Goal: Task Accomplishment & Management: Manage account settings

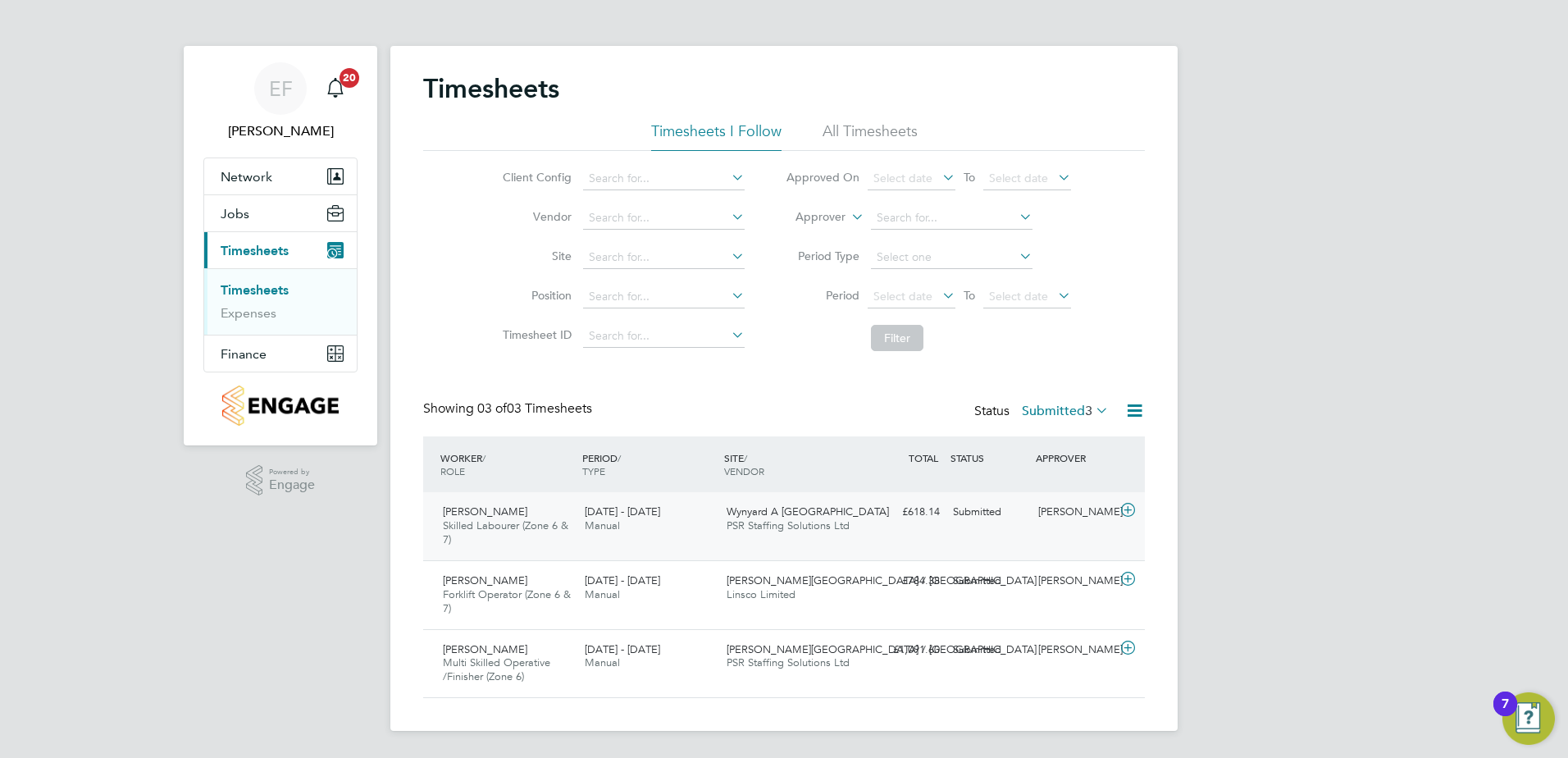
click at [1130, 509] on icon at bounding box center [1128, 510] width 21 height 13
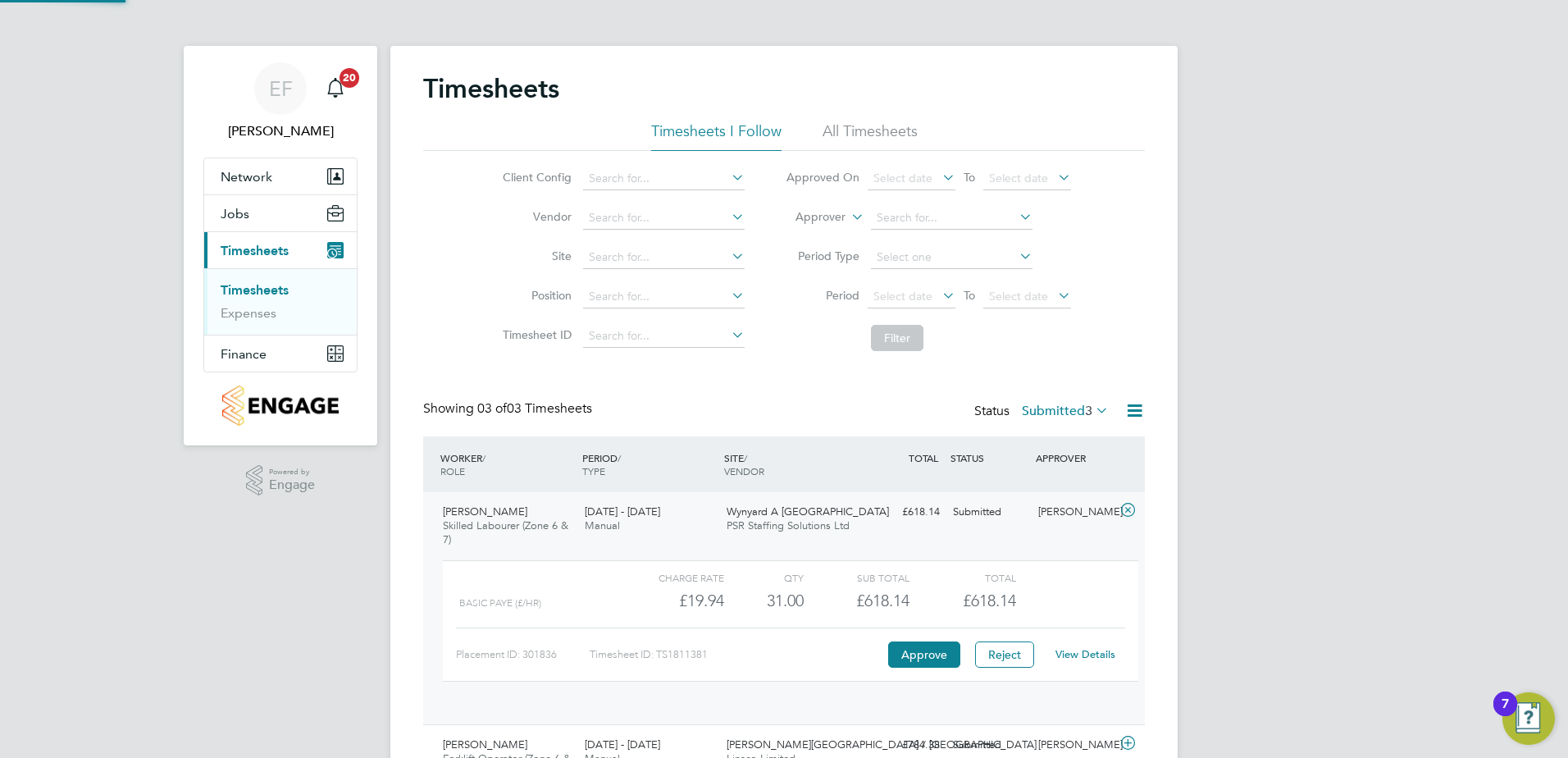
scroll to position [28, 160]
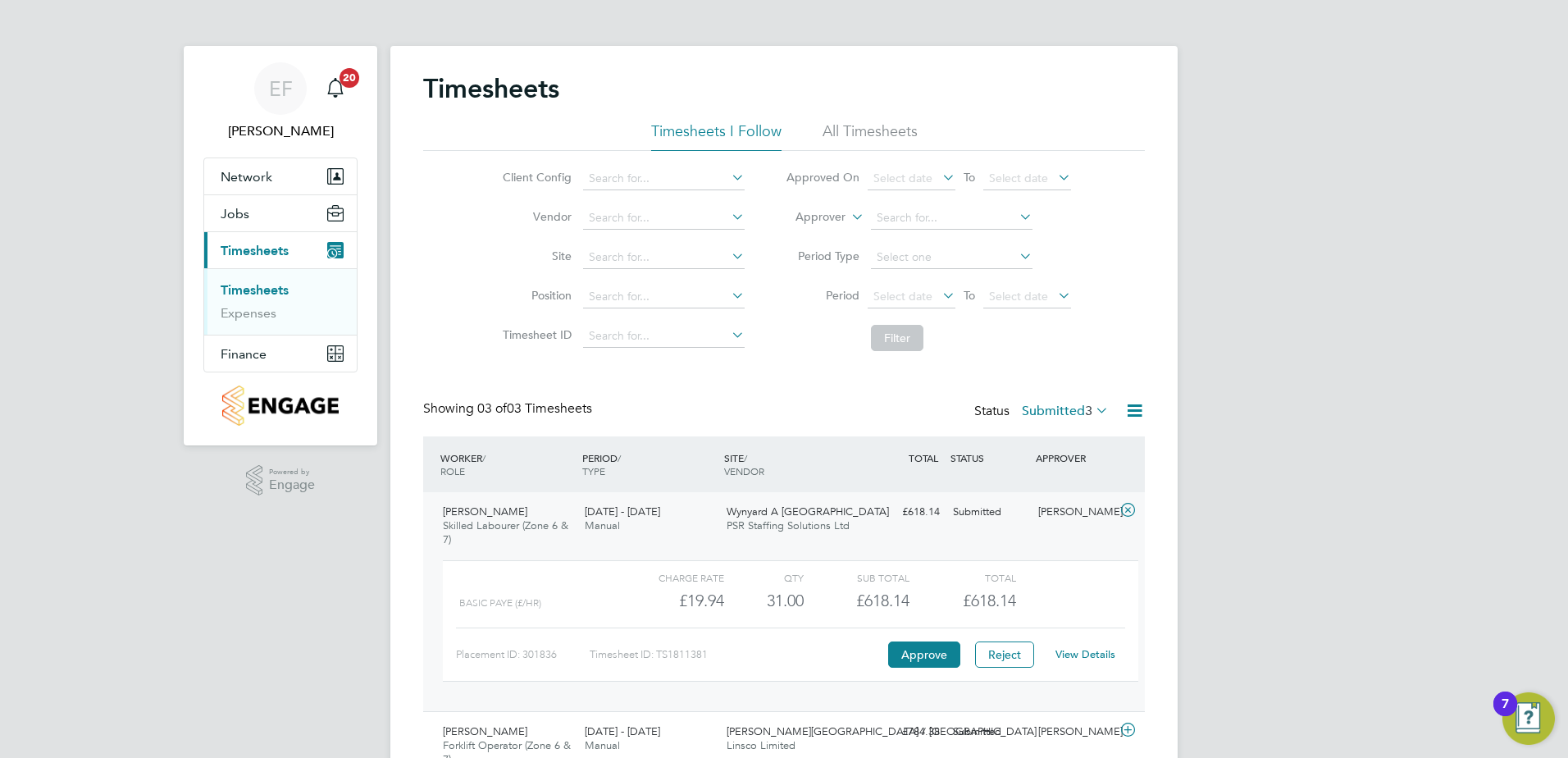
click at [1100, 651] on link "View Details" at bounding box center [1085, 654] width 60 height 14
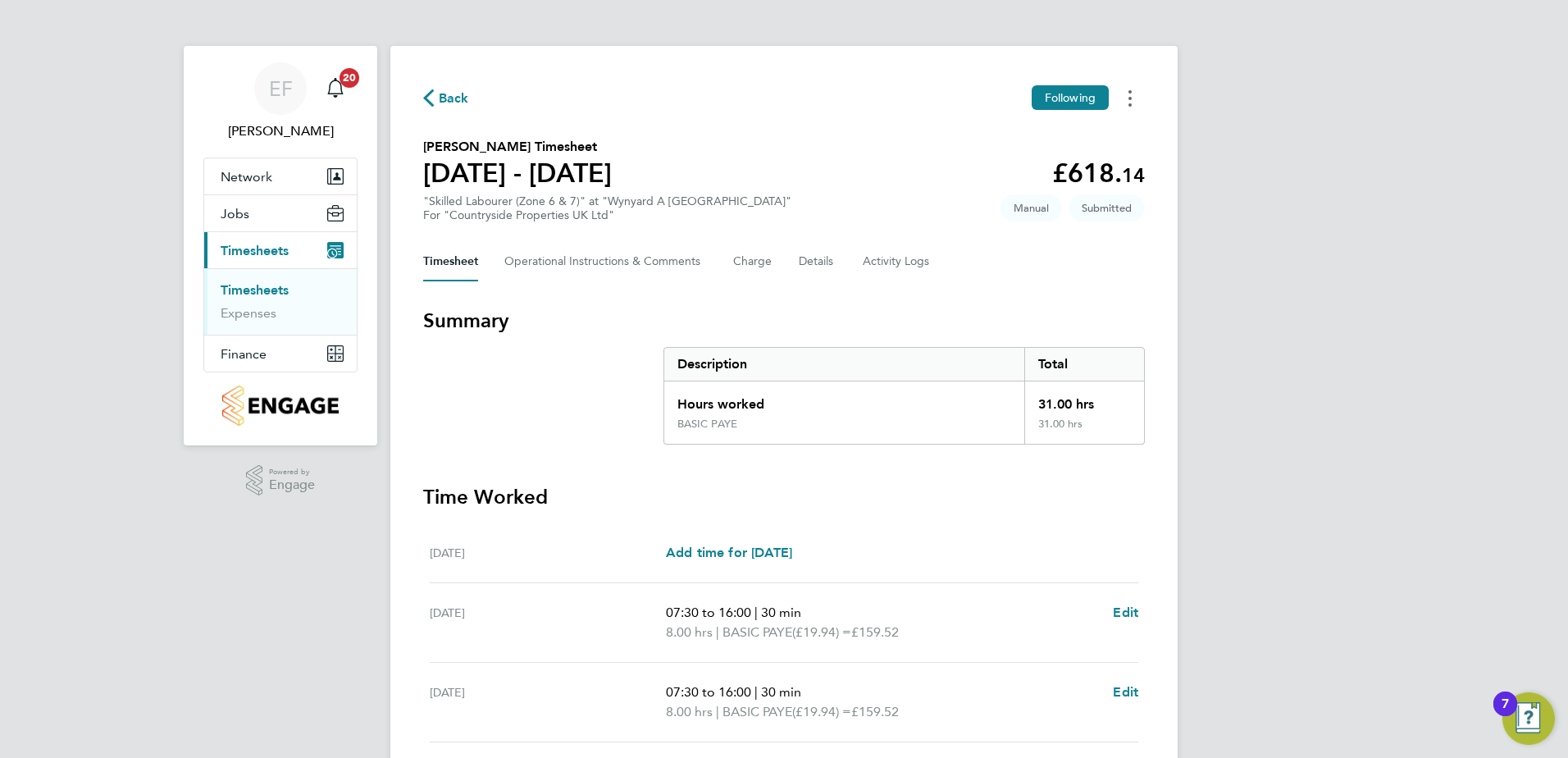
click at [1129, 99] on icon "Timesheets Menu" at bounding box center [1130, 98] width 3 height 17
click at [1049, 168] on link "Download timesheet" at bounding box center [1046, 168] width 197 height 33
click at [451, 97] on span "Back" at bounding box center [453, 98] width 31 height 20
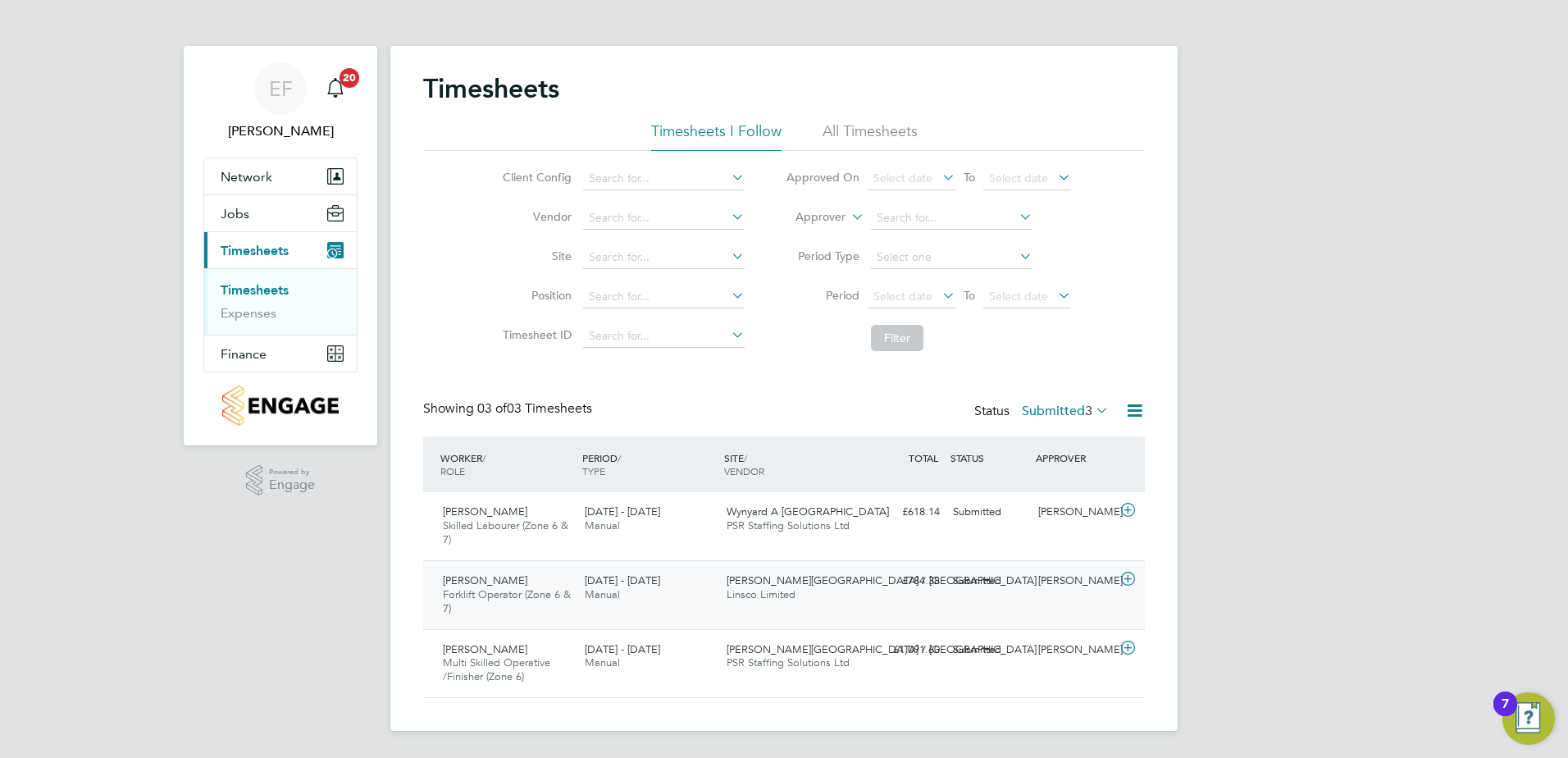
click at [1127, 584] on icon at bounding box center [1128, 579] width 21 height 13
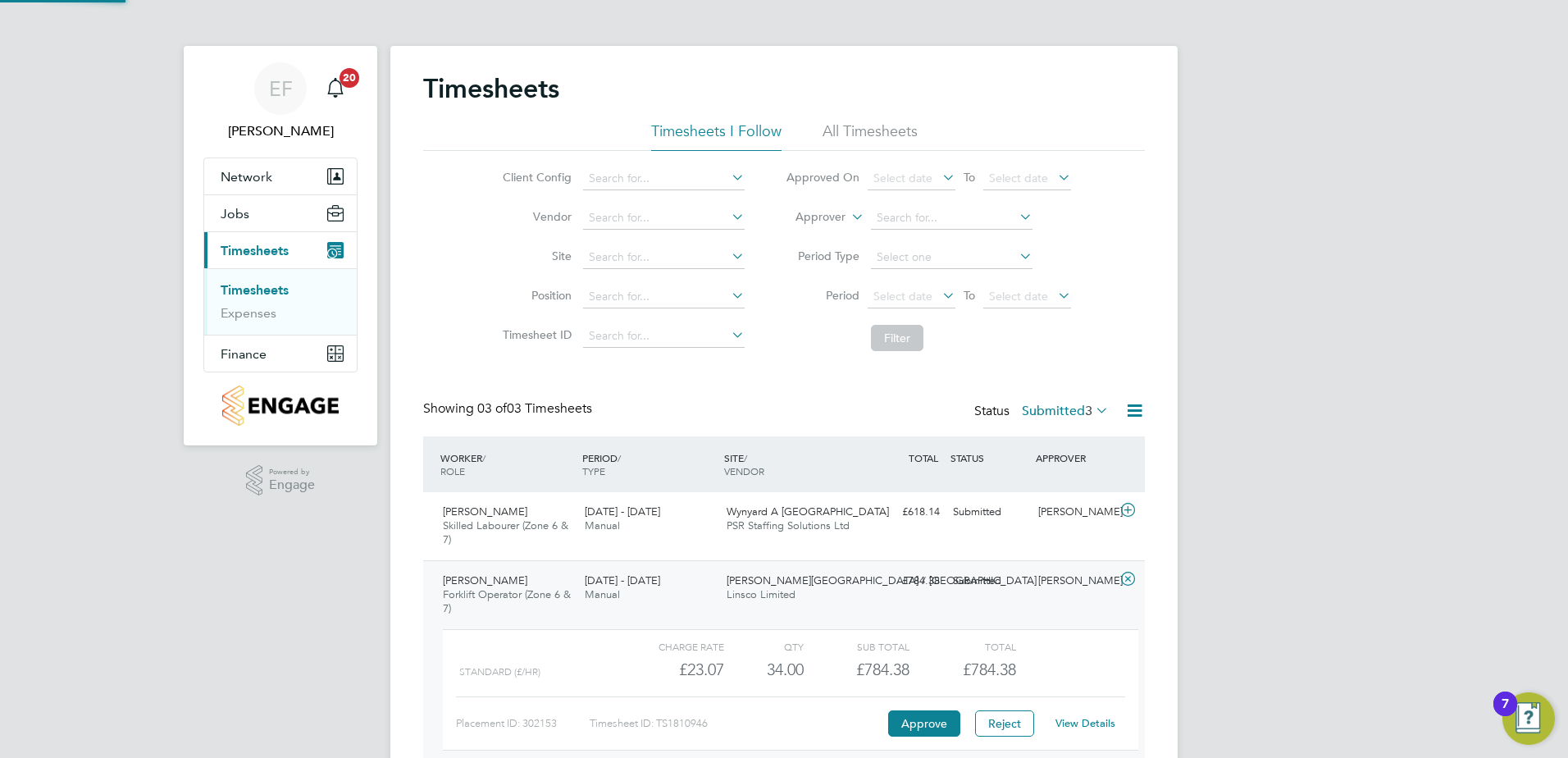
scroll to position [28, 160]
click at [1095, 732] on div "View Details" at bounding box center [1084, 723] width 80 height 26
click at [1095, 727] on link "View Details" at bounding box center [1085, 722] width 60 height 14
click at [1124, 580] on icon at bounding box center [1128, 579] width 21 height 13
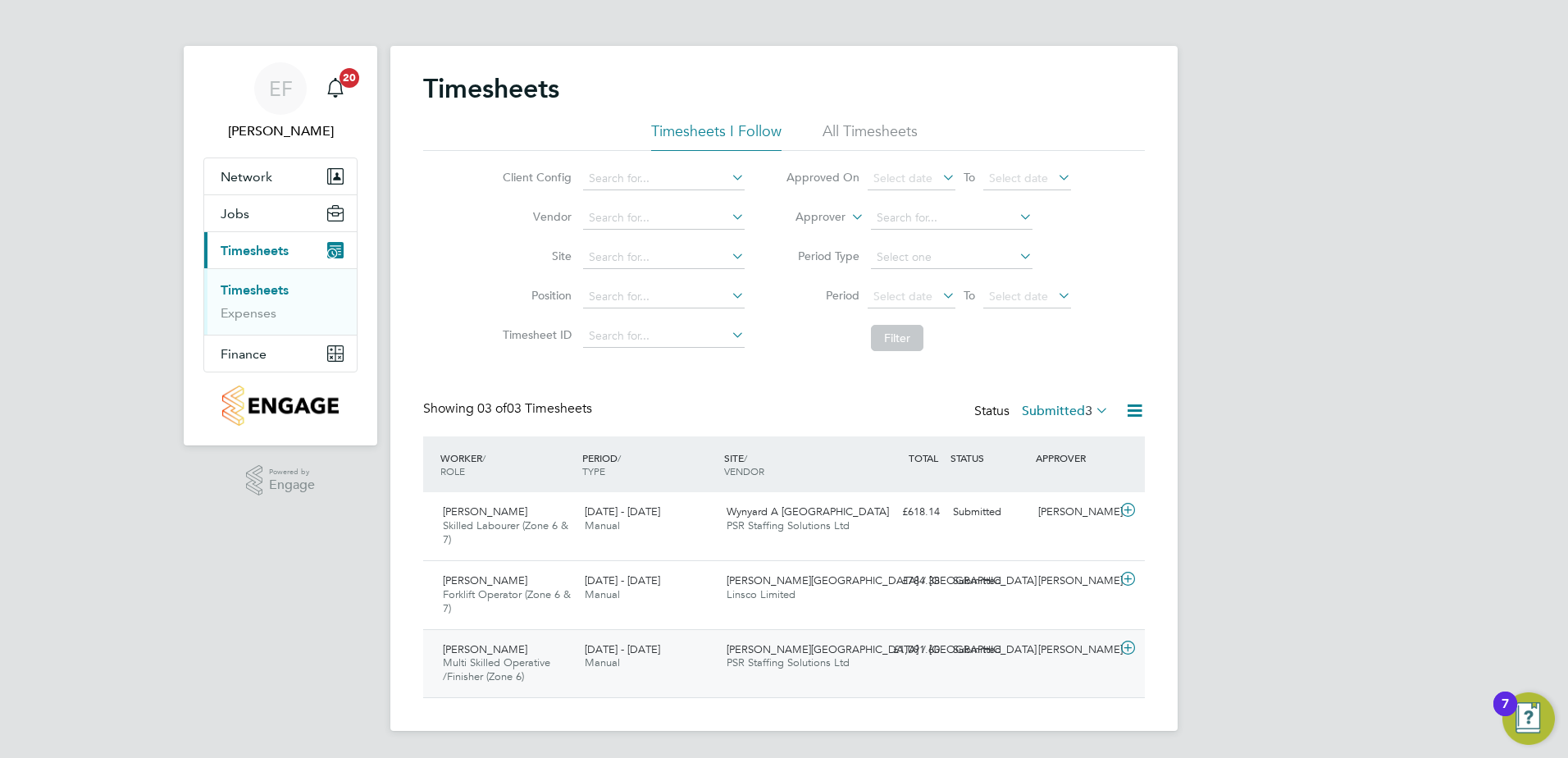
click at [1130, 647] on icon at bounding box center [1128, 648] width 21 height 13
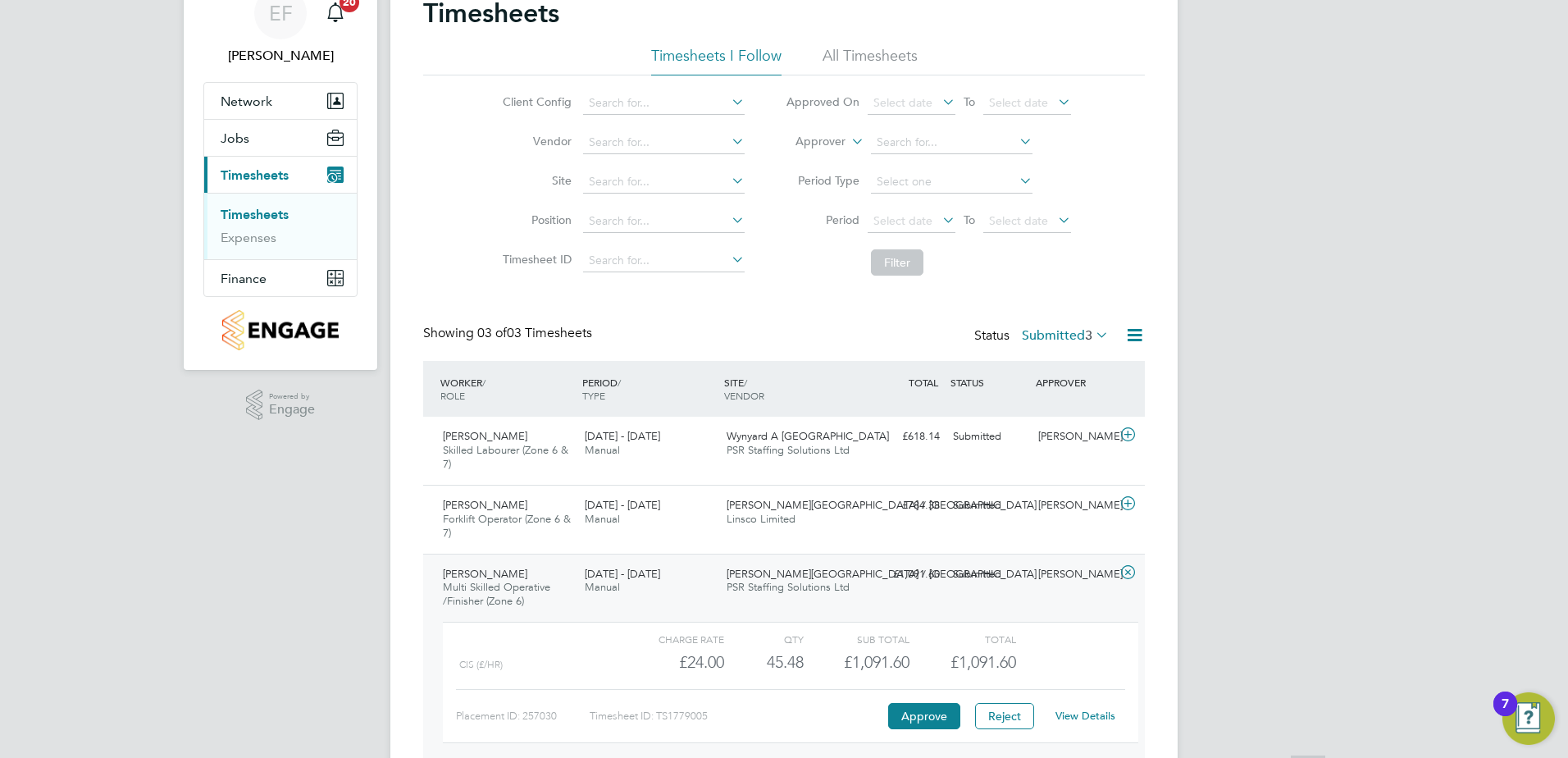
scroll to position [150, 0]
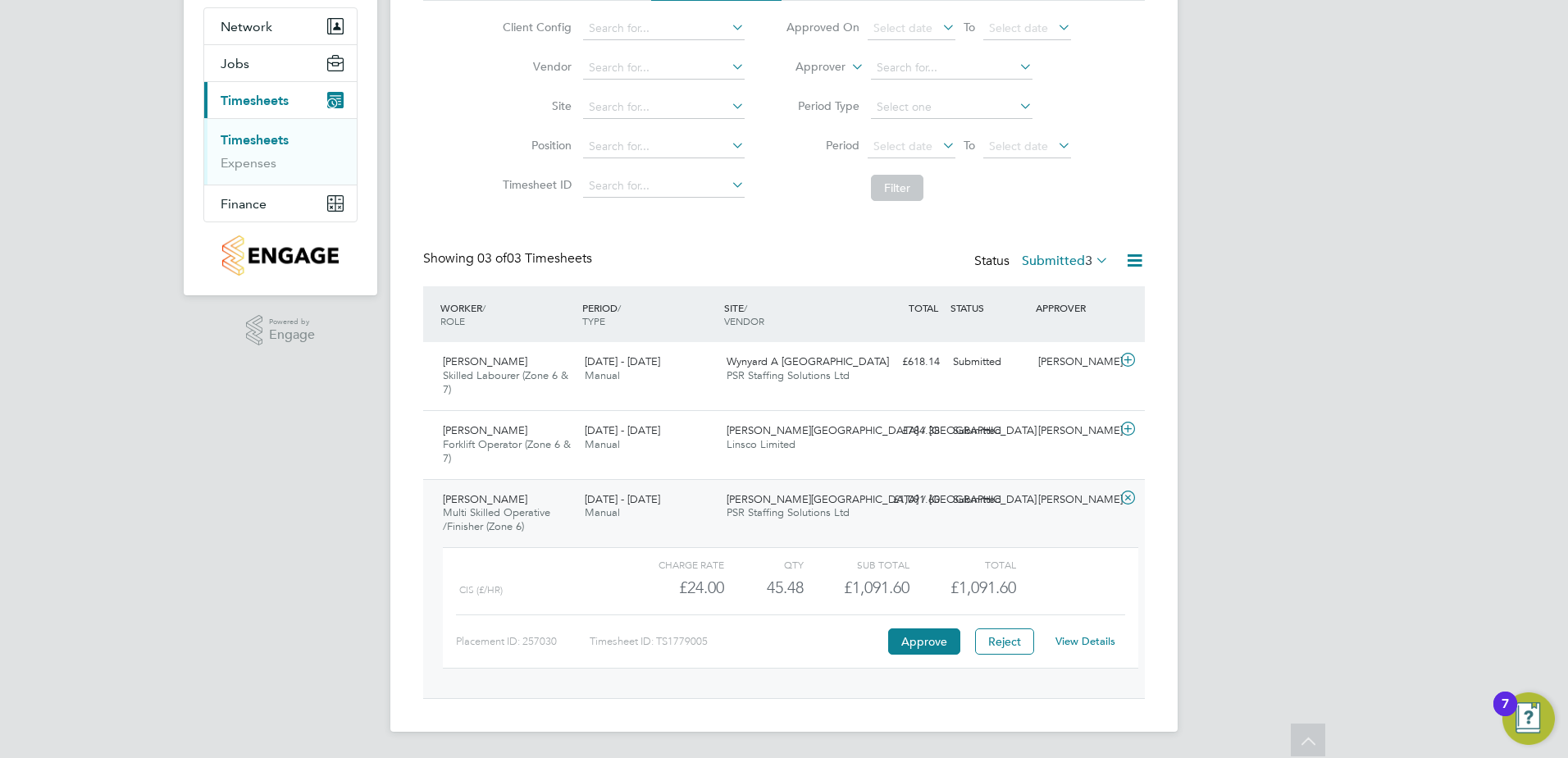
click at [1129, 502] on icon at bounding box center [1128, 498] width 21 height 13
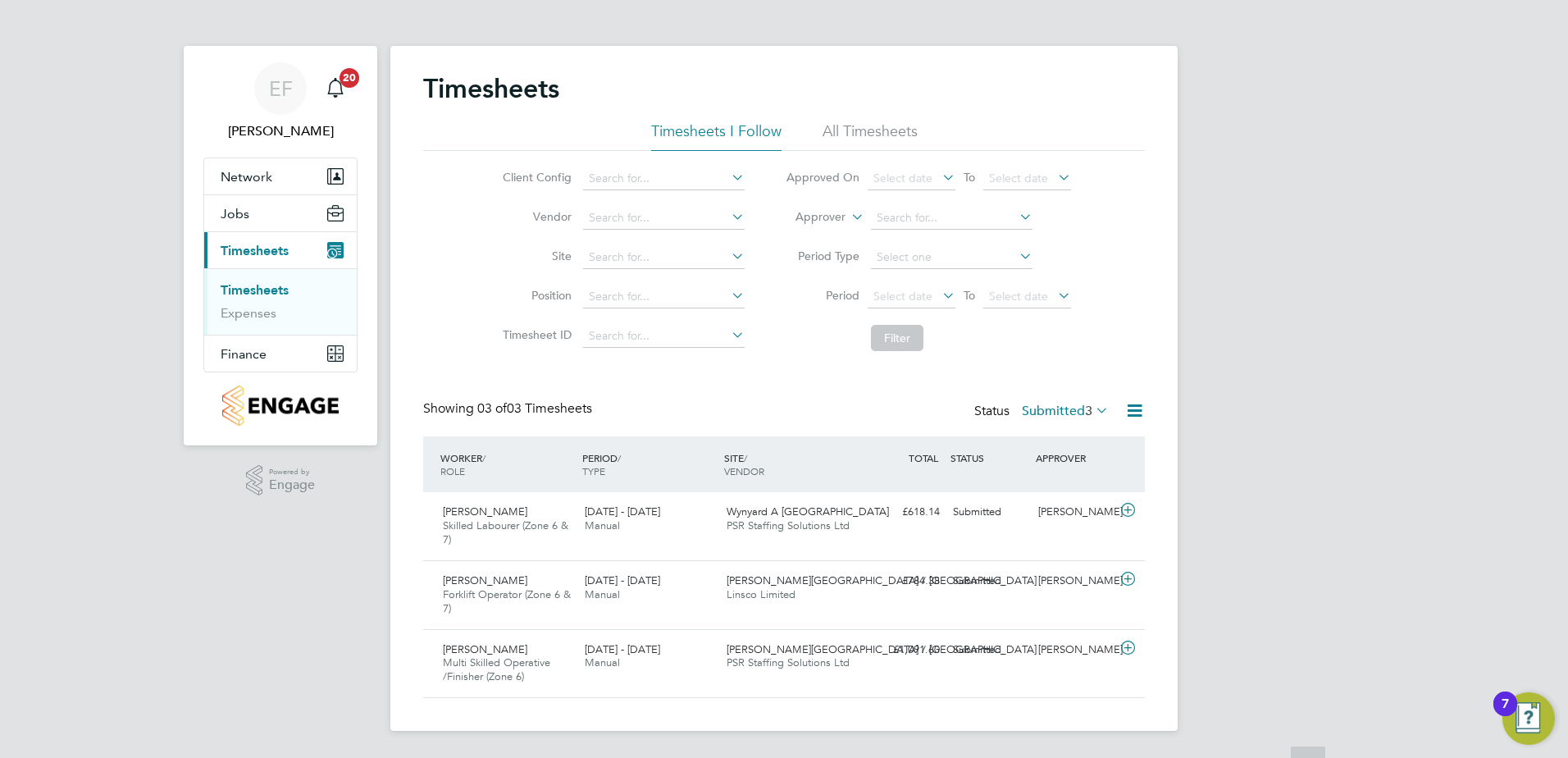
scroll to position [0, 0]
click at [933, 220] on input at bounding box center [952, 218] width 162 height 23
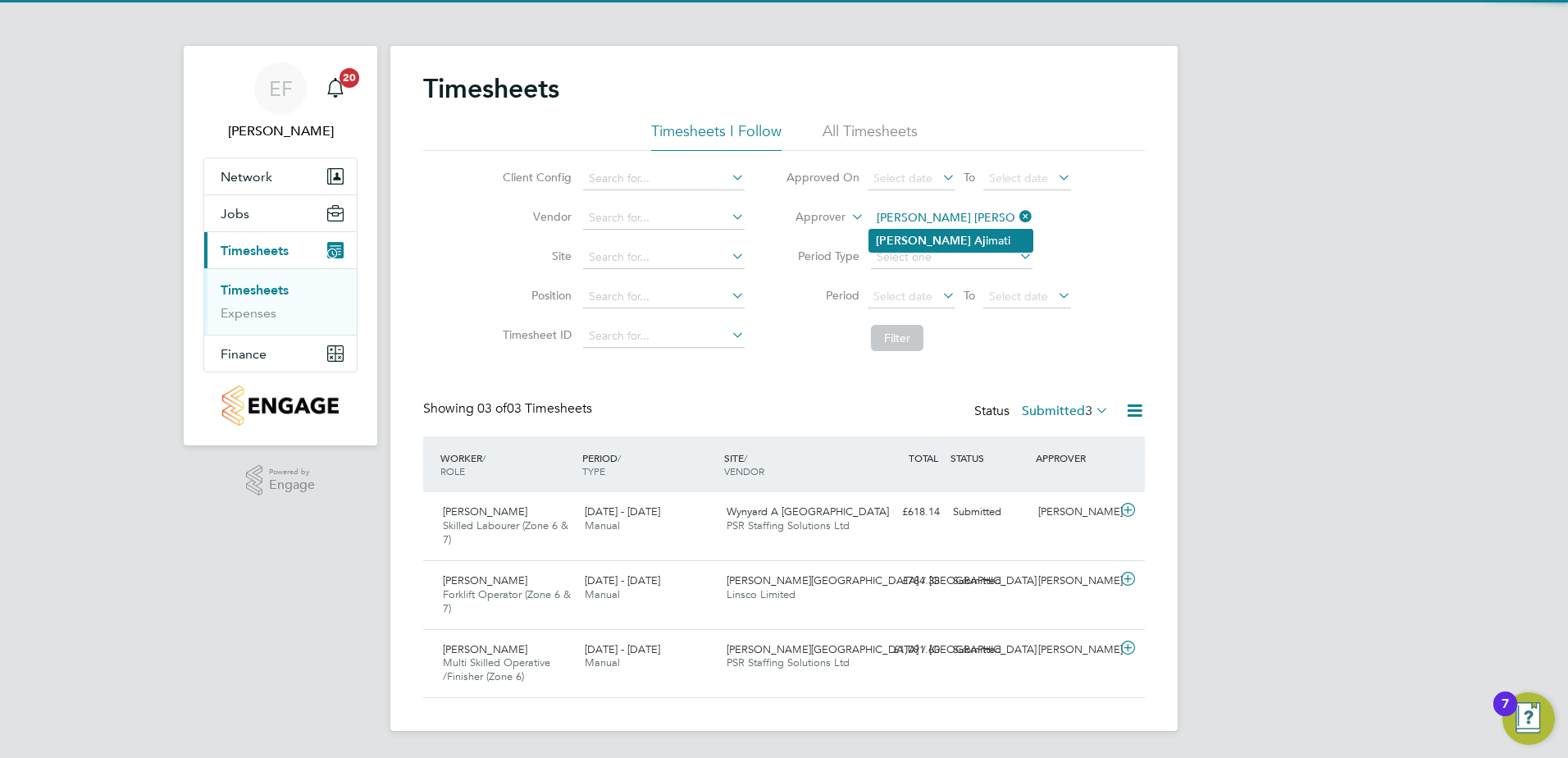
click at [955, 248] on li "Matthew Aj imati" at bounding box center [951, 240] width 163 height 22
type input "Matthew Ajimati"
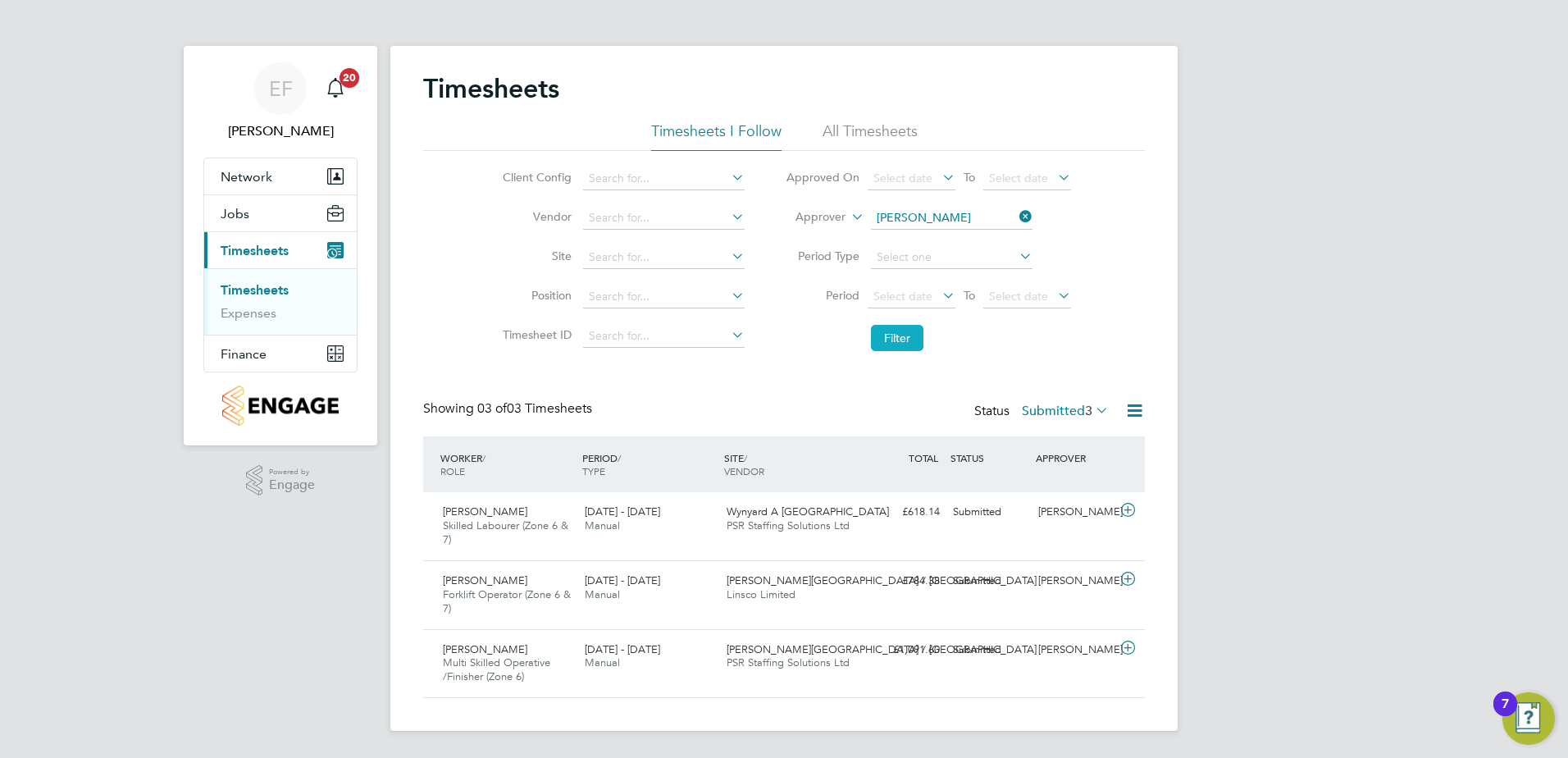
click at [909, 346] on button "Filter" at bounding box center [898, 338] width 53 height 26
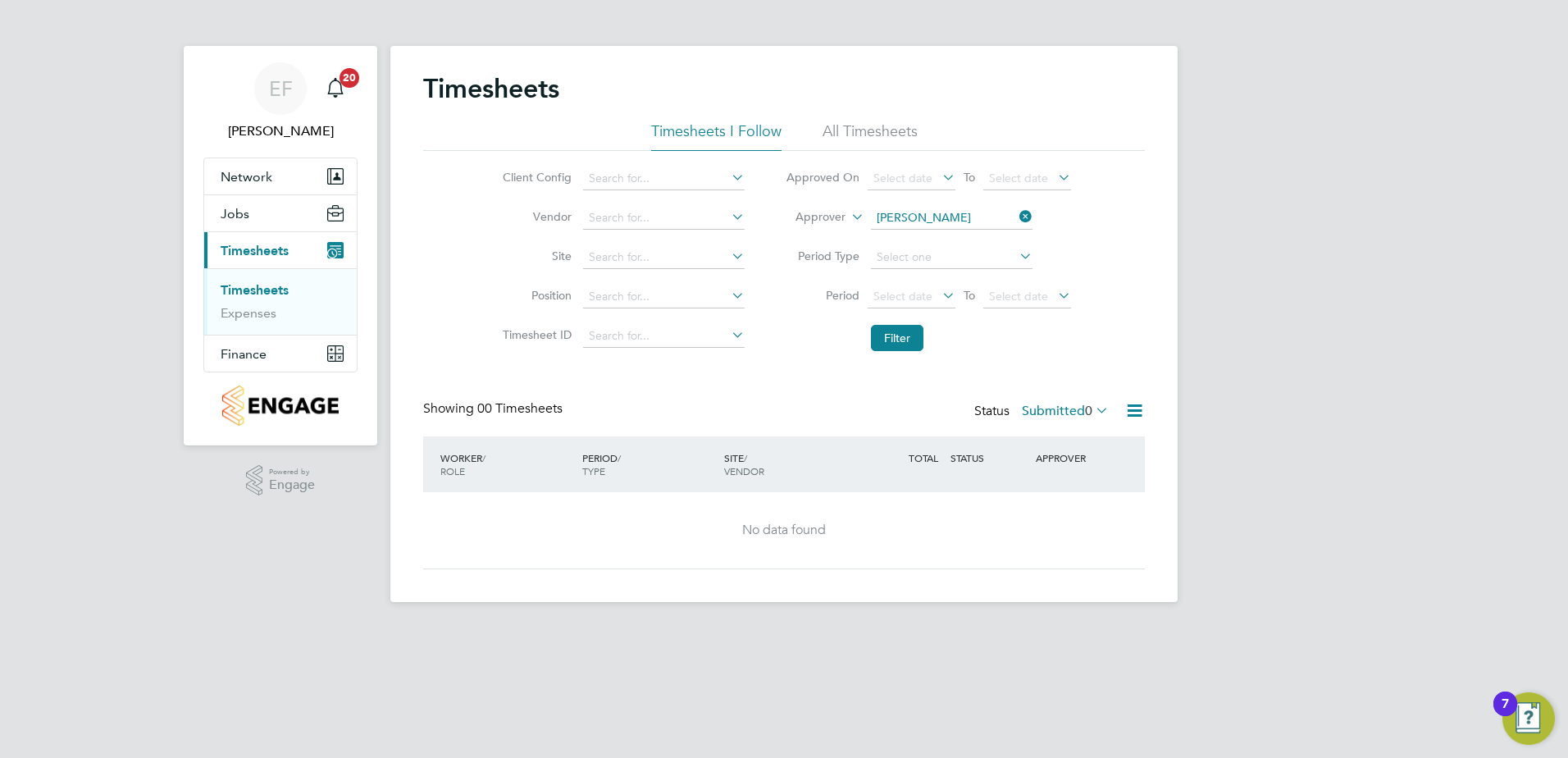
click at [1016, 219] on icon at bounding box center [1016, 216] width 0 height 23
click at [980, 220] on input at bounding box center [952, 218] width 162 height 23
click at [932, 235] on li "Nick Rob inson" at bounding box center [986, 240] width 234 height 22
type input "Nick Robinson"
click at [909, 335] on button "Filter" at bounding box center [898, 338] width 53 height 26
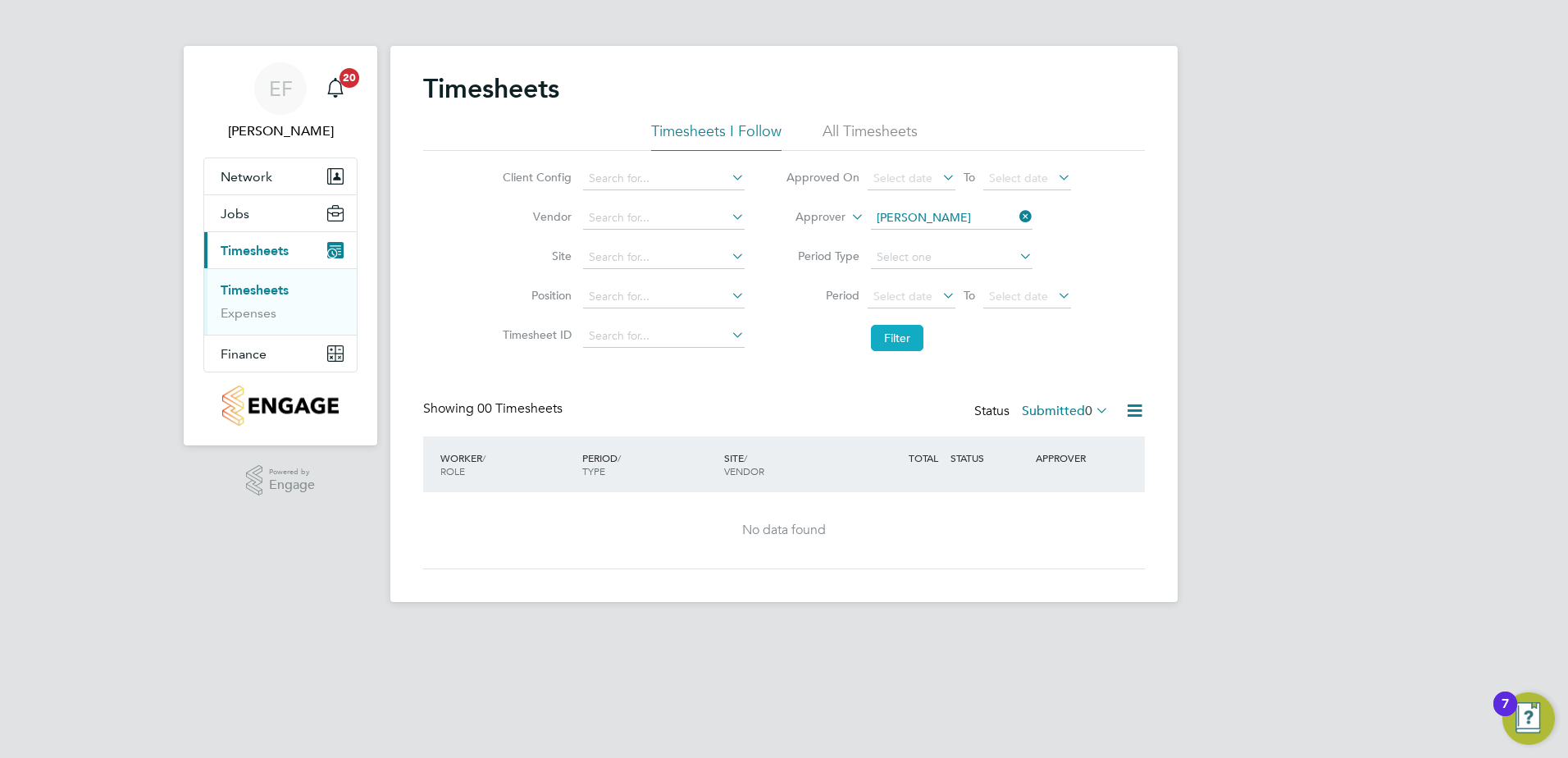
click at [897, 336] on button "Filter" at bounding box center [898, 338] width 53 height 26
click at [270, 291] on link "Timesheets" at bounding box center [254, 290] width 68 height 16
click at [1016, 217] on icon at bounding box center [1016, 216] width 0 height 23
click at [931, 220] on input at bounding box center [952, 218] width 162 height 23
click at [974, 236] on b "Aji" at bounding box center [982, 240] width 15 height 14
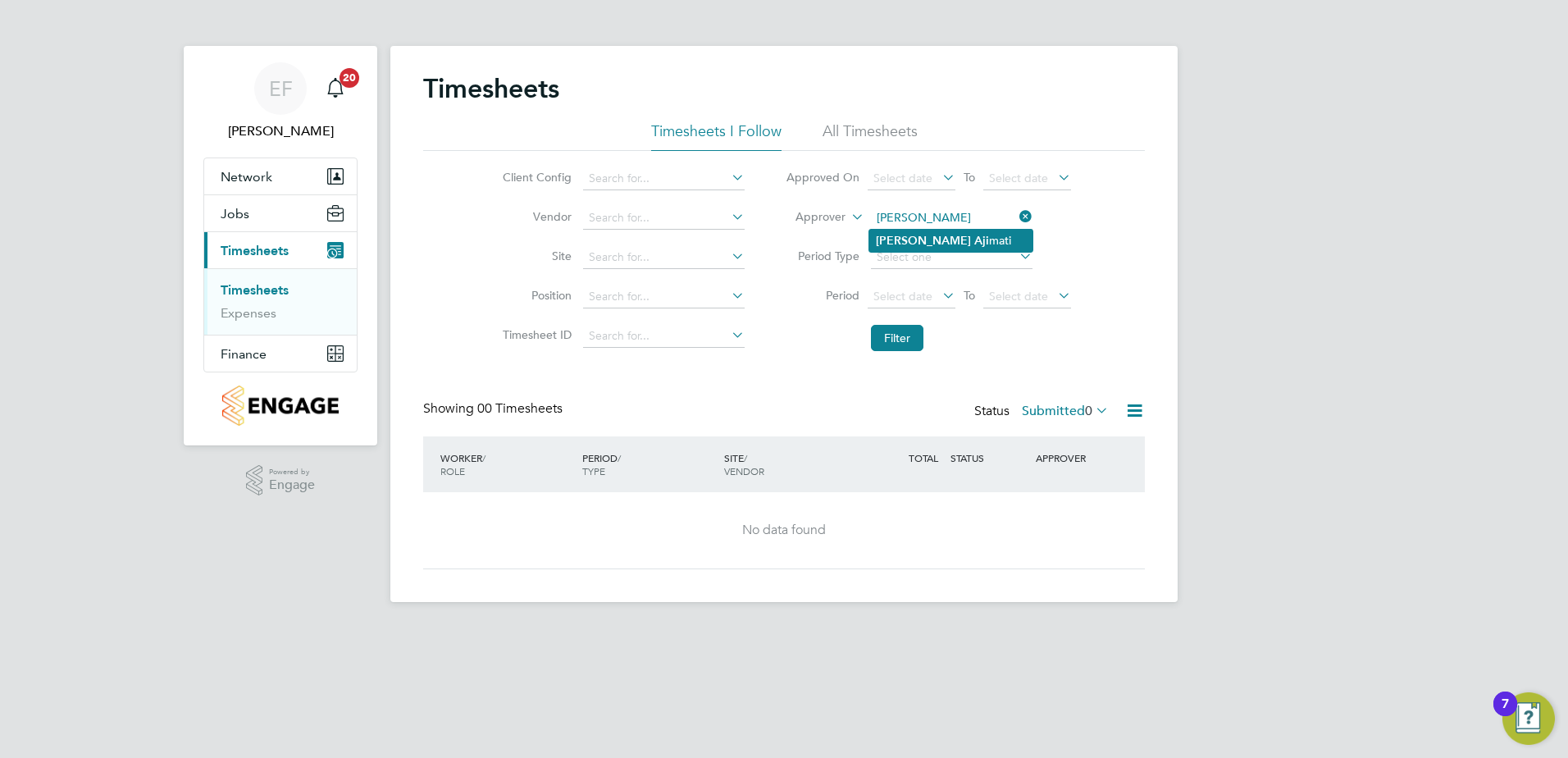
type input "Matthew Ajimati"
click at [888, 341] on button "Filter" at bounding box center [898, 338] width 53 height 26
click at [892, 135] on li "All Timesheets" at bounding box center [869, 136] width 95 height 30
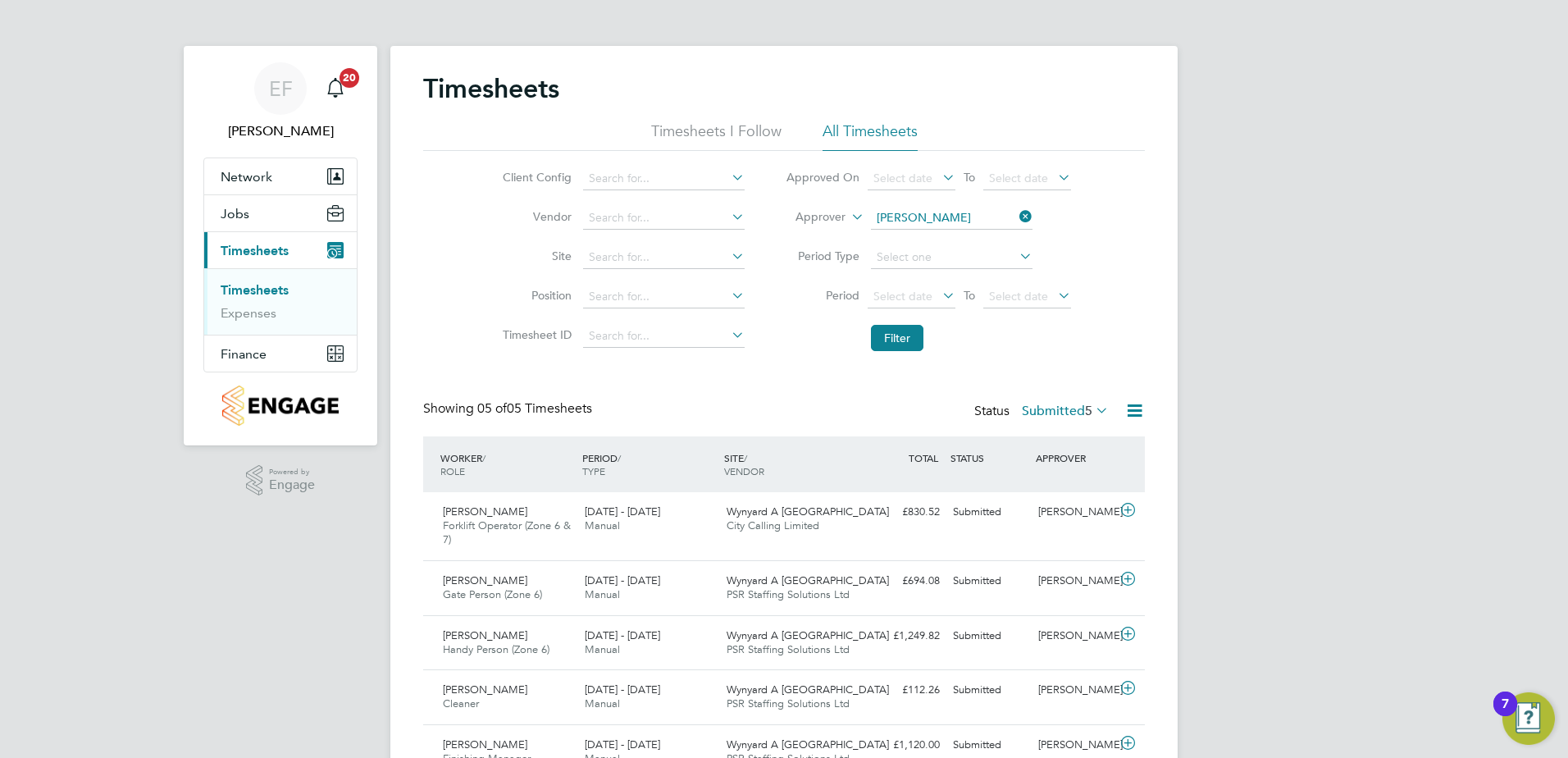
scroll to position [81, 0]
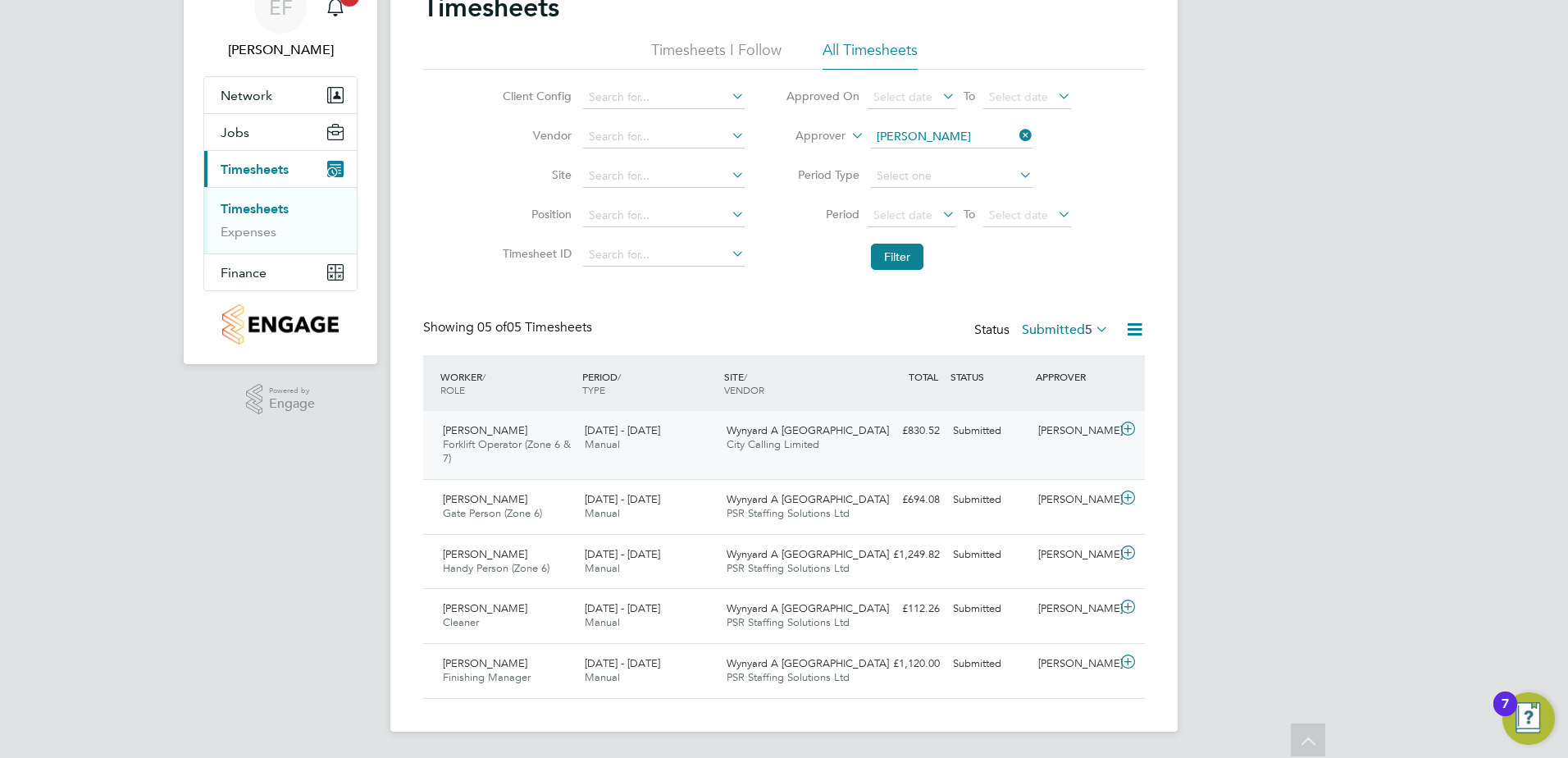
click at [1126, 430] on icon at bounding box center [1128, 429] width 21 height 13
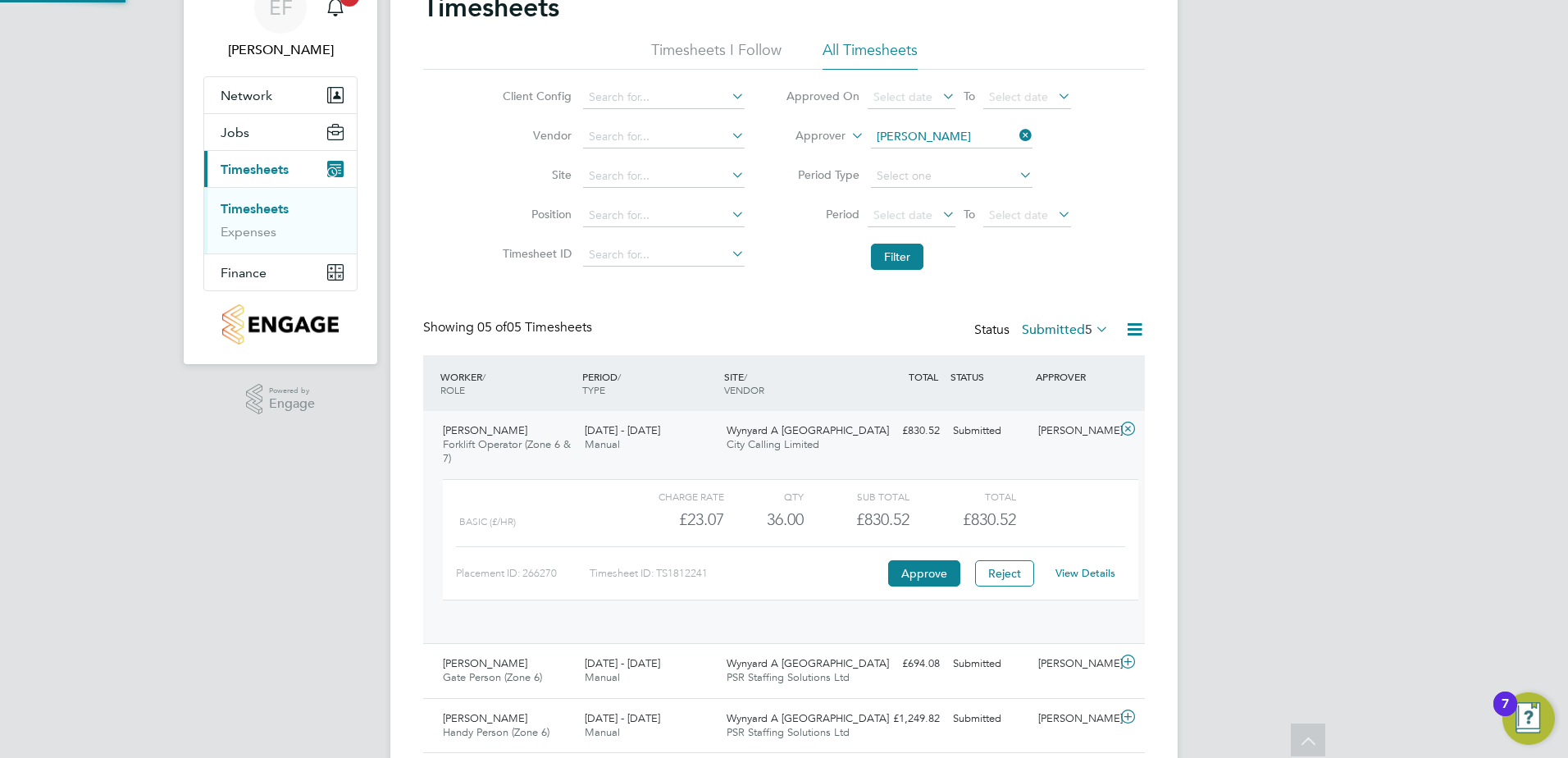
scroll to position [28, 160]
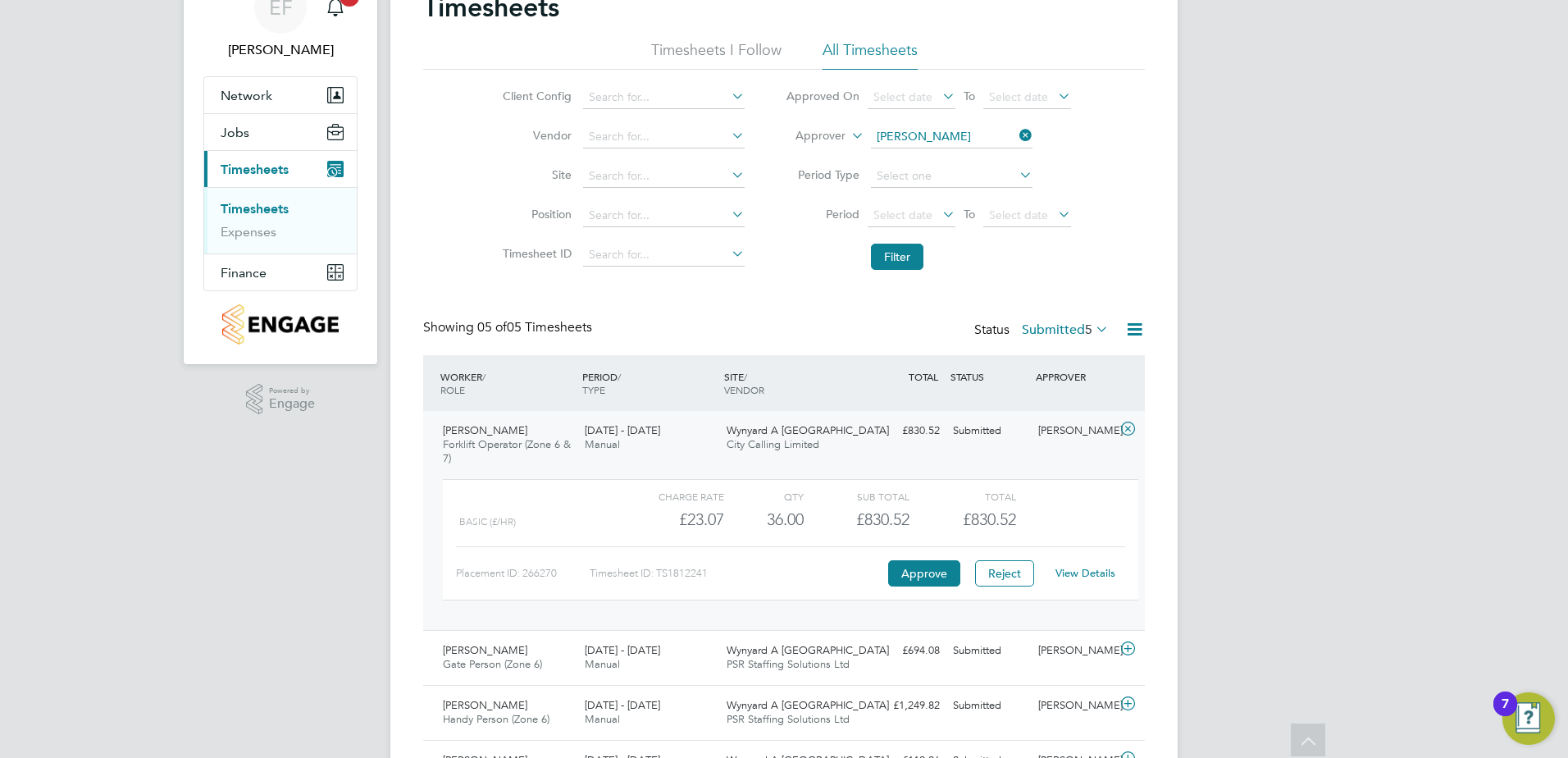
click at [1103, 578] on link "View Details" at bounding box center [1085, 572] width 60 height 14
click at [1129, 645] on icon at bounding box center [1128, 649] width 21 height 13
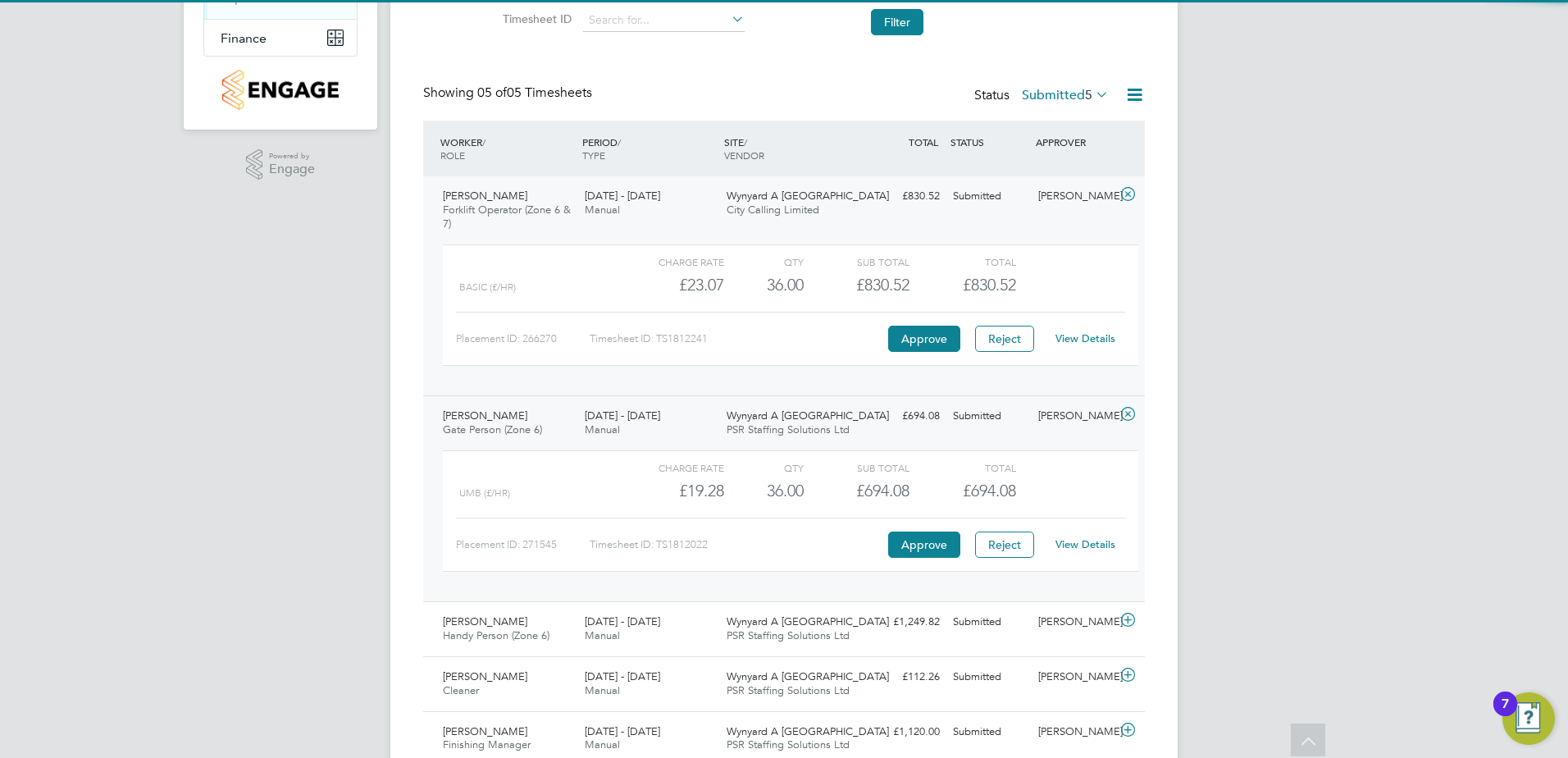
scroll to position [327, 0]
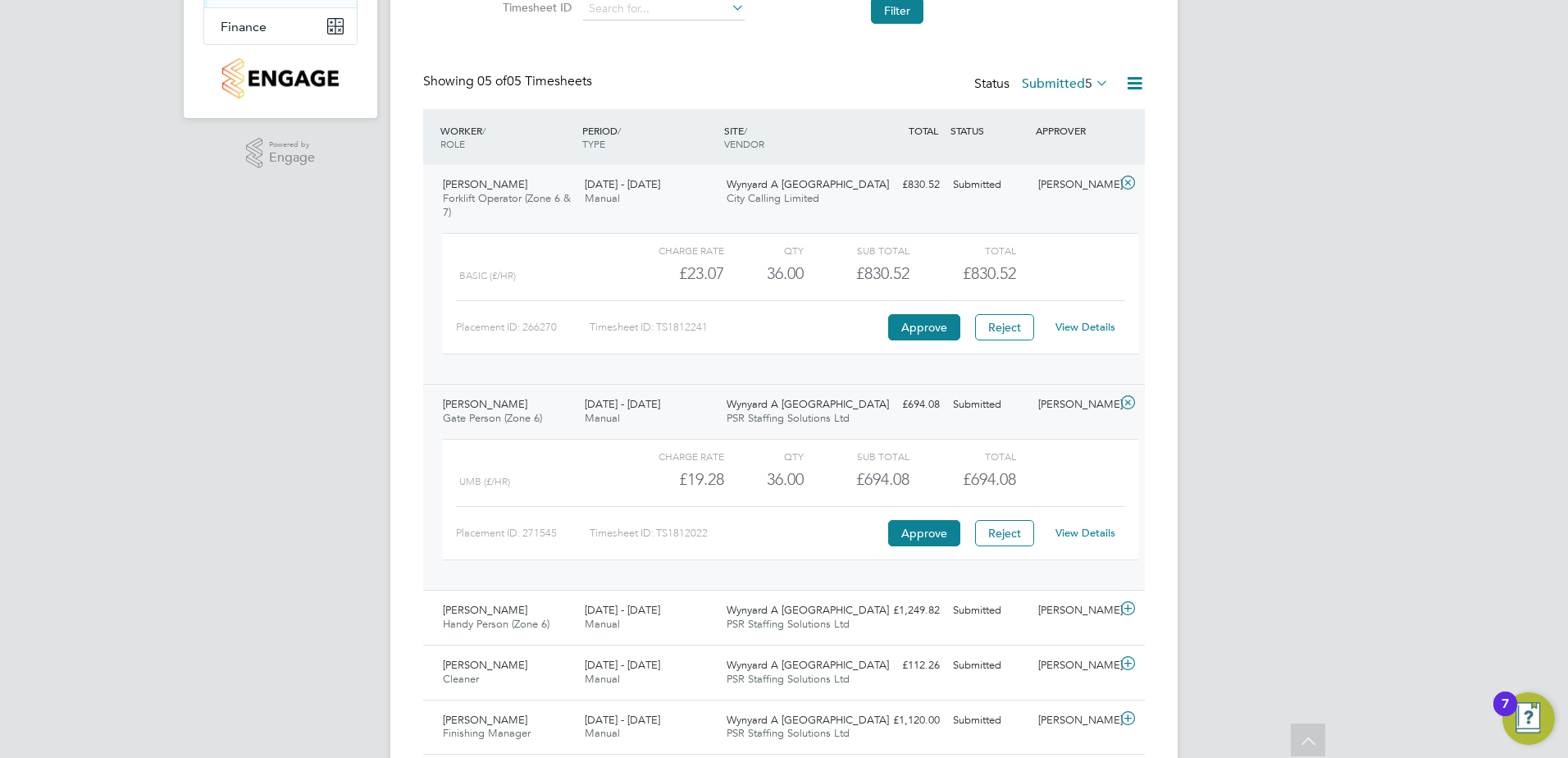
click at [1107, 536] on link "View Details" at bounding box center [1085, 533] width 60 height 14
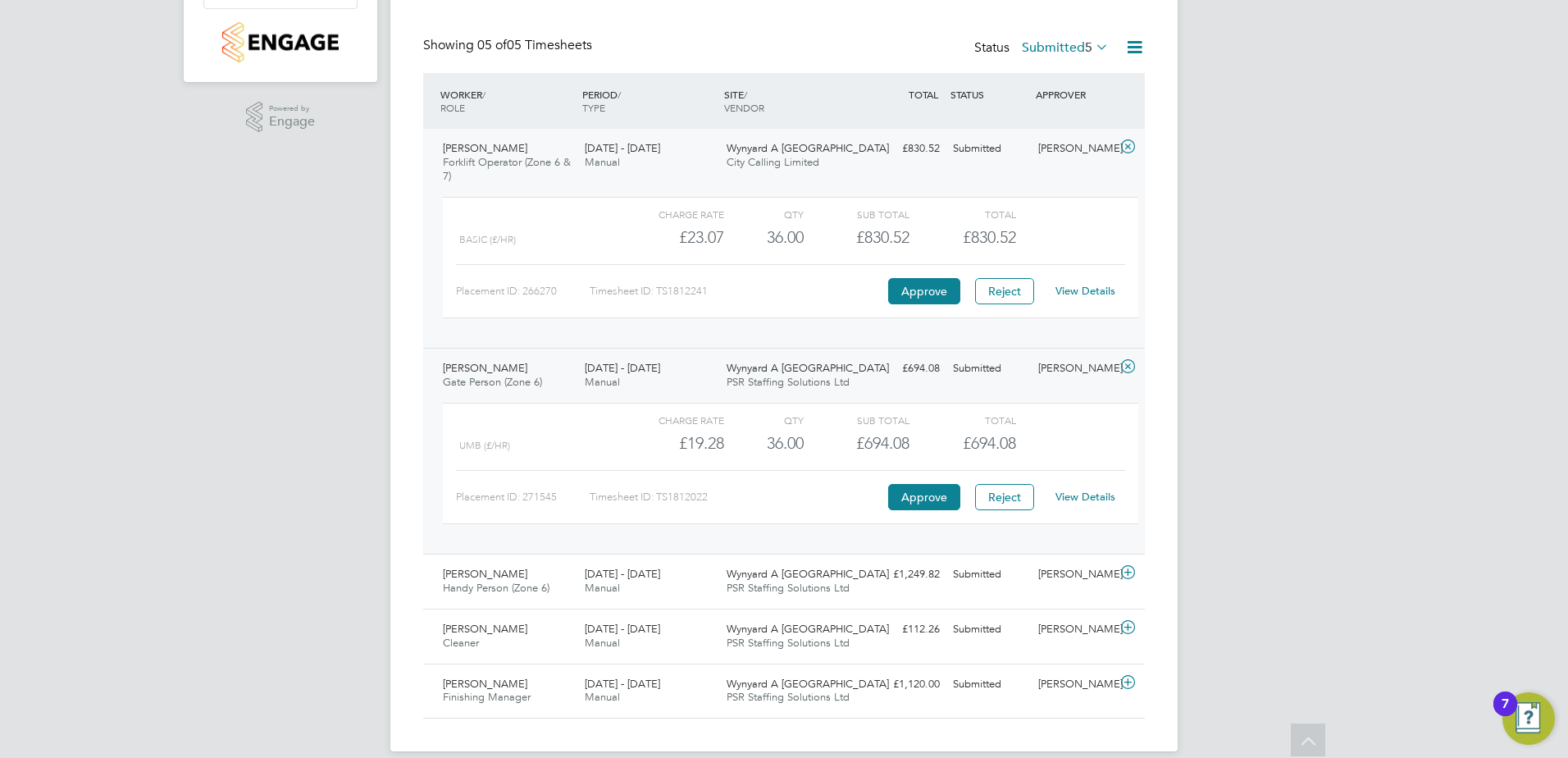
scroll to position [383, 0]
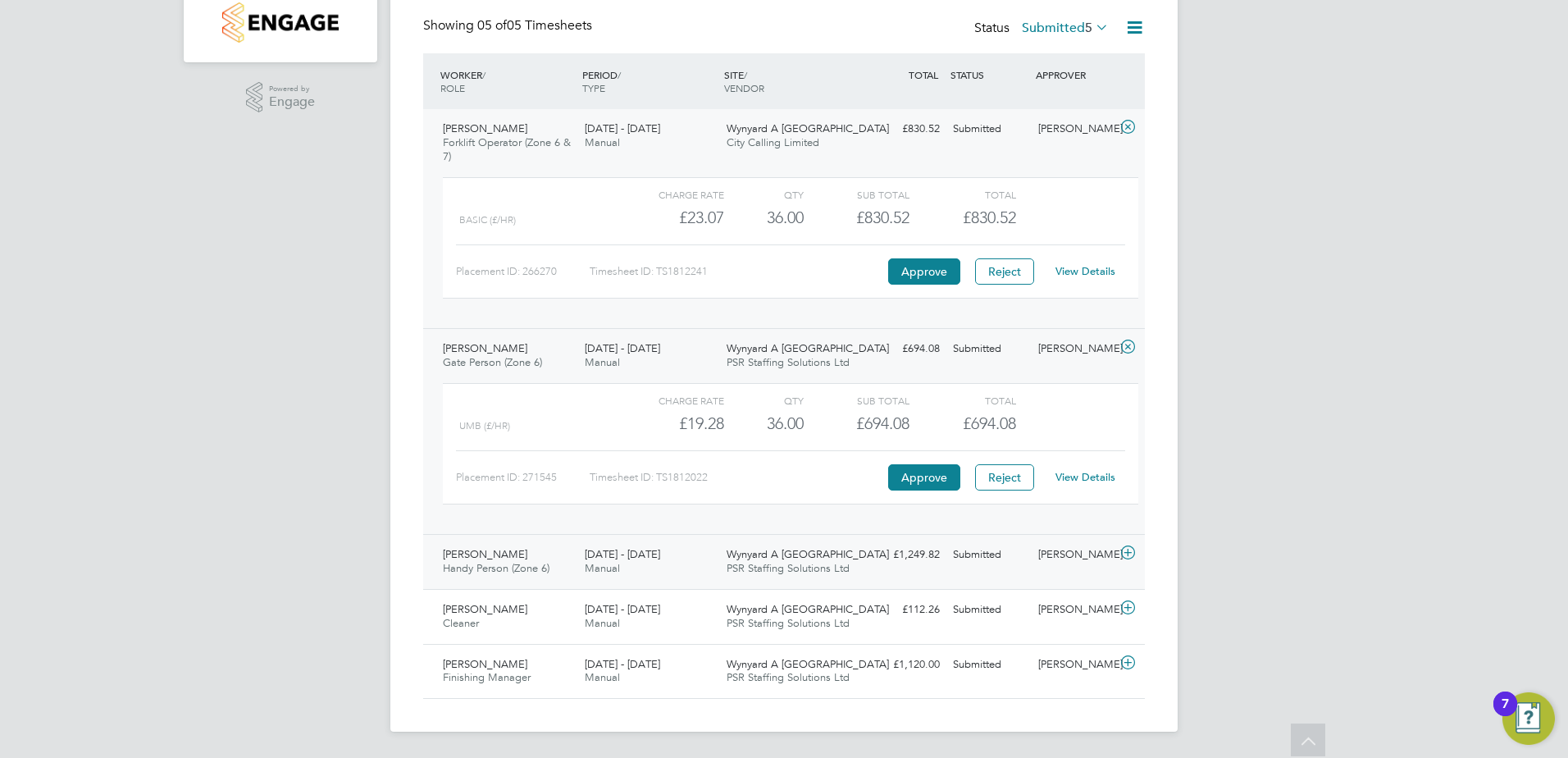
click at [1131, 550] on icon at bounding box center [1128, 553] width 21 height 13
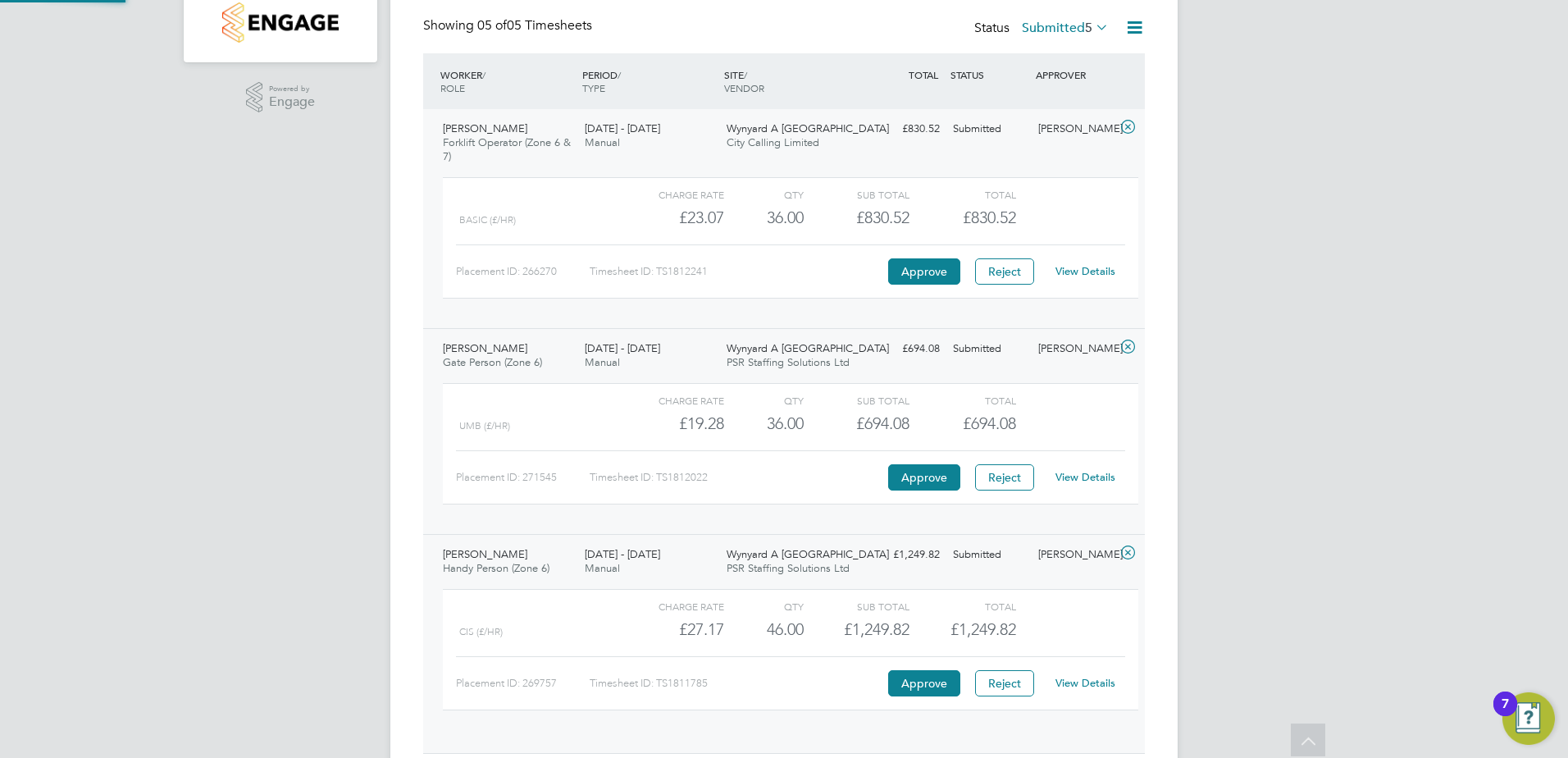
scroll to position [28, 160]
click at [1090, 686] on link "View Details" at bounding box center [1085, 682] width 60 height 14
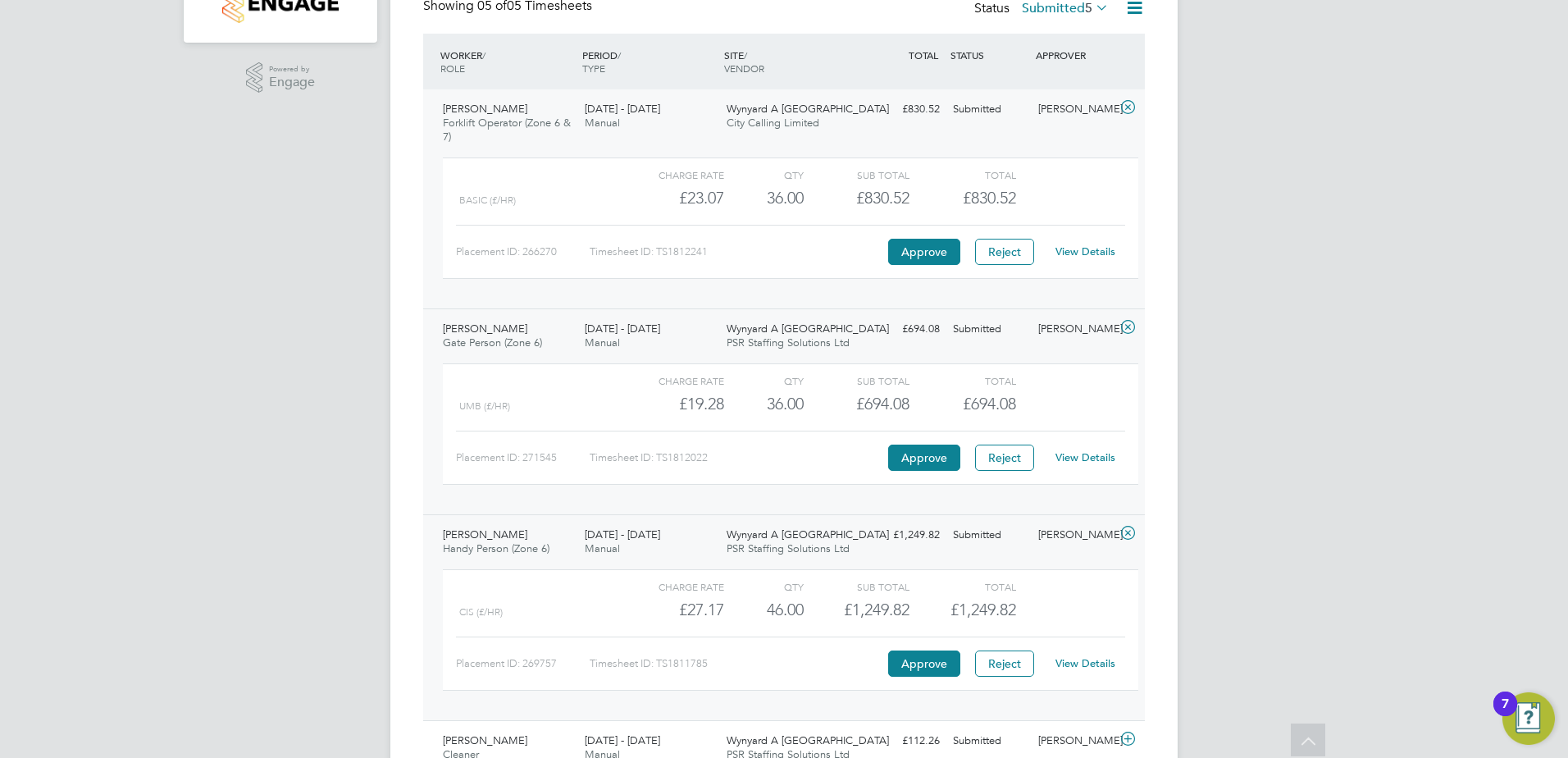
scroll to position [535, 0]
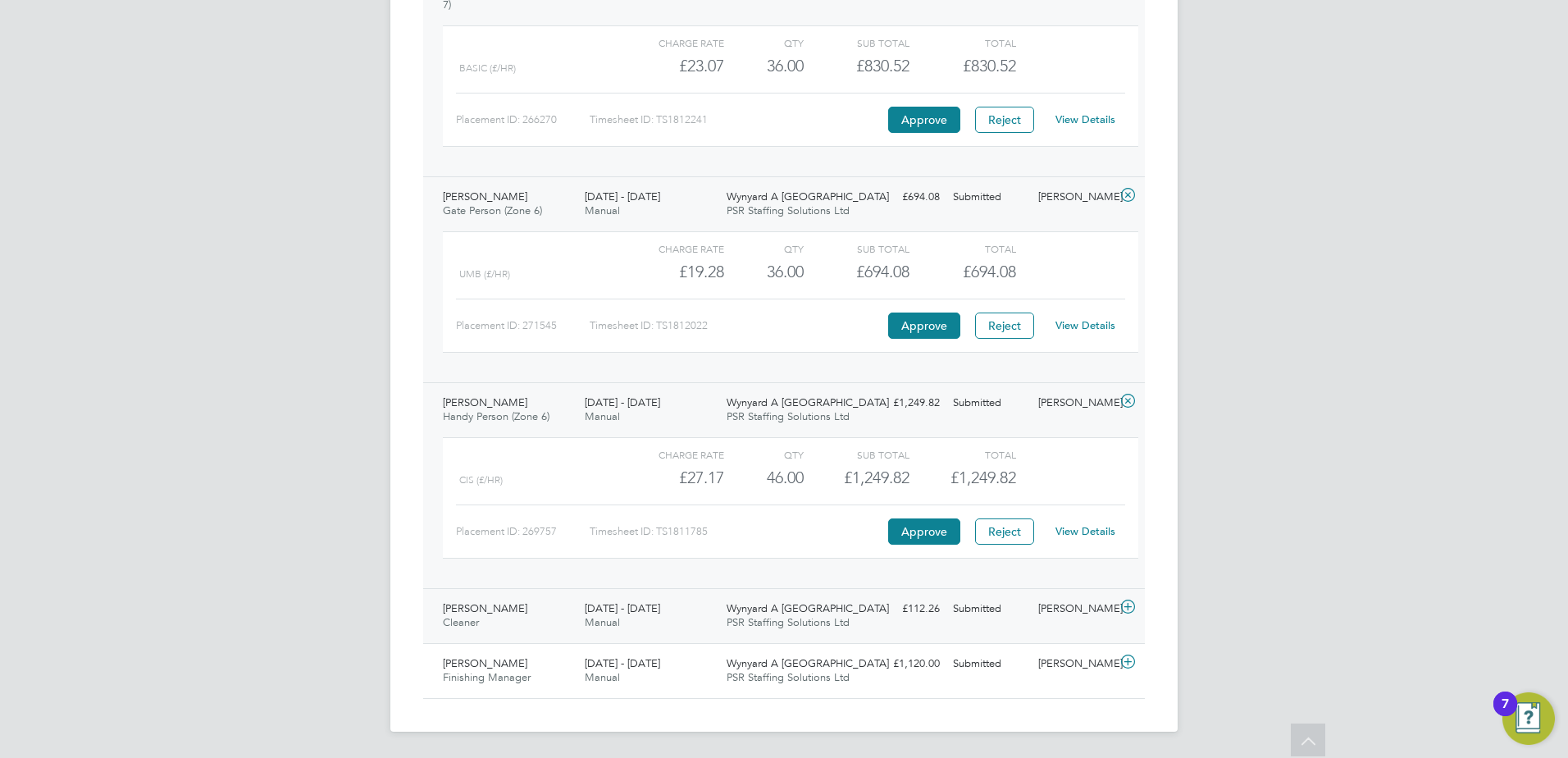
click at [1135, 609] on icon at bounding box center [1128, 607] width 21 height 13
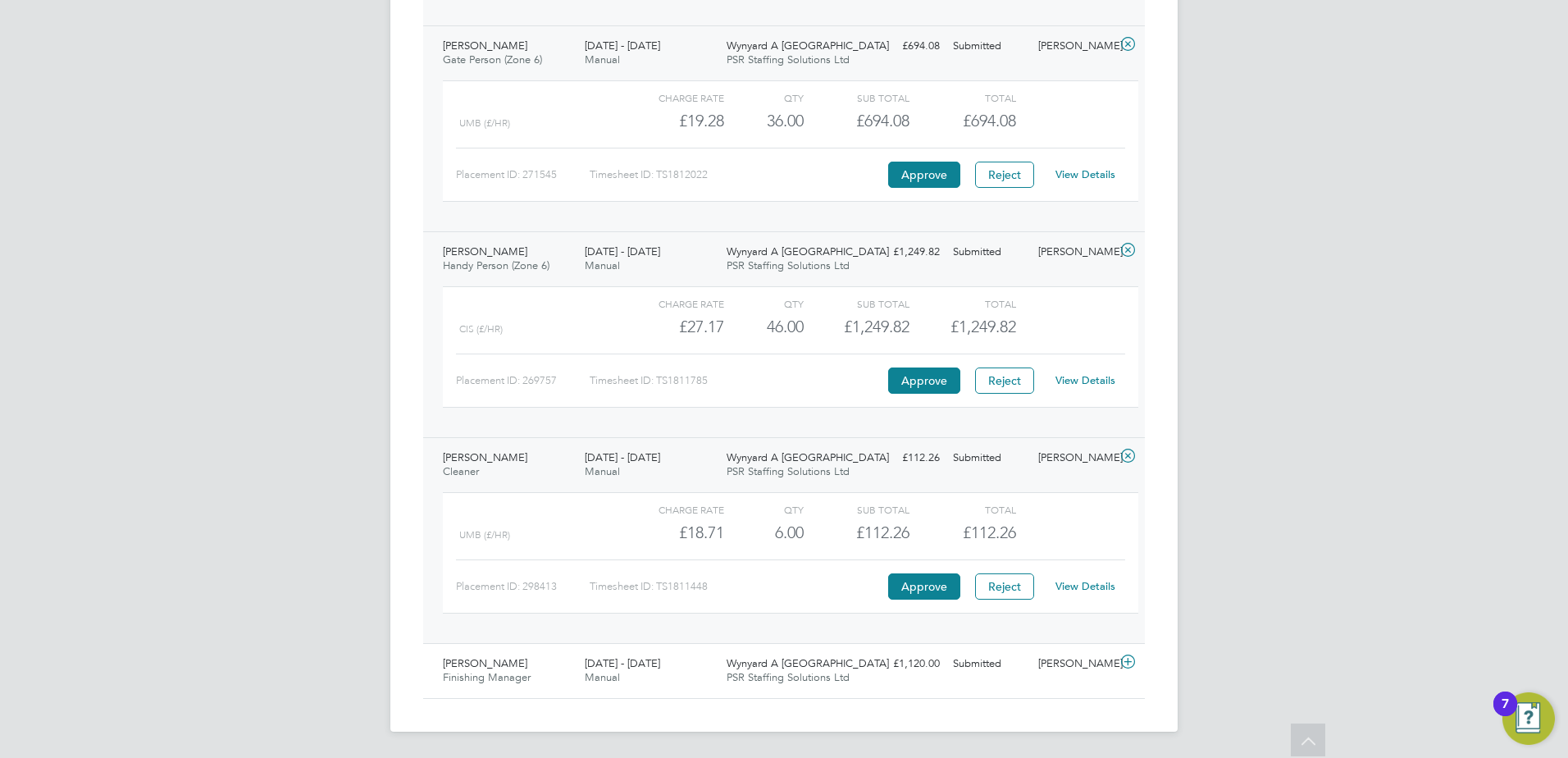
click at [1103, 590] on link "View Details" at bounding box center [1085, 585] width 60 height 14
click at [1125, 669] on icon at bounding box center [1128, 662] width 21 height 13
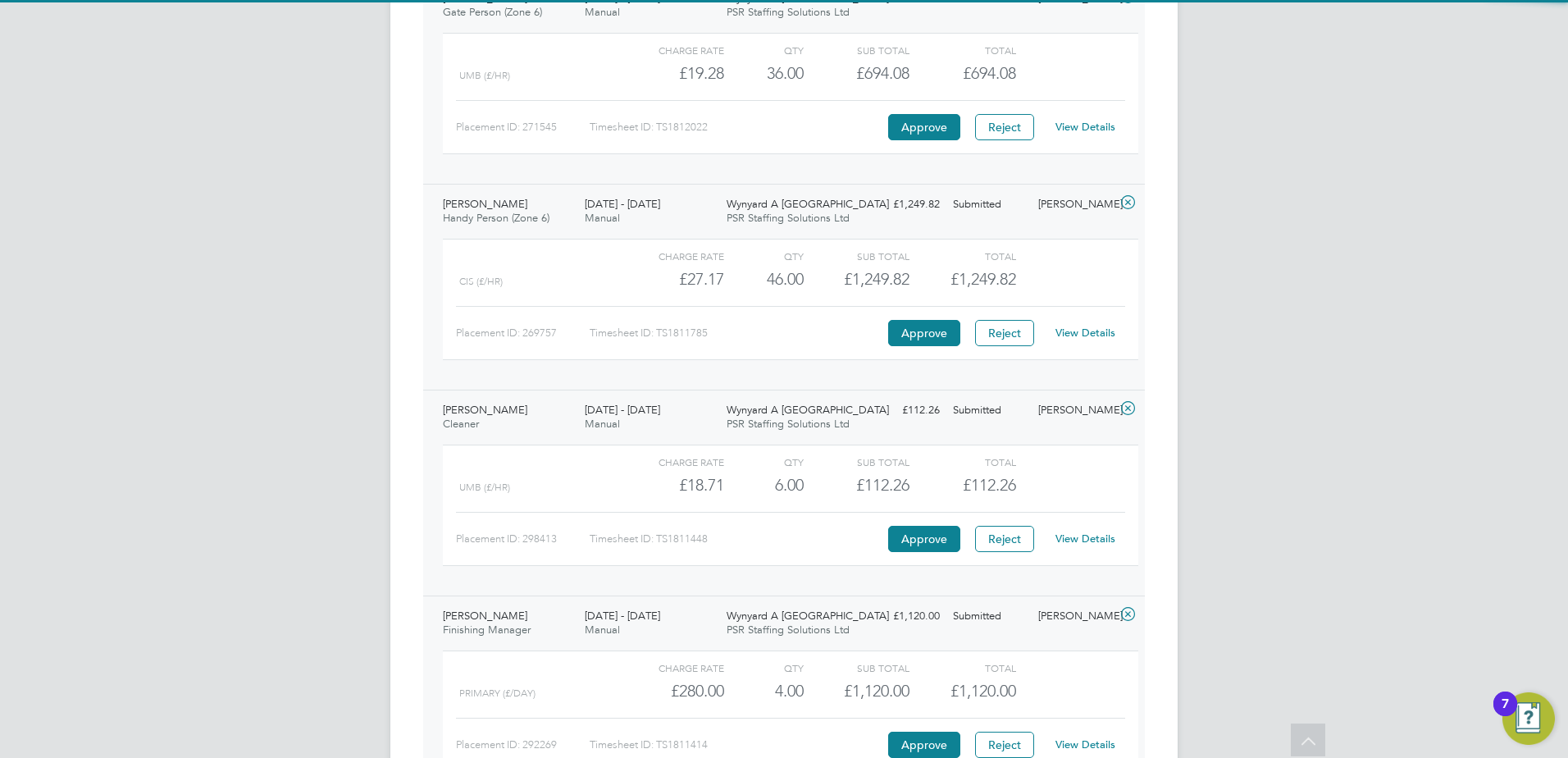
scroll to position [836, 0]
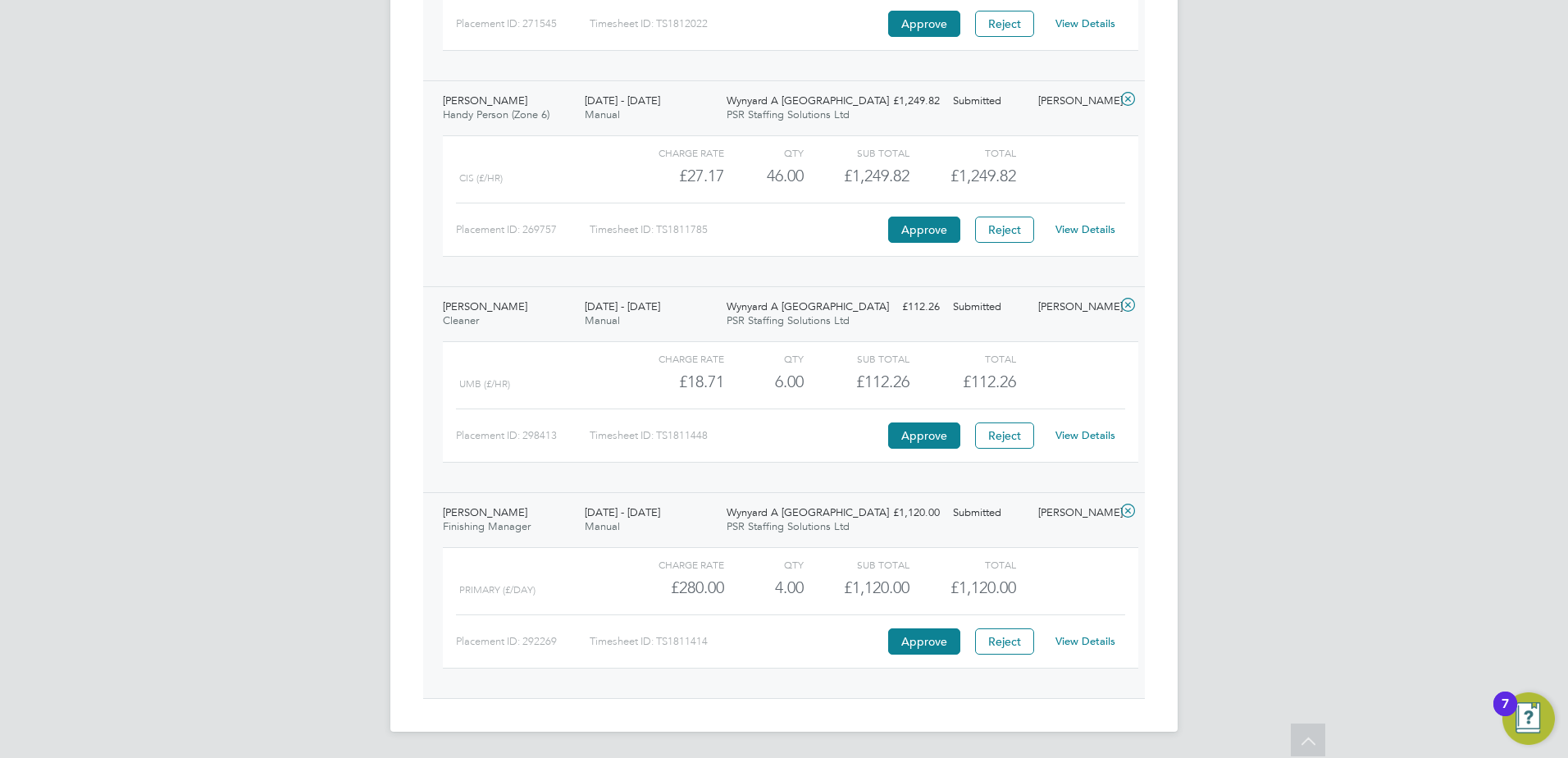
click at [1106, 647] on link "View Details" at bounding box center [1085, 641] width 60 height 14
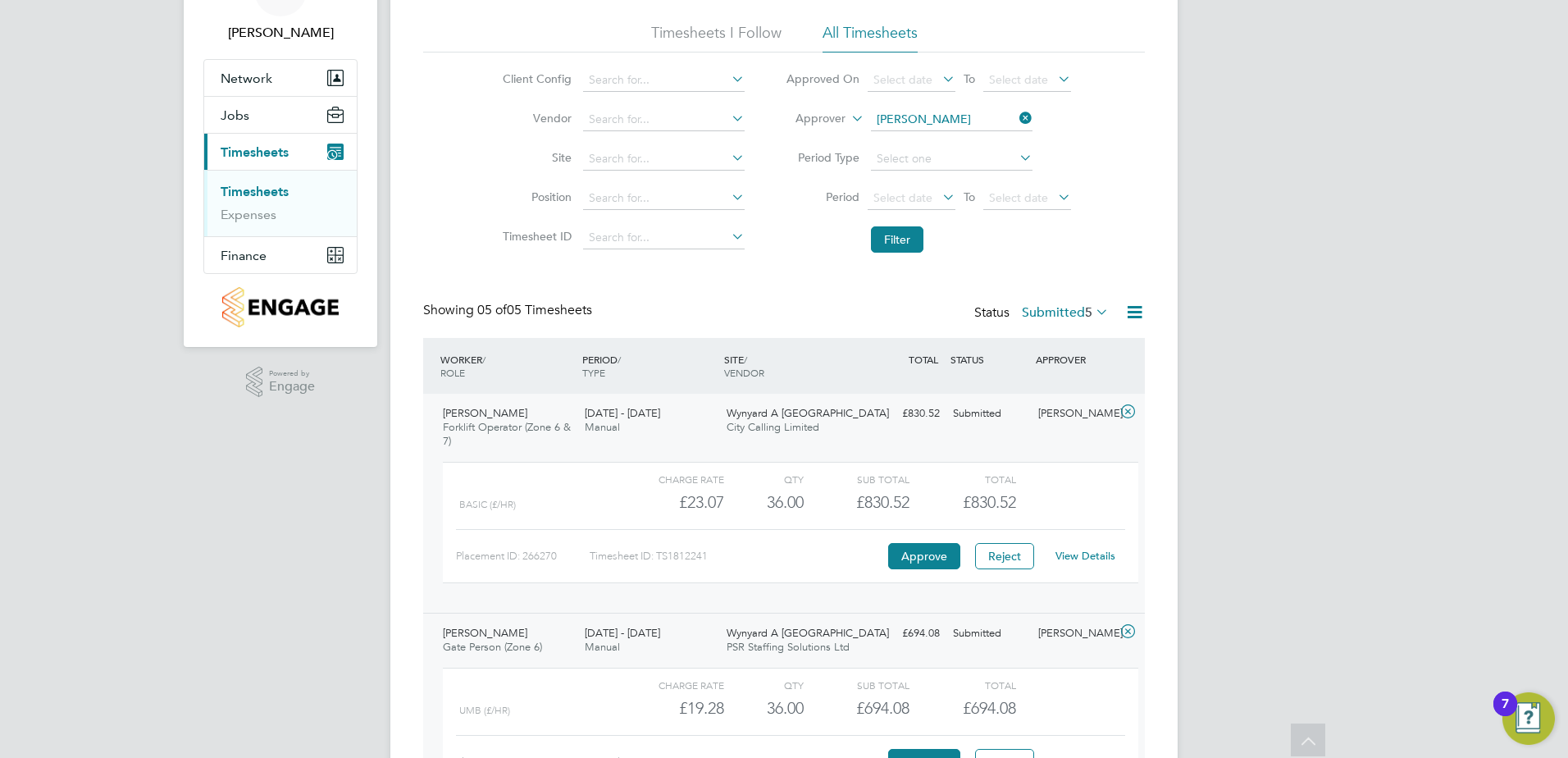
scroll to position [0, 0]
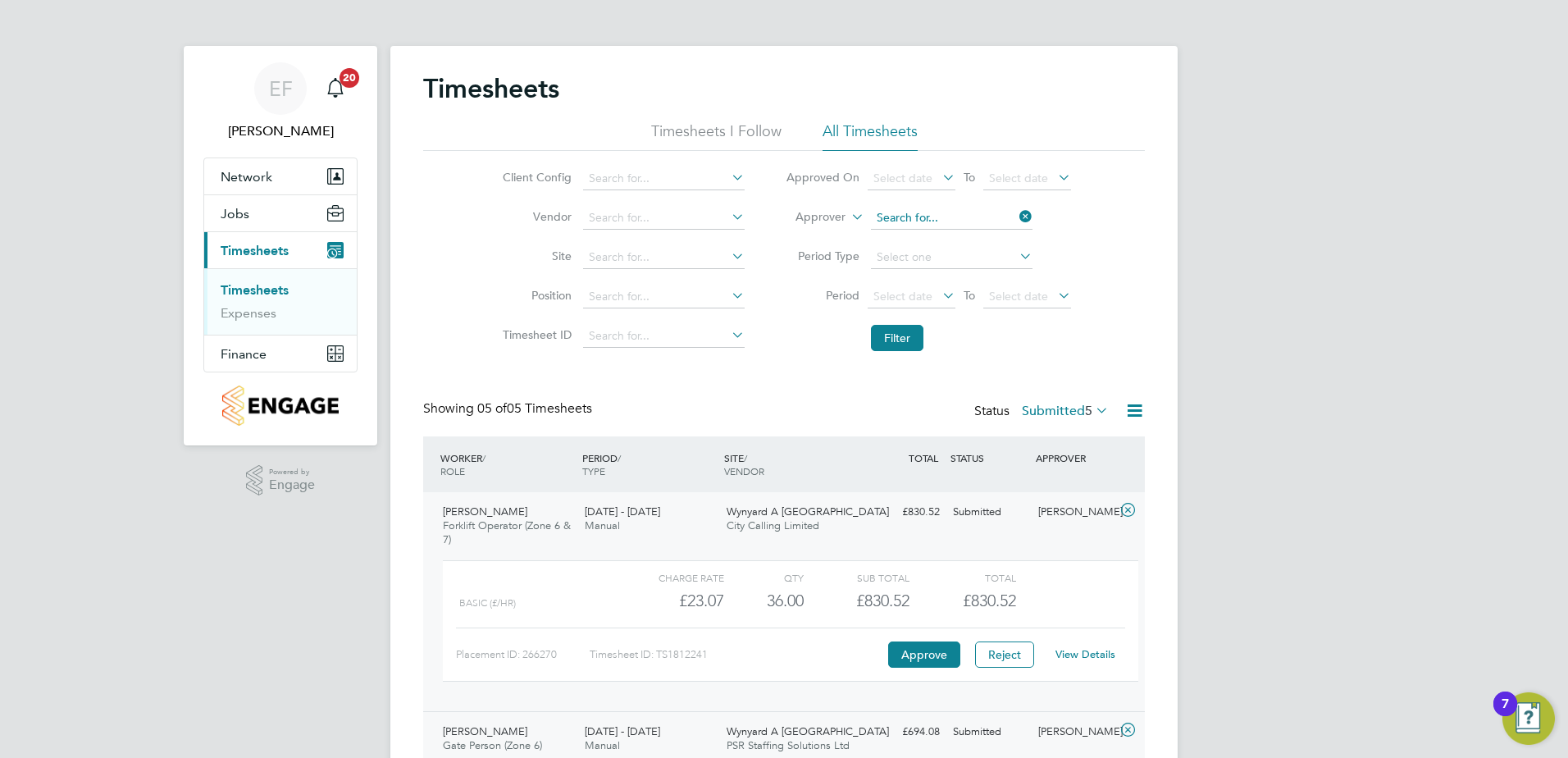
click at [982, 220] on input at bounding box center [952, 218] width 162 height 23
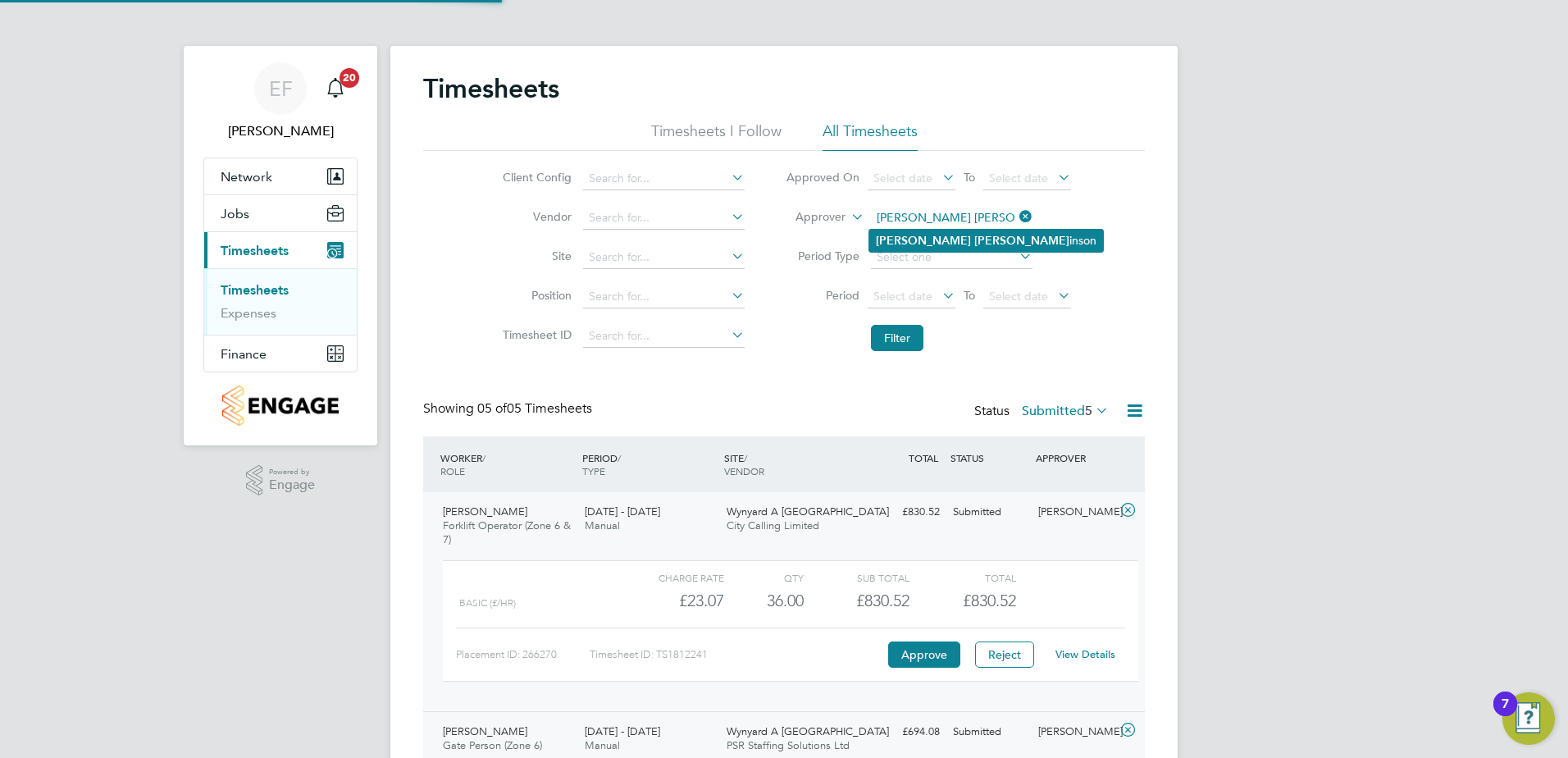
click at [945, 244] on li "Nick Rob inson" at bounding box center [986, 240] width 234 height 22
type input "Nick Robinson"
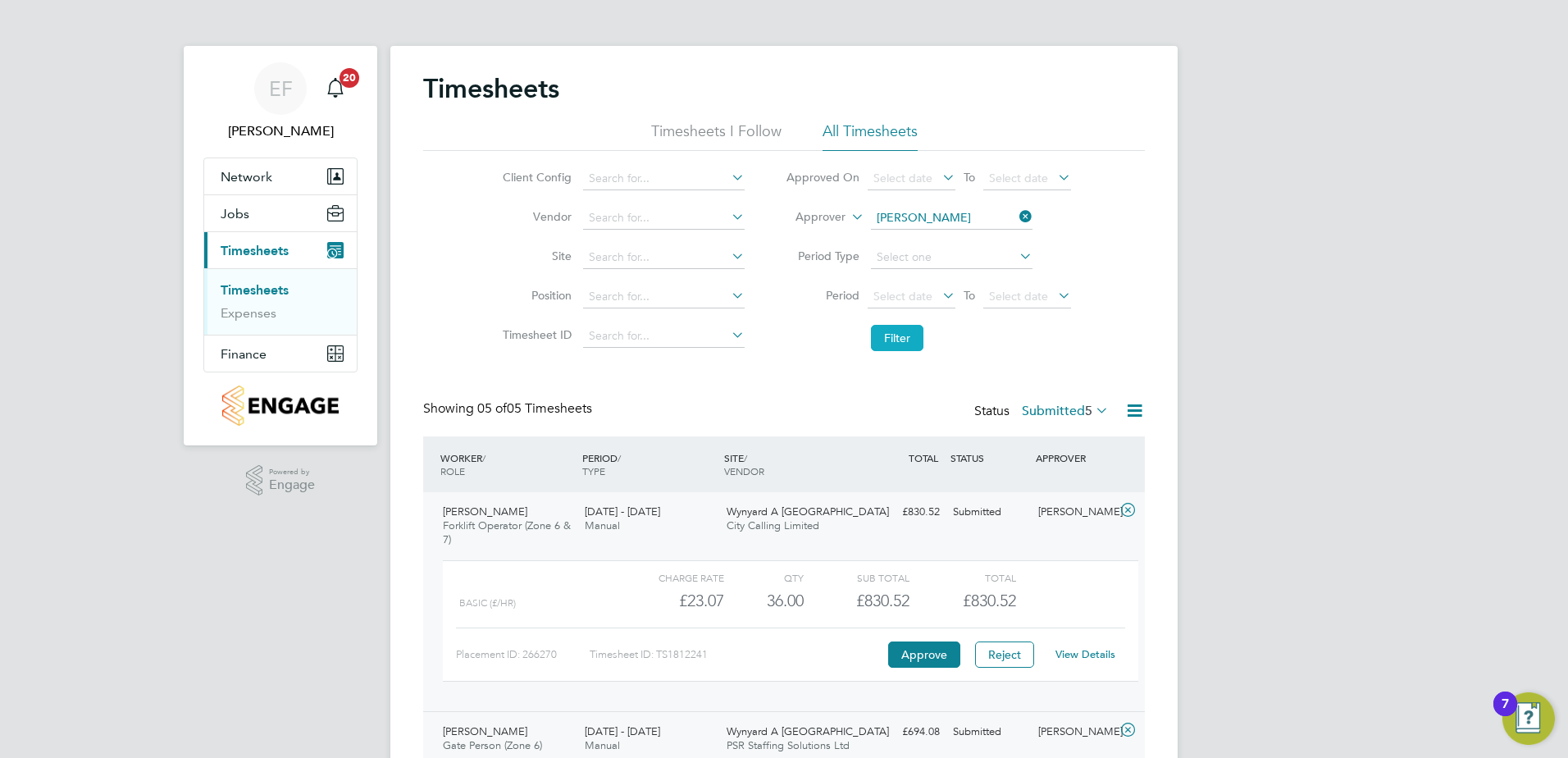
click at [898, 341] on button "Filter" at bounding box center [898, 338] width 53 height 26
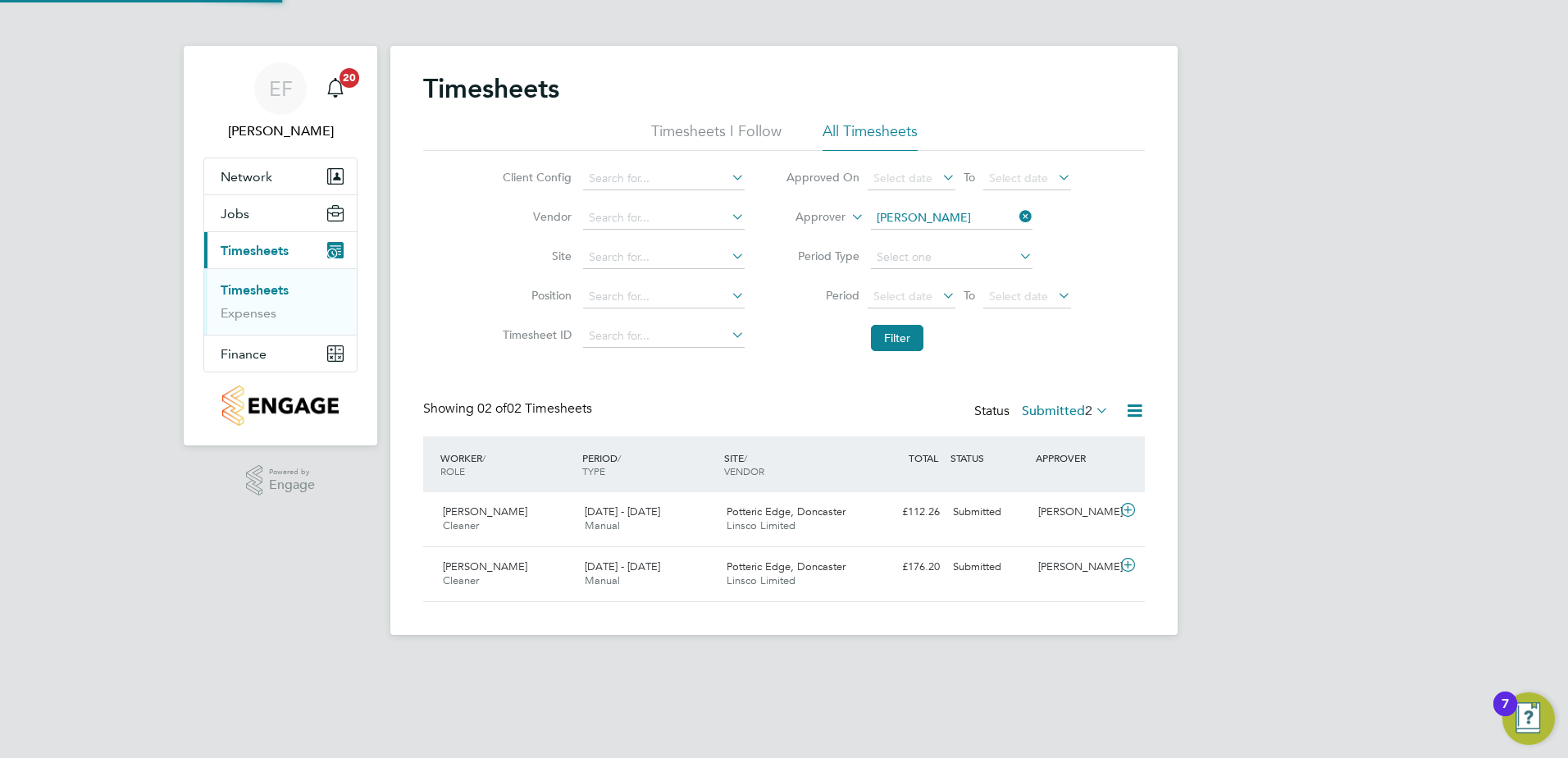
scroll to position [42, 143]
click at [1130, 513] on icon at bounding box center [1128, 510] width 21 height 13
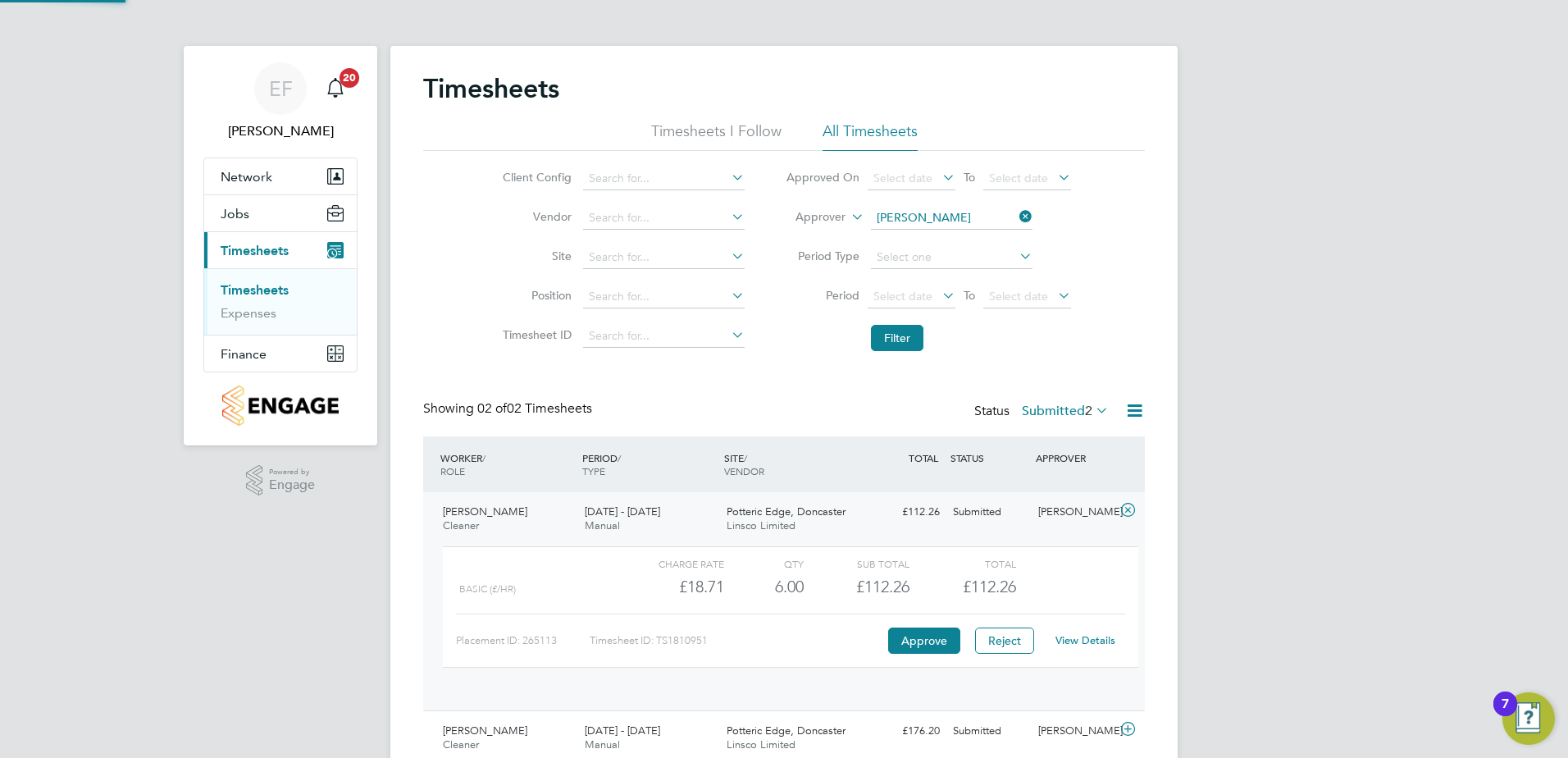
scroll to position [28, 160]
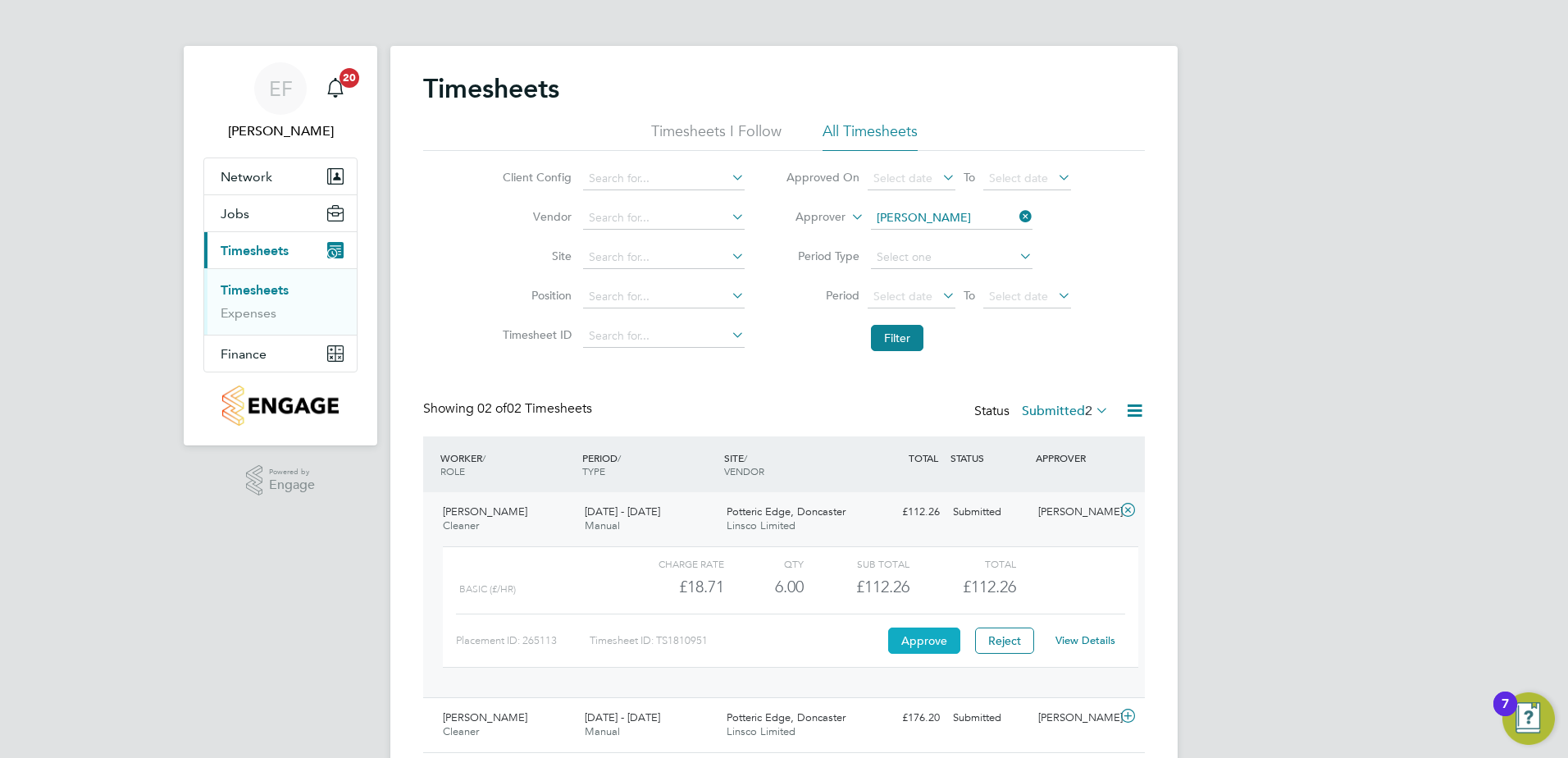
click at [921, 641] on button "Approve" at bounding box center [924, 641] width 72 height 26
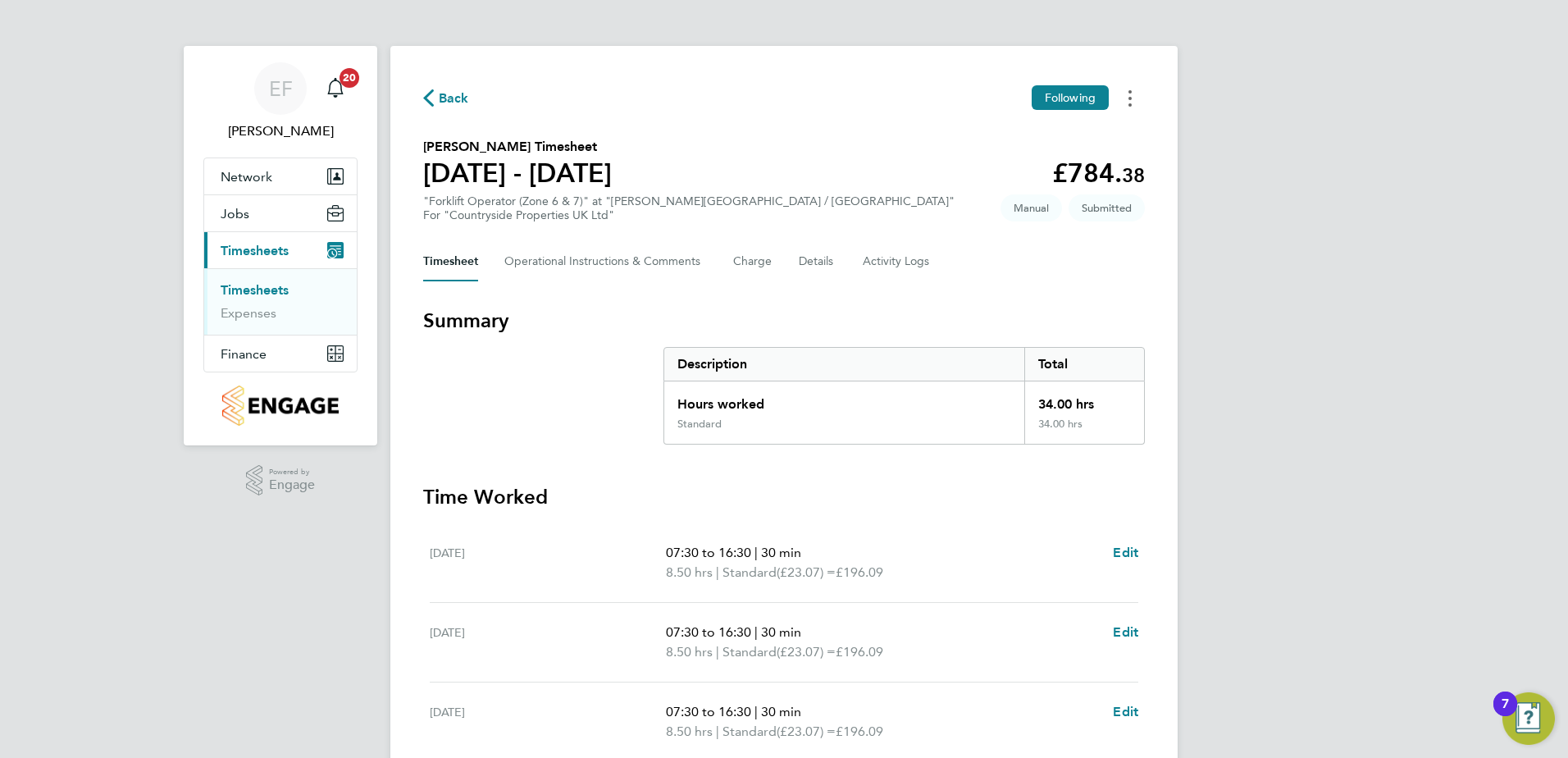
click at [1133, 103] on button "Timesheets Menu" at bounding box center [1130, 97] width 30 height 26
click at [988, 170] on link "Download timesheet" at bounding box center [1046, 168] width 197 height 33
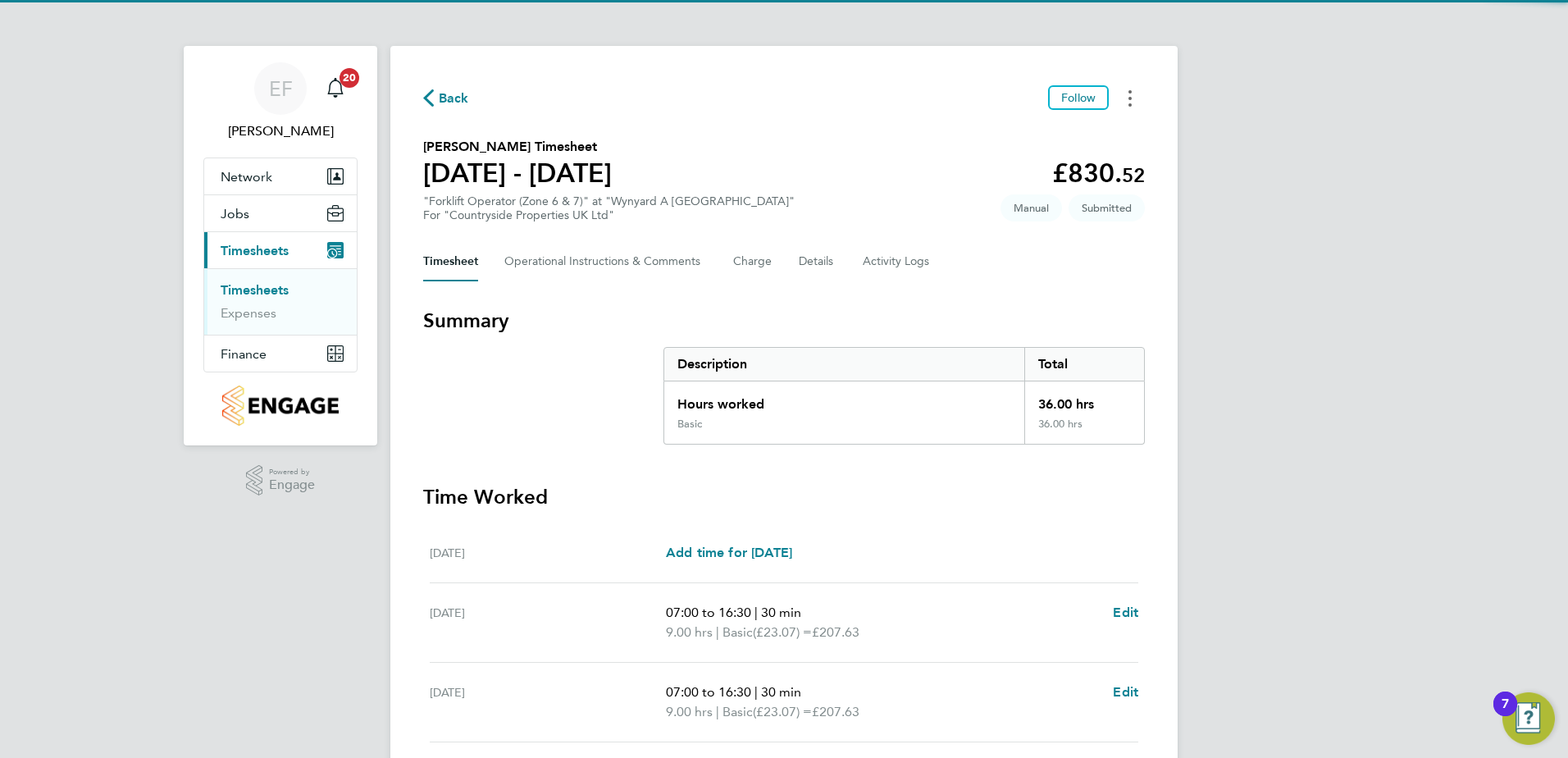
click at [1135, 103] on button "Timesheets Menu" at bounding box center [1130, 97] width 30 height 26
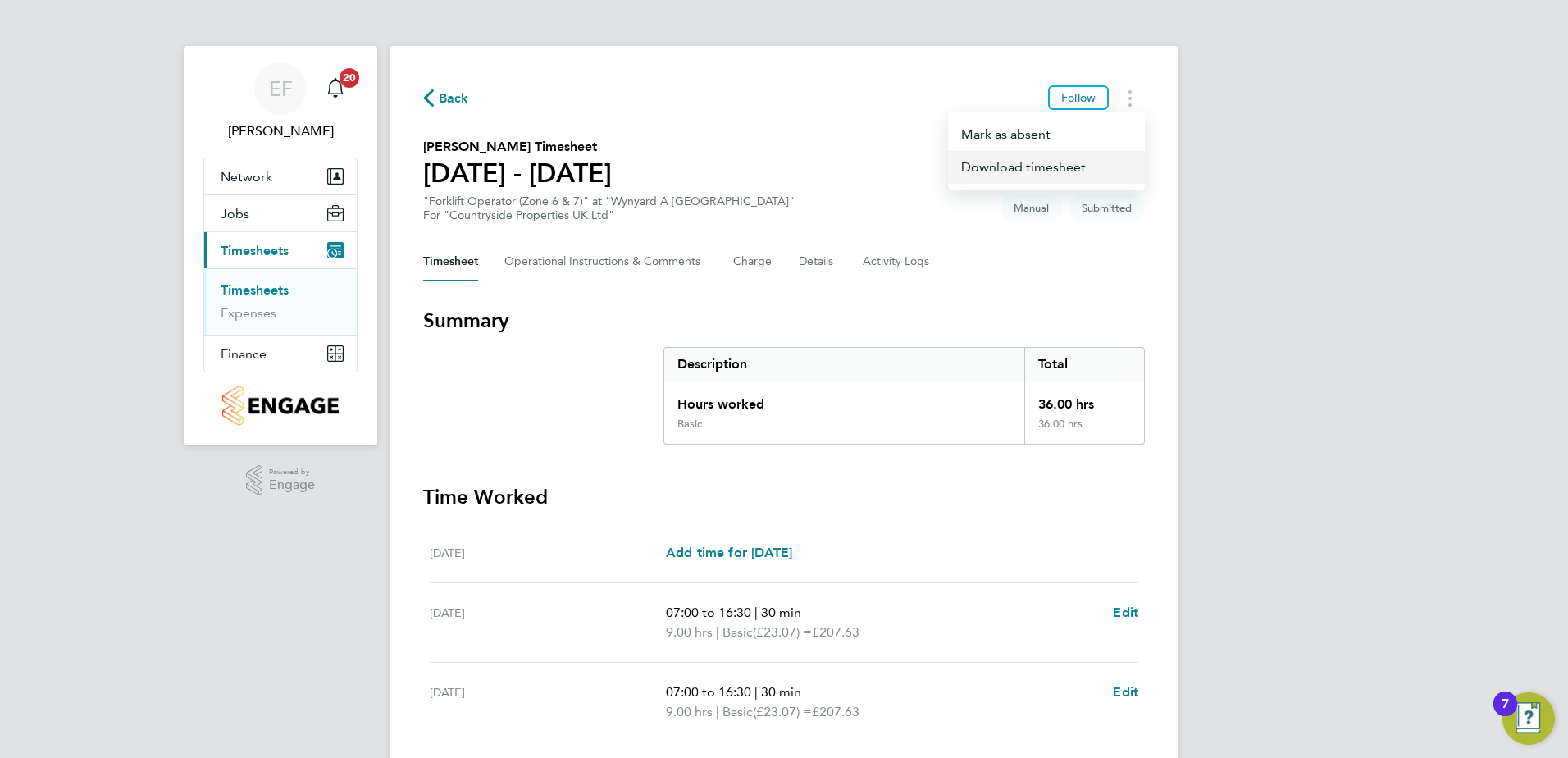
click at [1022, 168] on link "Download timesheet" at bounding box center [1046, 168] width 197 height 33
click at [1128, 101] on button "Timesheets Menu" at bounding box center [1130, 97] width 30 height 26
click at [1075, 163] on link "Download timesheet" at bounding box center [1046, 168] width 197 height 33
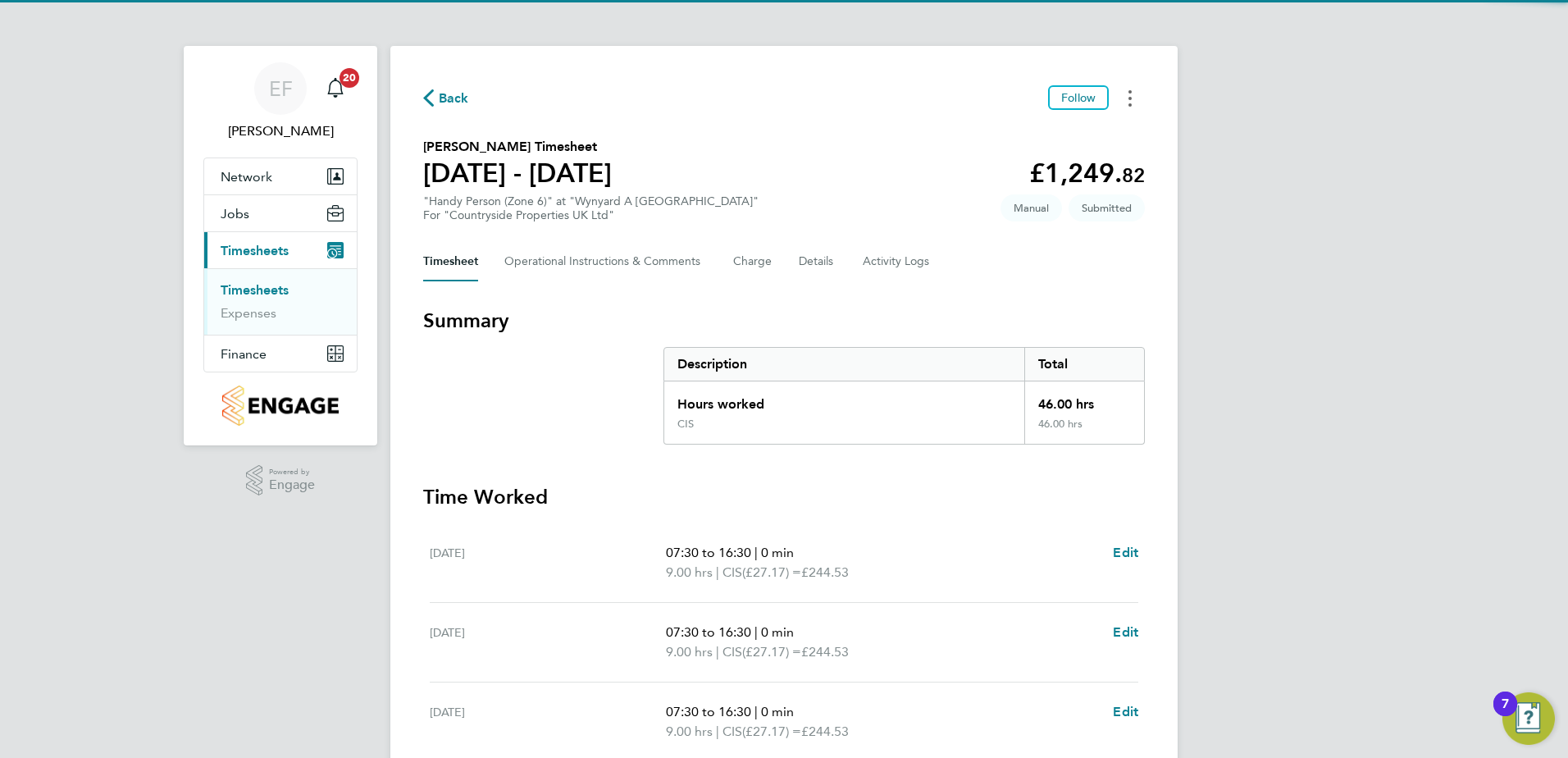
click at [1133, 99] on button "Timesheets Menu" at bounding box center [1130, 97] width 30 height 26
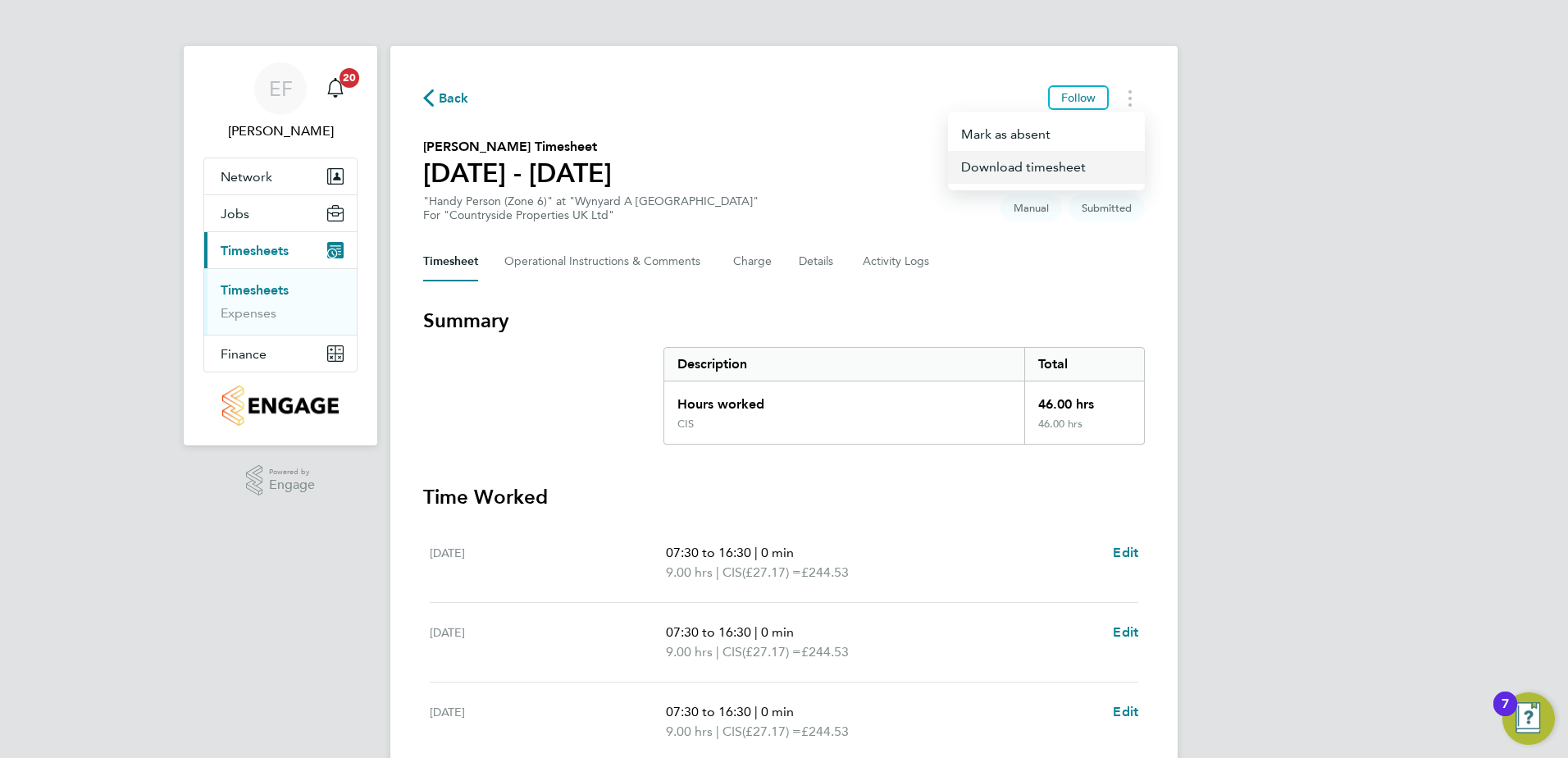
click at [1061, 168] on link "Download timesheet" at bounding box center [1046, 168] width 197 height 33
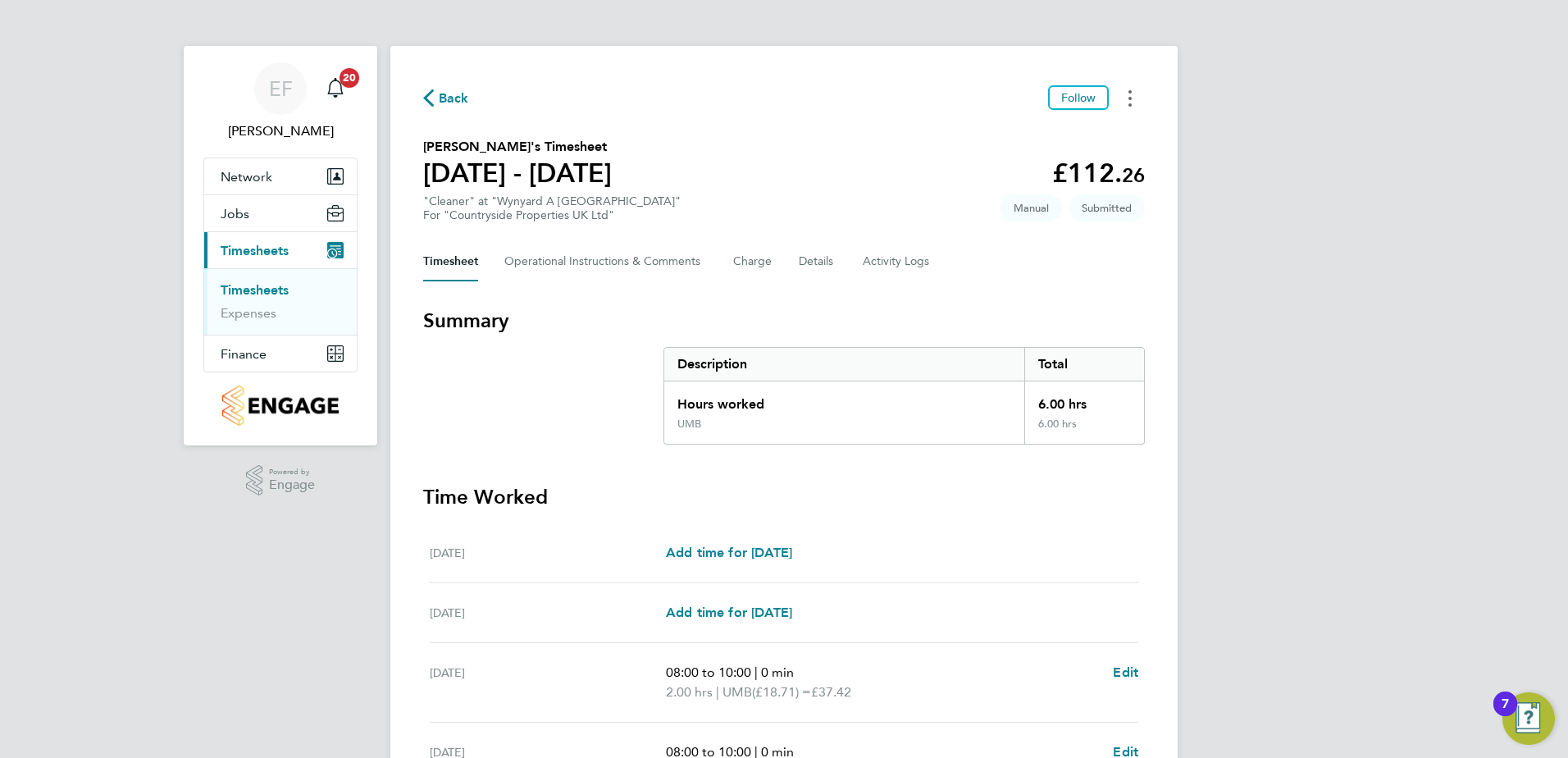
click at [1135, 100] on button "Timesheets Menu" at bounding box center [1130, 97] width 30 height 26
click at [1066, 166] on link "Download timesheet" at bounding box center [1046, 168] width 197 height 33
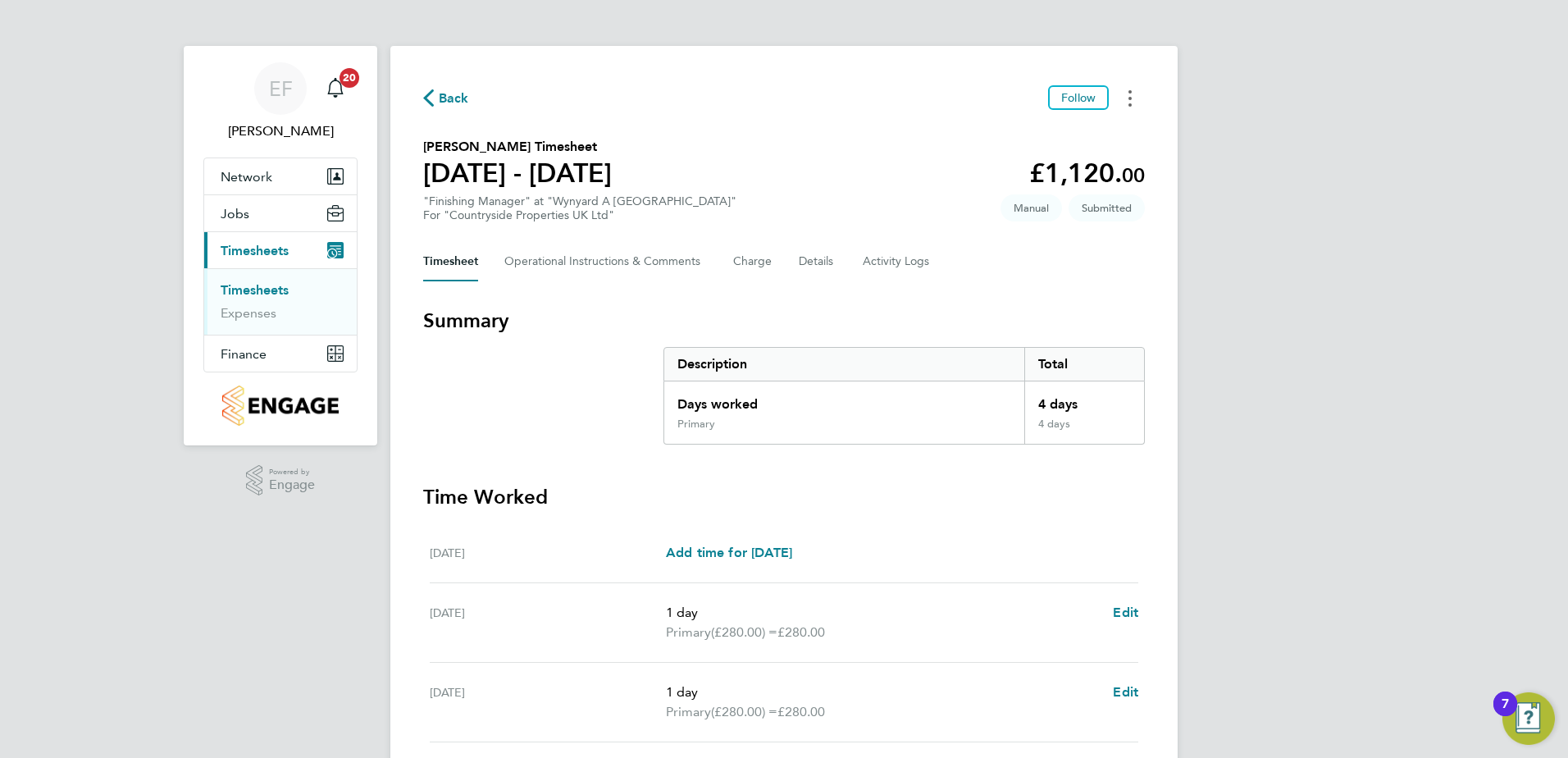
click at [1132, 95] on button "Timesheets Menu" at bounding box center [1130, 97] width 30 height 26
click at [1026, 163] on link "Download timesheet" at bounding box center [1046, 168] width 197 height 33
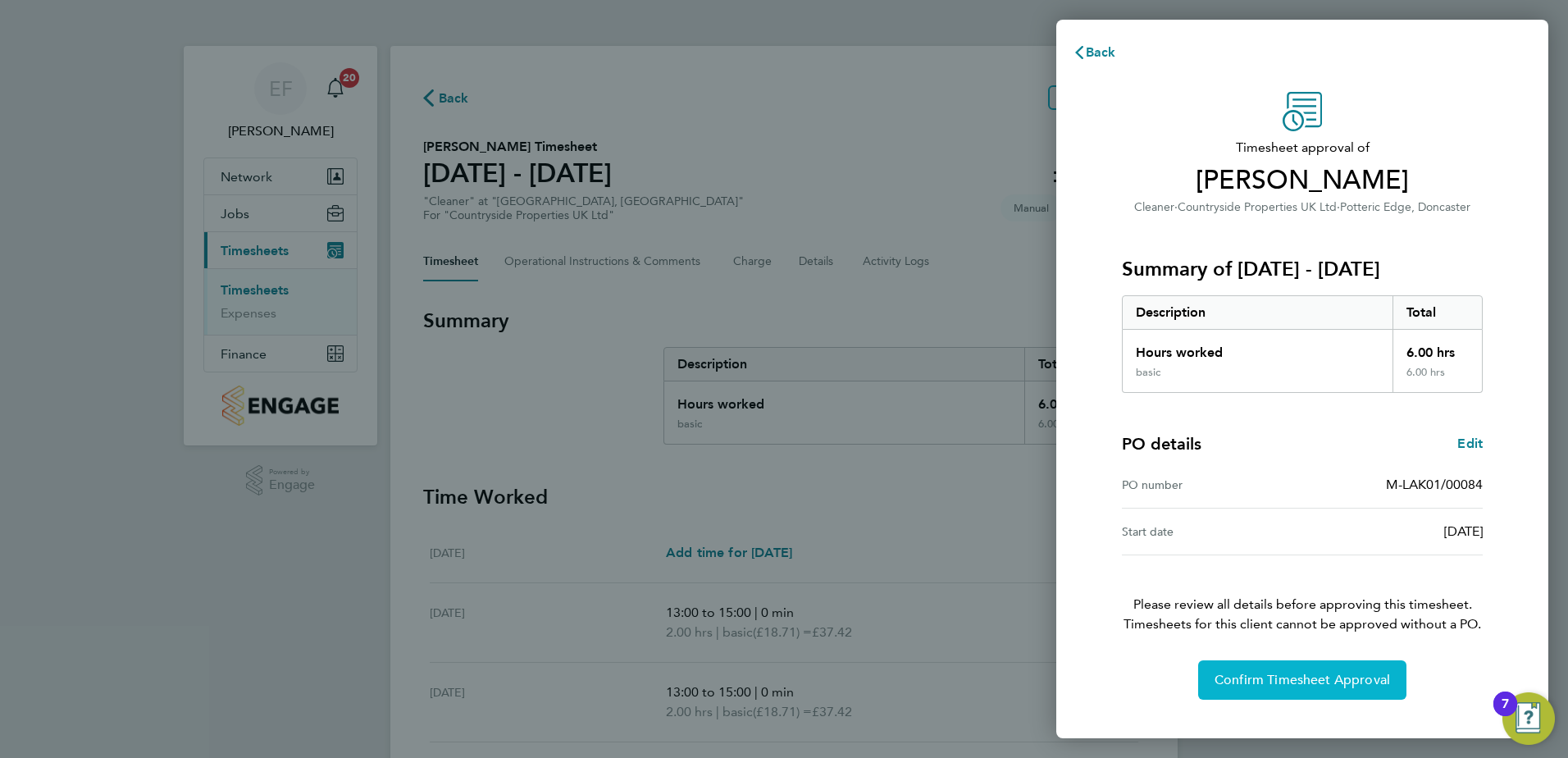
click at [1300, 686] on span "Confirm Timesheet Approval" at bounding box center [1302, 680] width 176 height 17
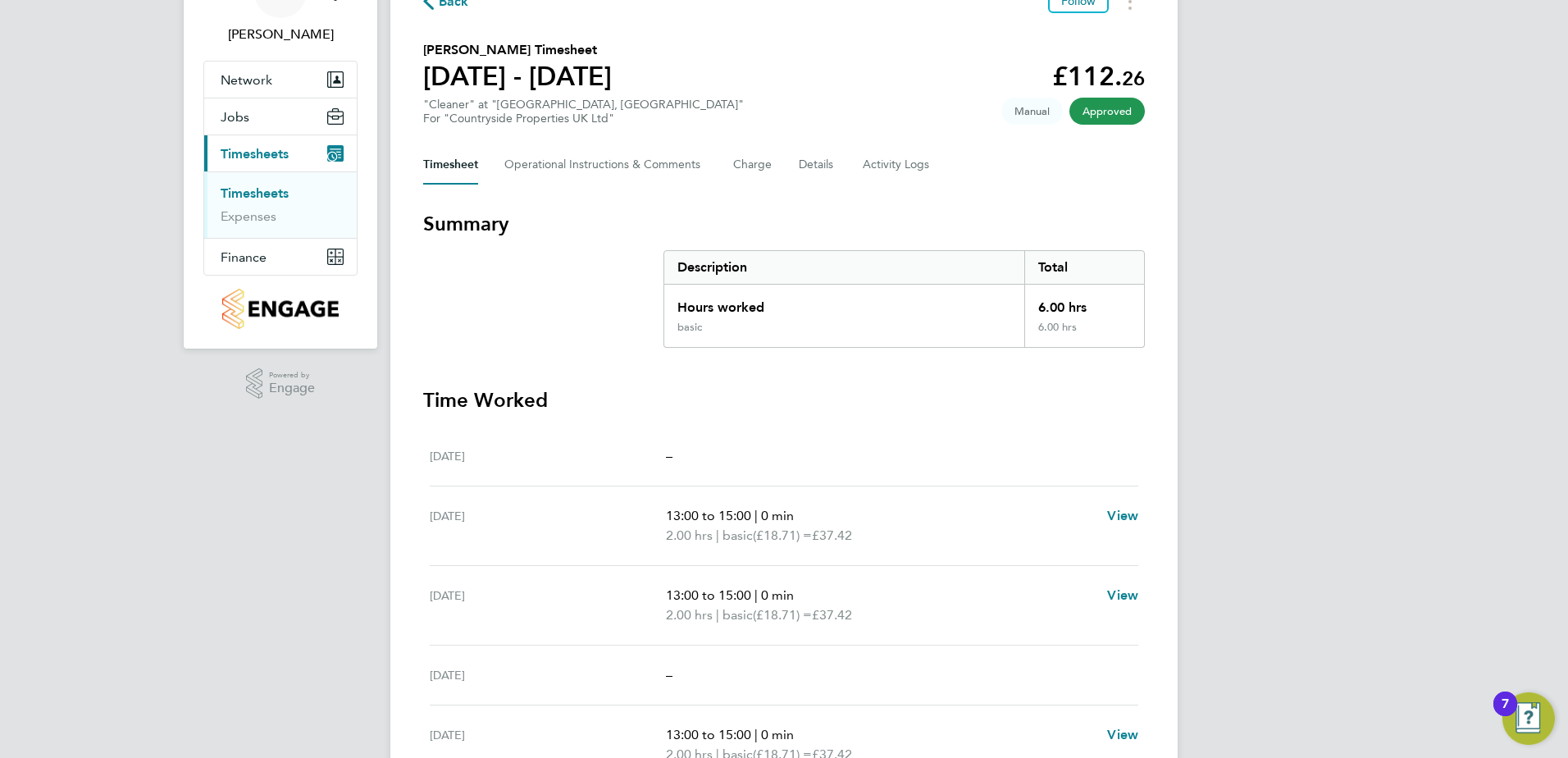
scroll to position [82, 0]
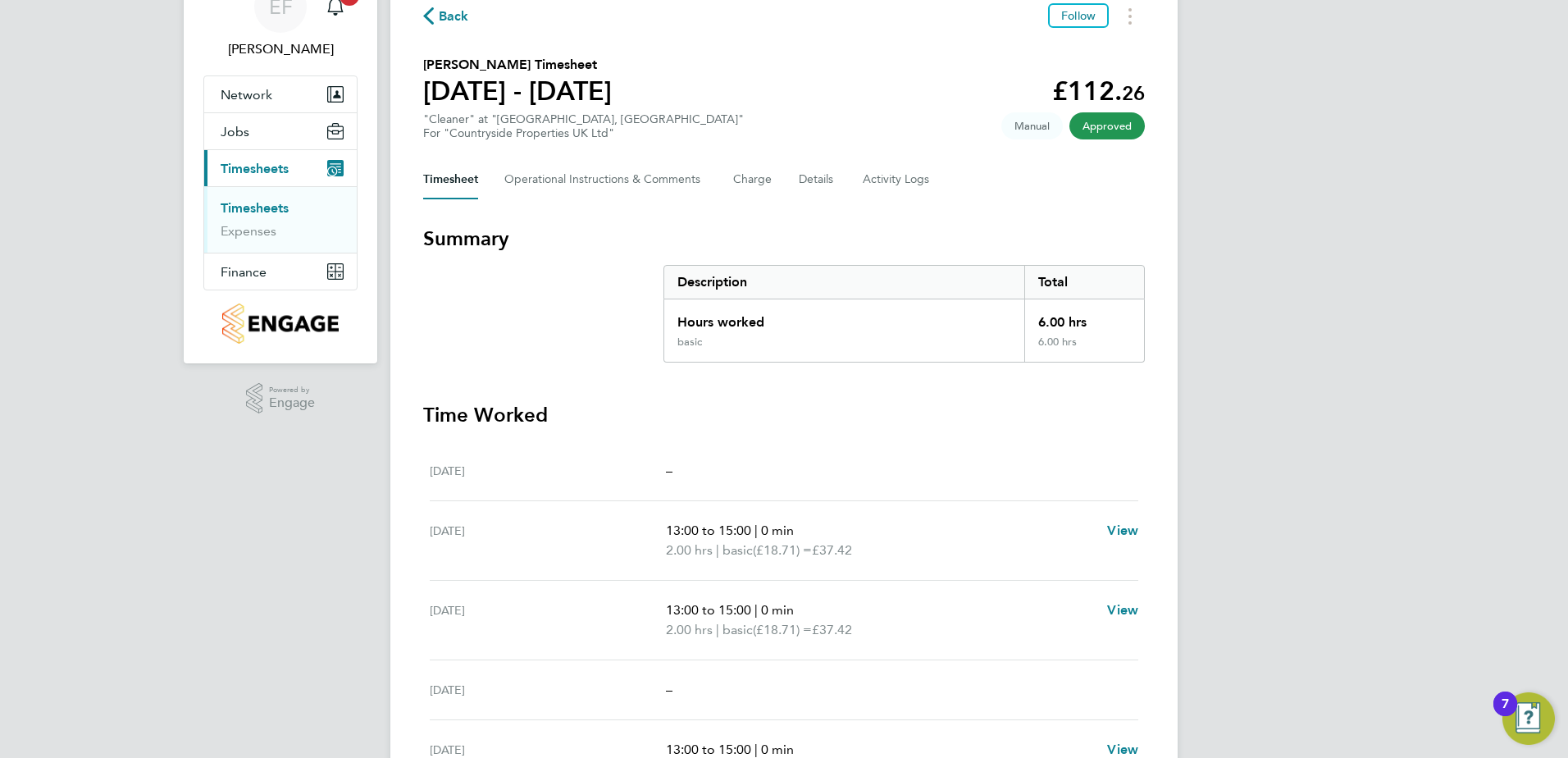
click at [261, 207] on link "Timesheets" at bounding box center [254, 207] width 68 height 16
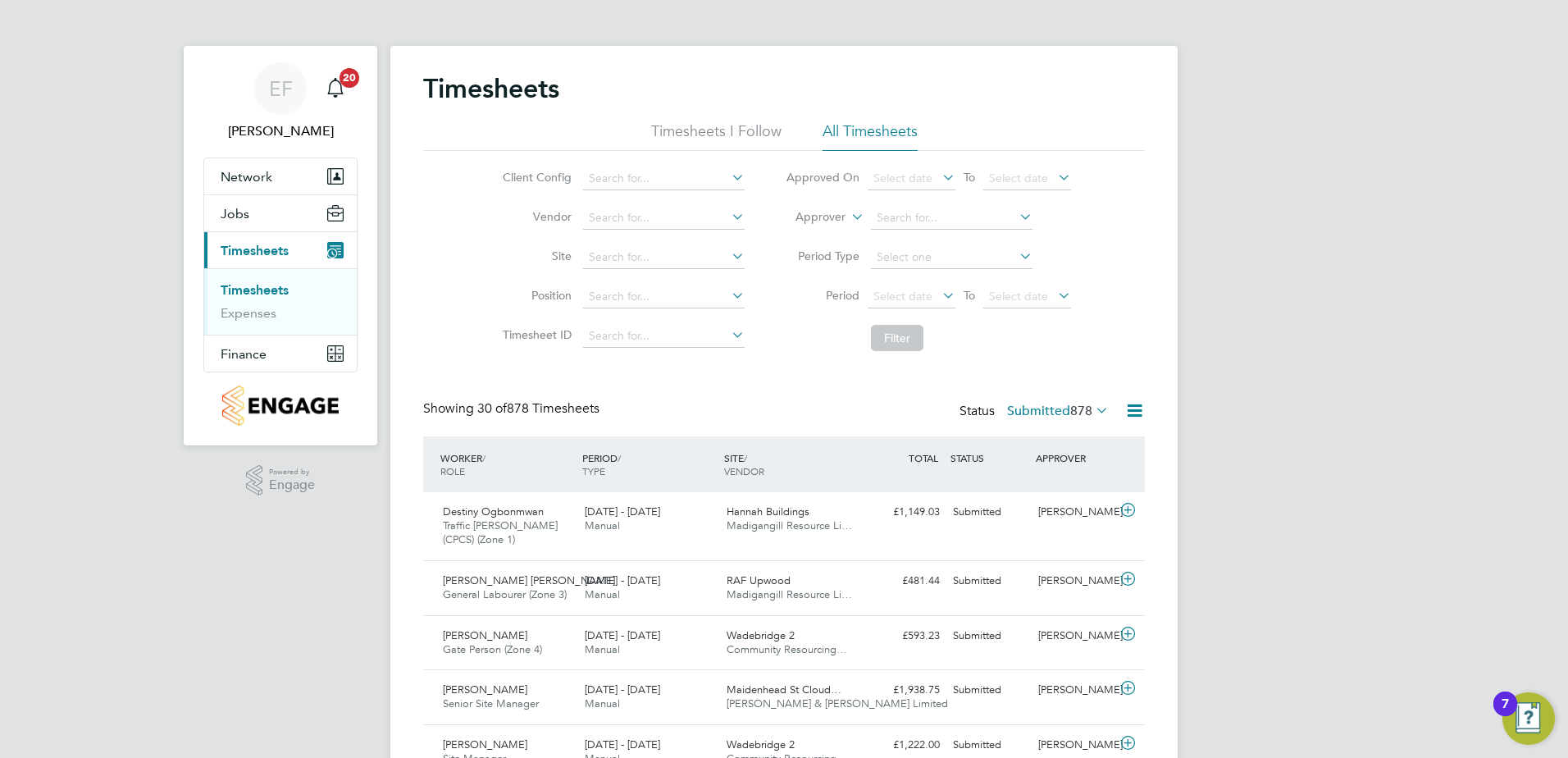
click at [249, 291] on link "Timesheets" at bounding box center [254, 290] width 68 height 16
click at [906, 217] on input at bounding box center [952, 218] width 162 height 23
click at [949, 243] on li "Matthew Aji mati" at bounding box center [951, 239] width 163 height 22
type input "Matthew Ajimati"
click at [901, 339] on button "Filter" at bounding box center [898, 338] width 53 height 26
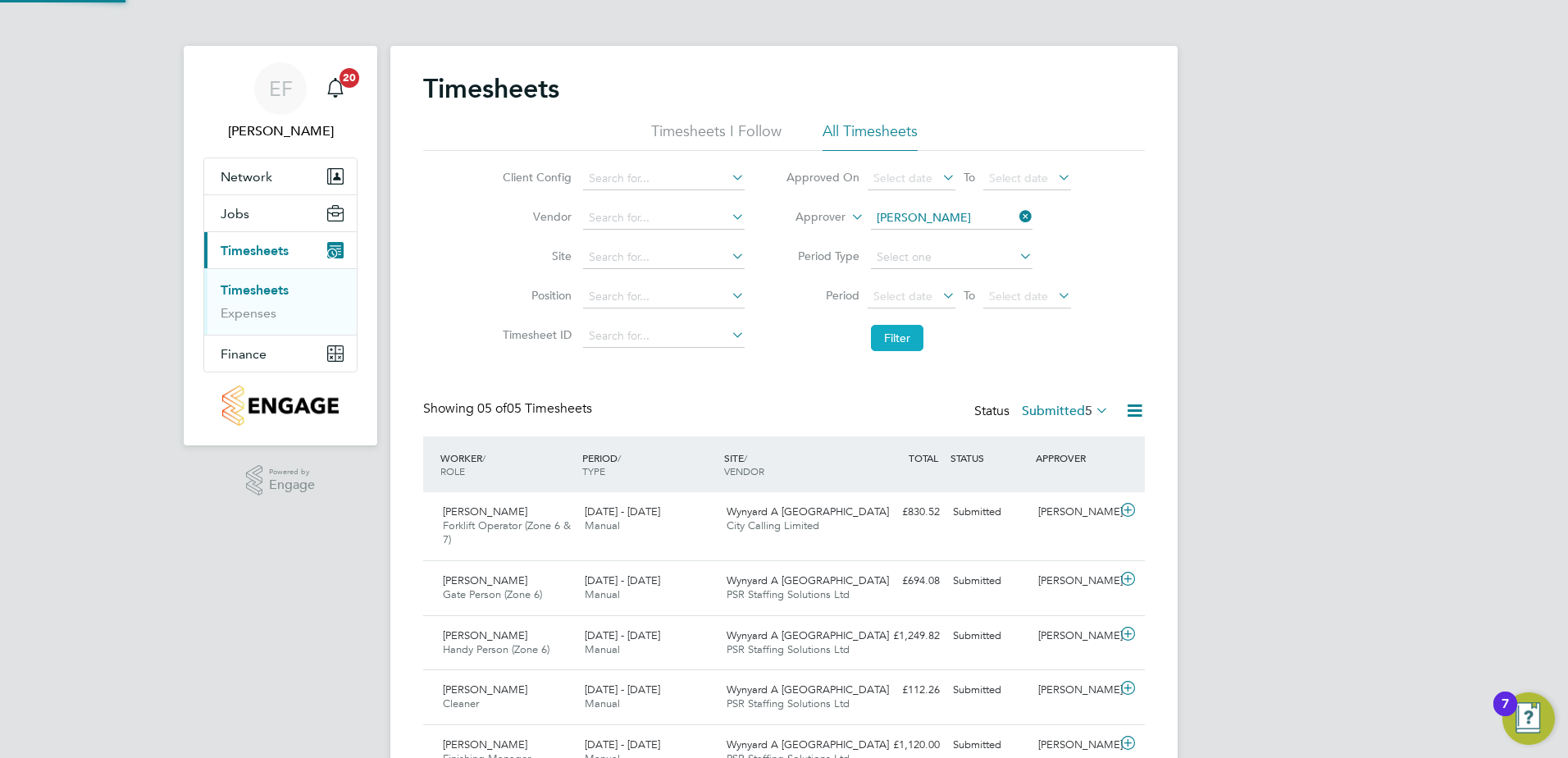
scroll to position [42, 143]
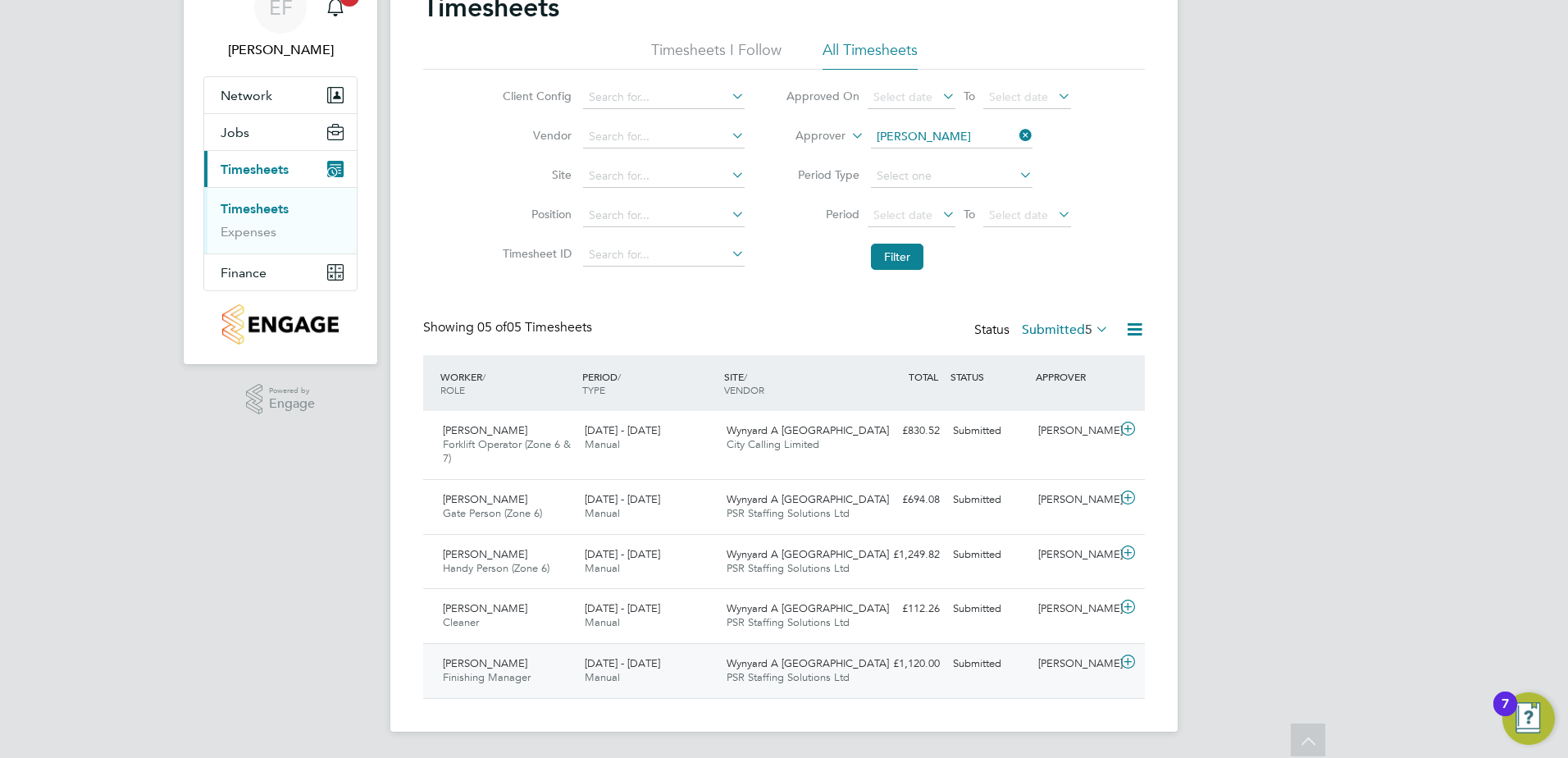
click at [1130, 661] on icon at bounding box center [1128, 662] width 21 height 13
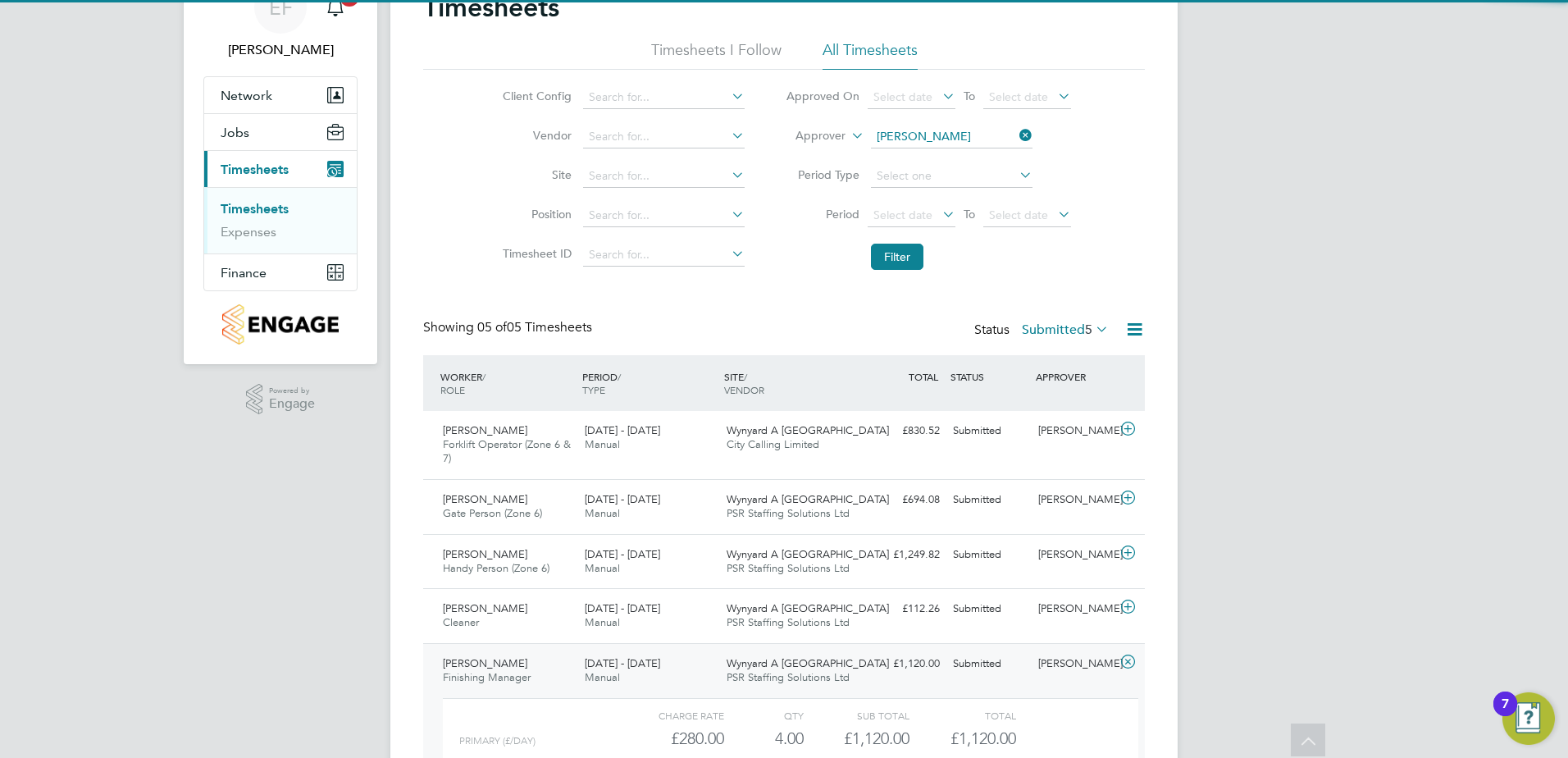
scroll to position [232, 0]
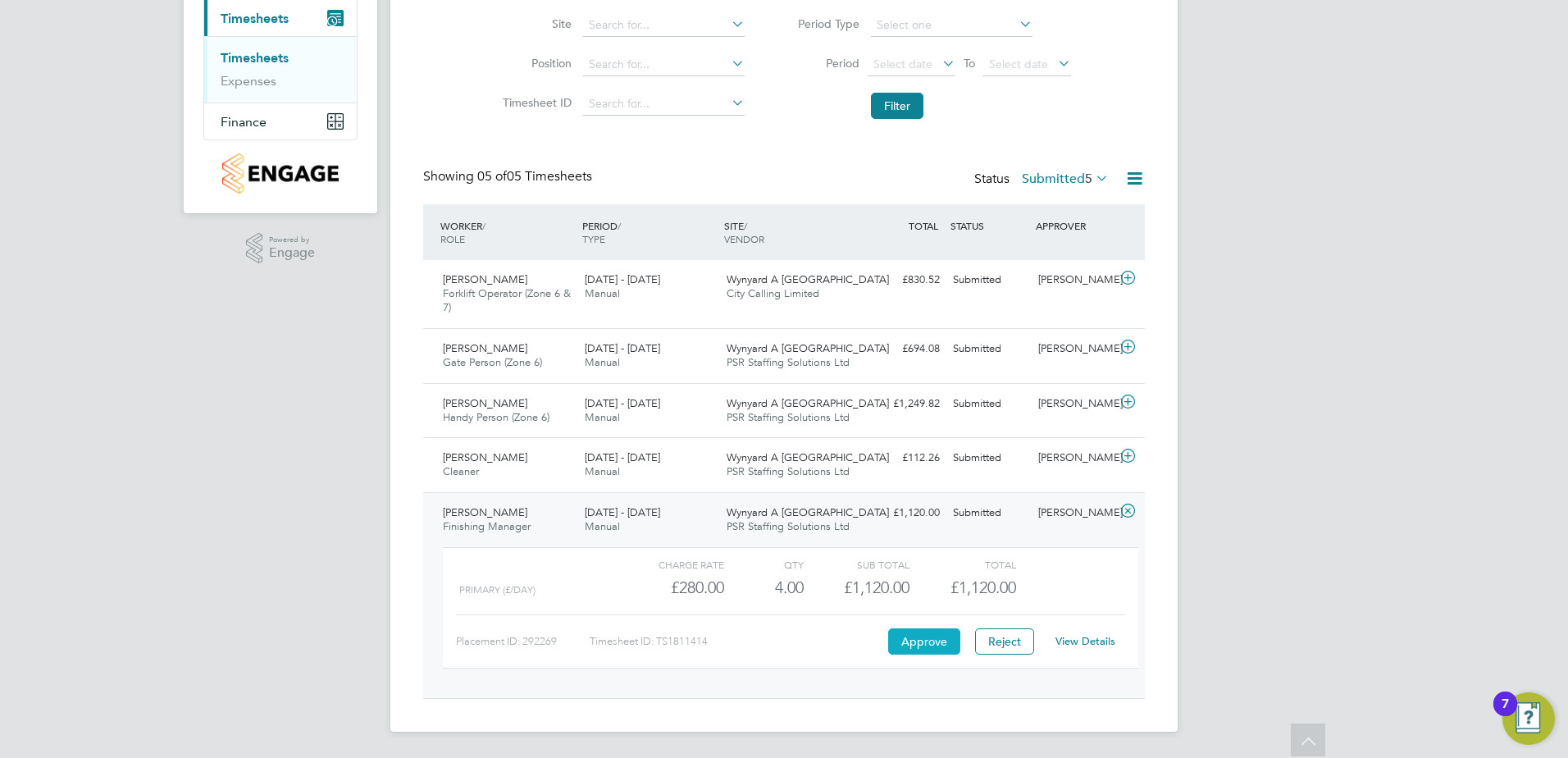
click at [930, 638] on button "Approve" at bounding box center [924, 642] width 72 height 26
click at [1128, 399] on icon at bounding box center [1128, 404] width 21 height 13
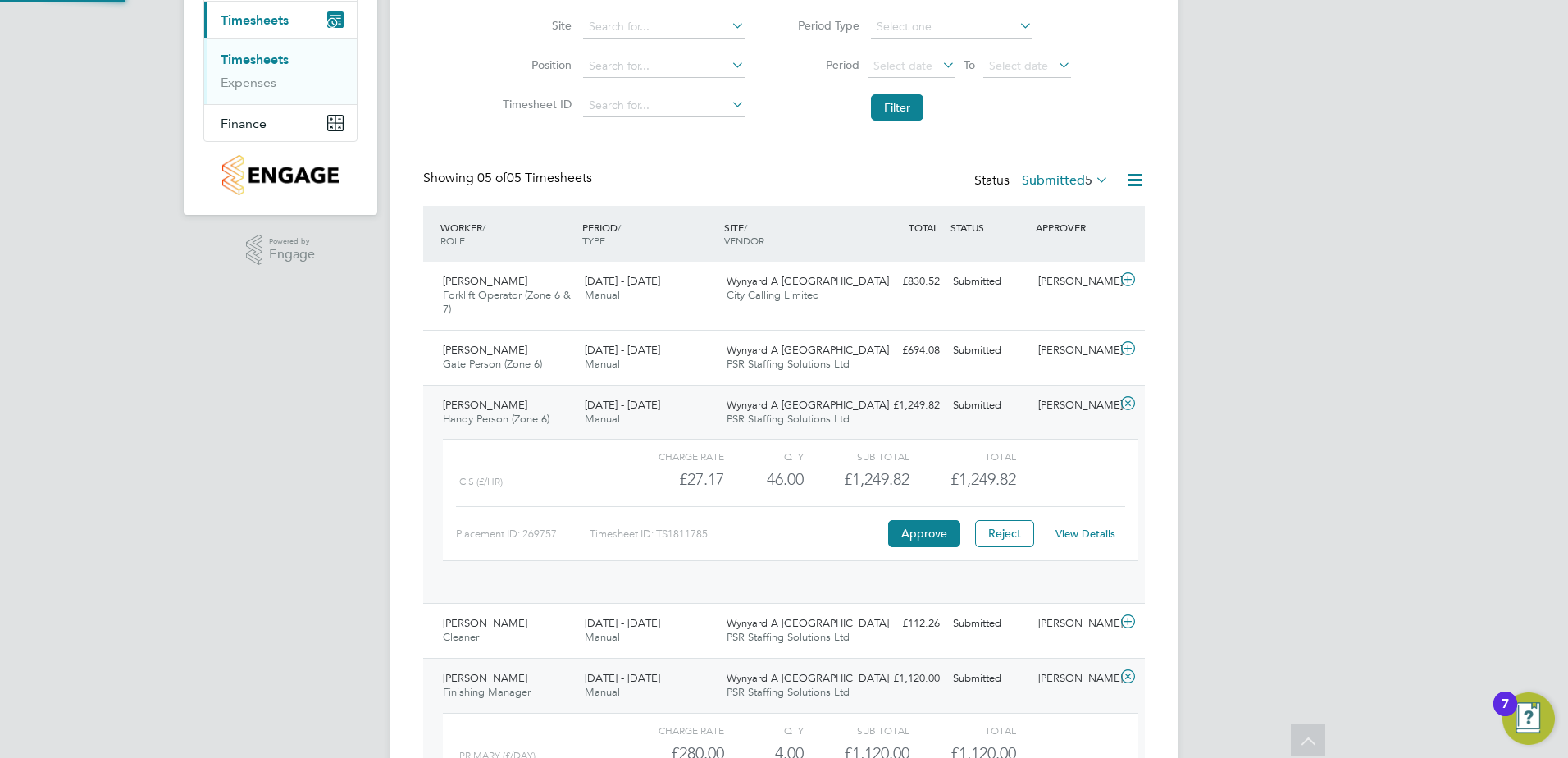
scroll to position [28, 160]
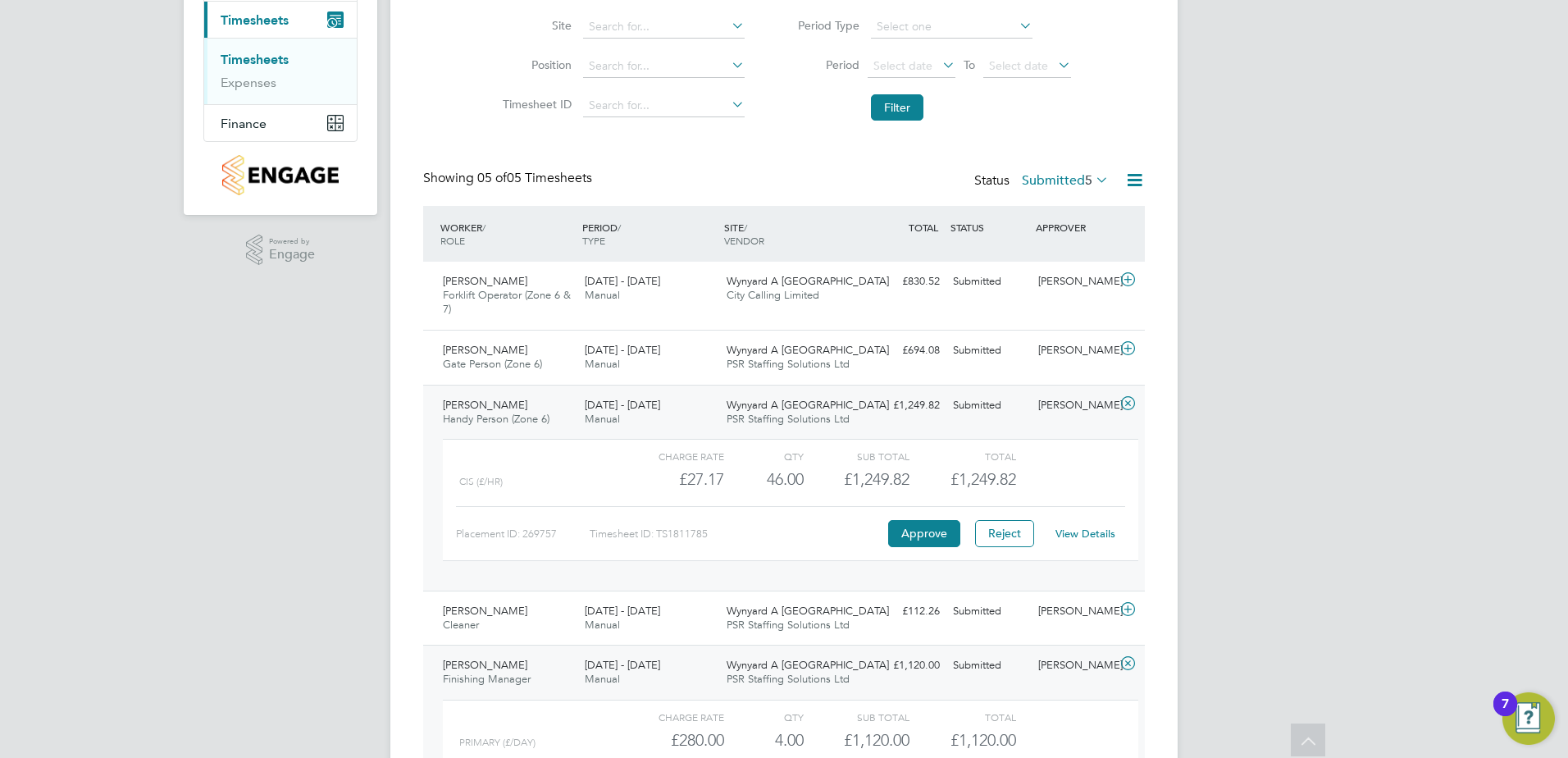
click at [1077, 533] on link "View Details" at bounding box center [1085, 533] width 60 height 14
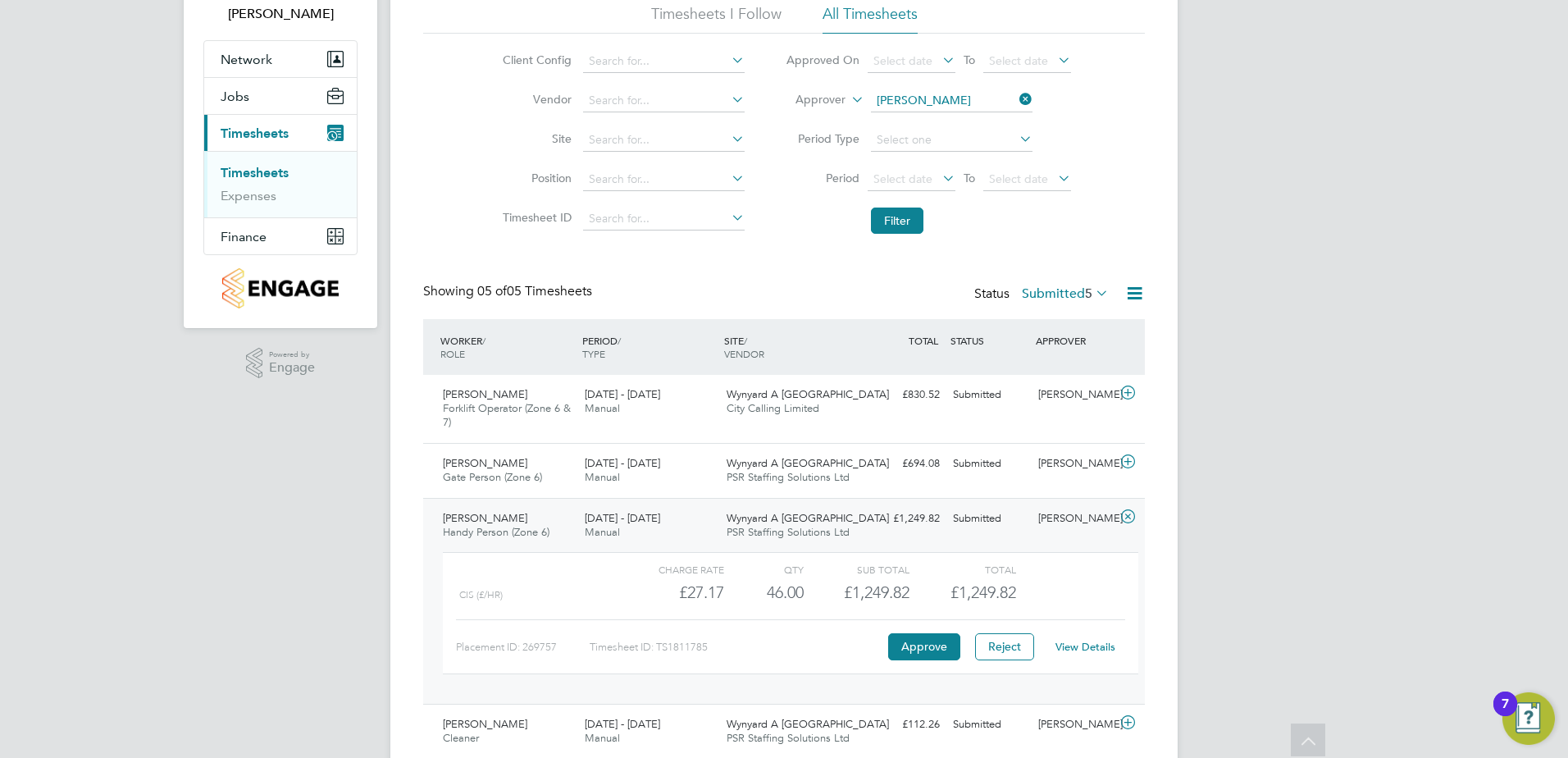
scroll to position [0, 0]
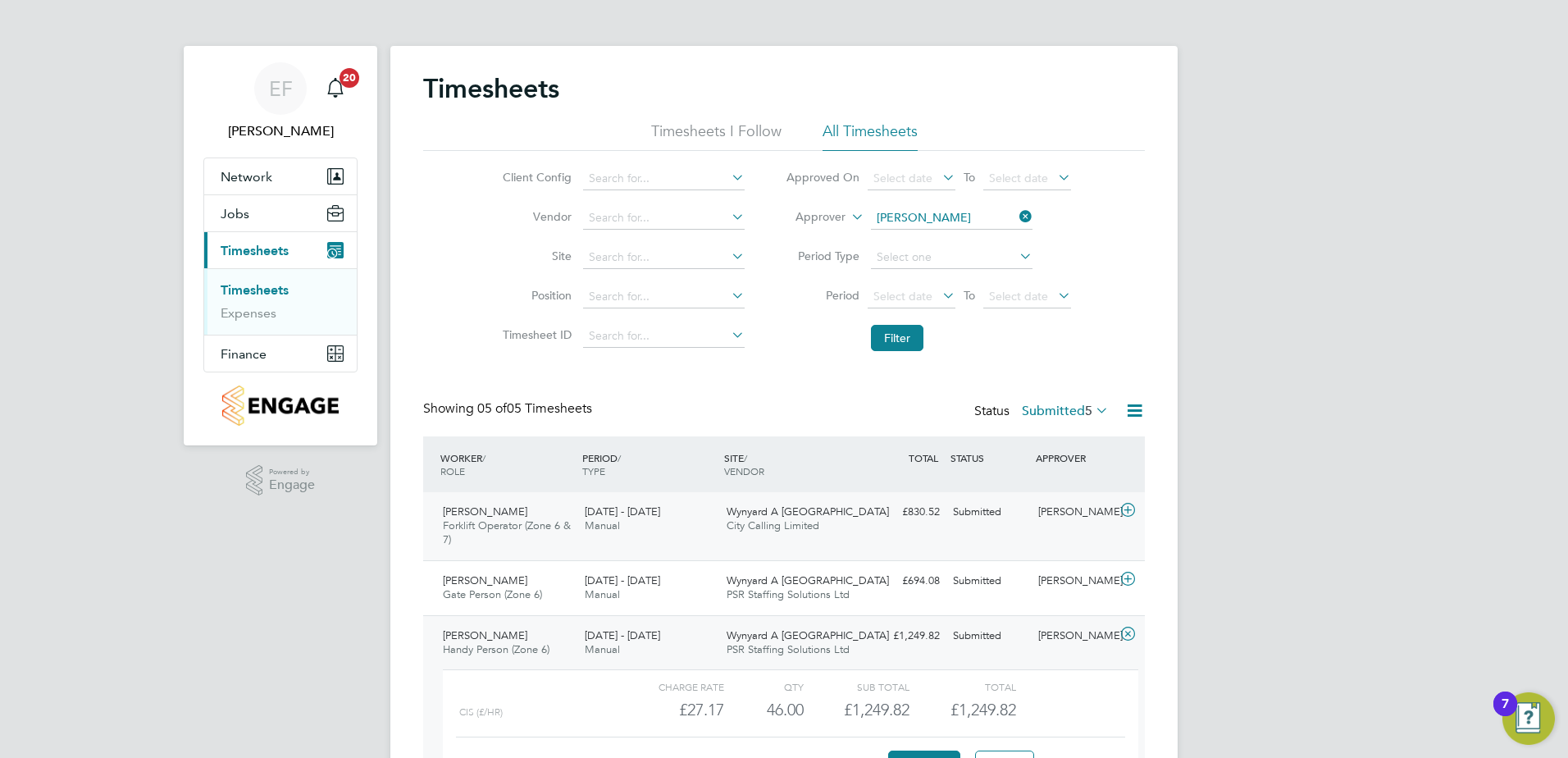
click at [1130, 514] on icon at bounding box center [1128, 510] width 21 height 13
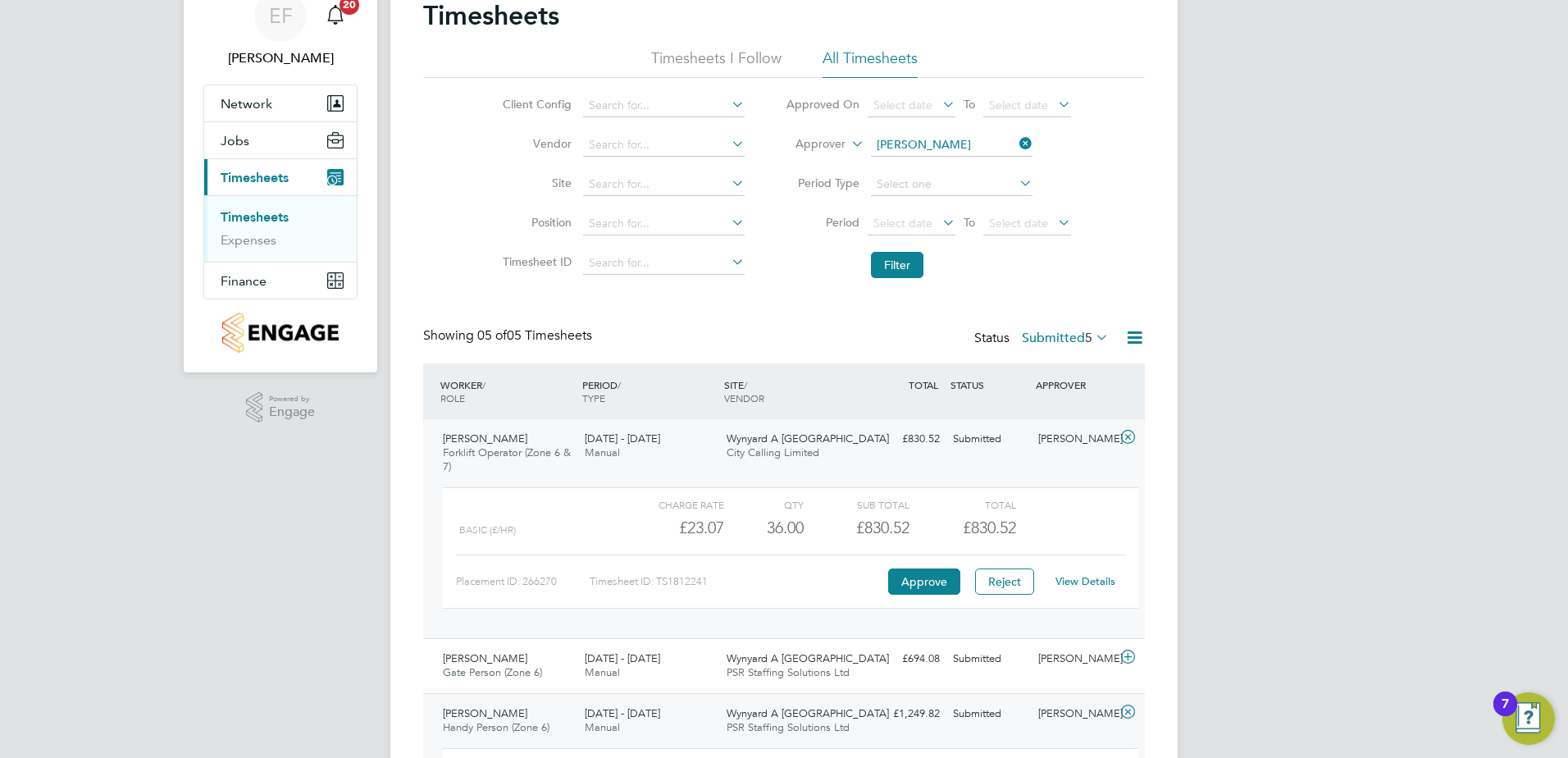
scroll to position [246, 0]
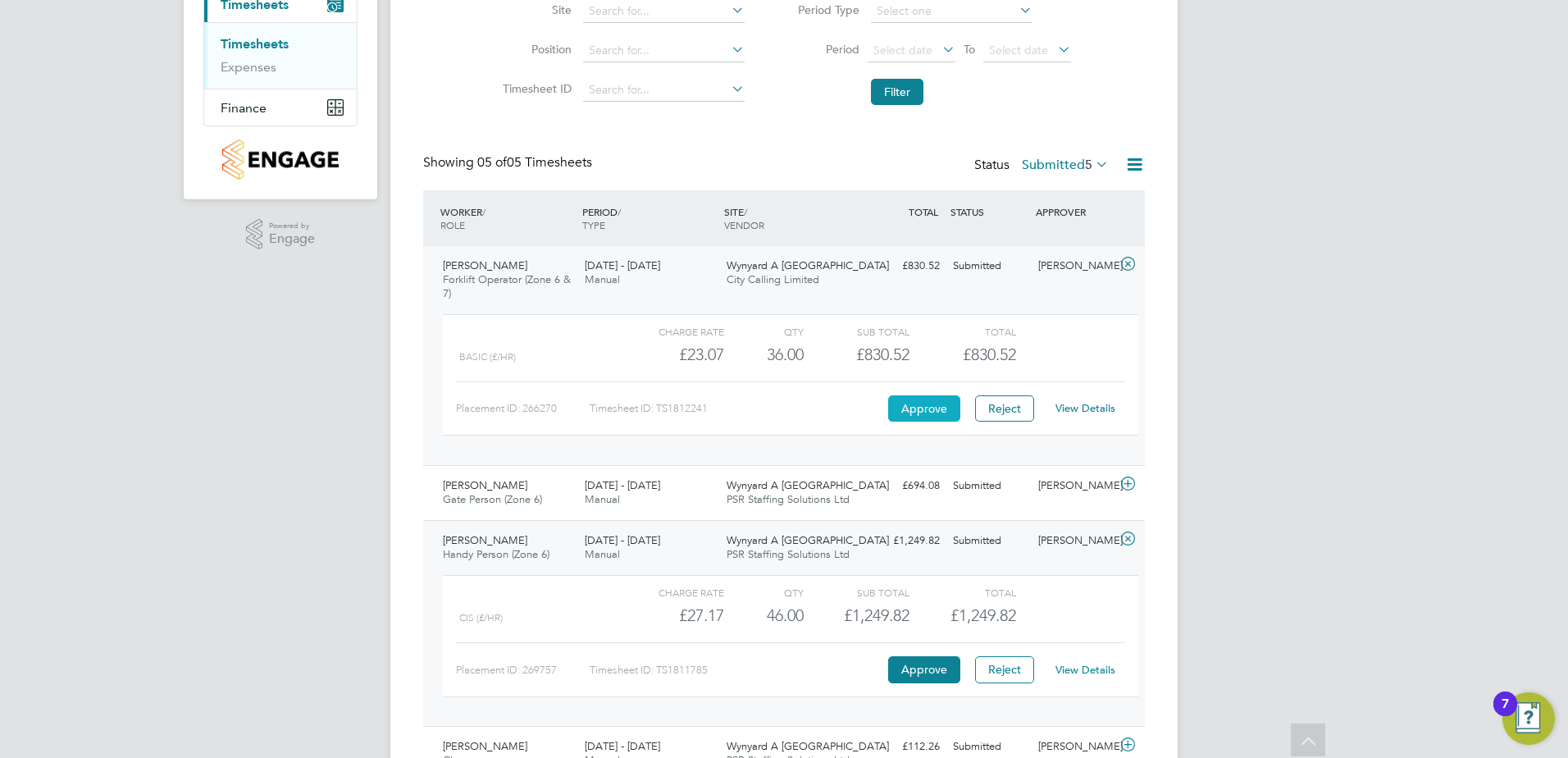
click at [938, 407] on button "Approve" at bounding box center [924, 409] width 72 height 26
click at [1124, 486] on icon at bounding box center [1128, 484] width 21 height 13
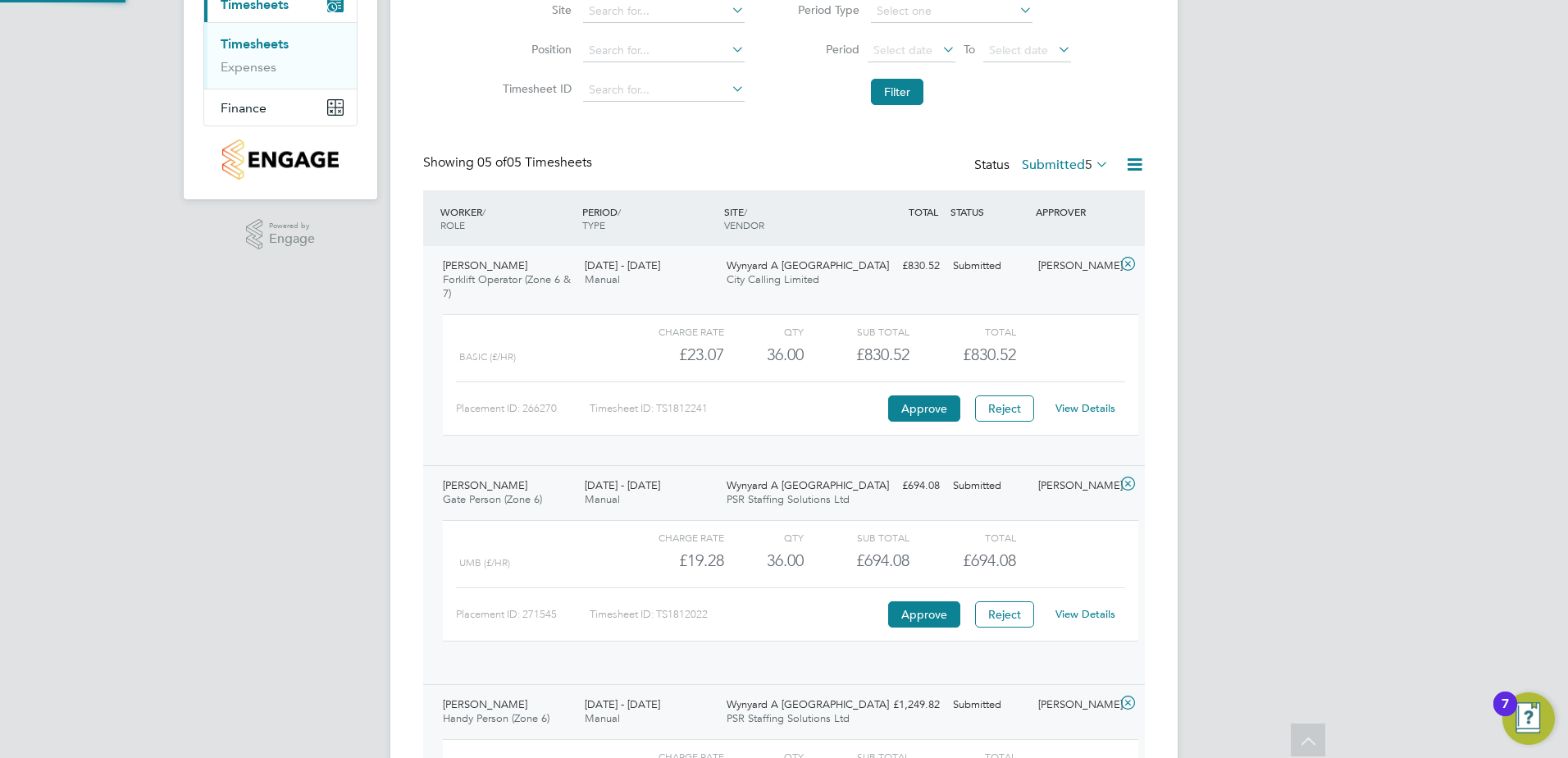
scroll to position [28, 160]
click at [921, 628] on div "Approve" at bounding box center [924, 614] width 80 height 26
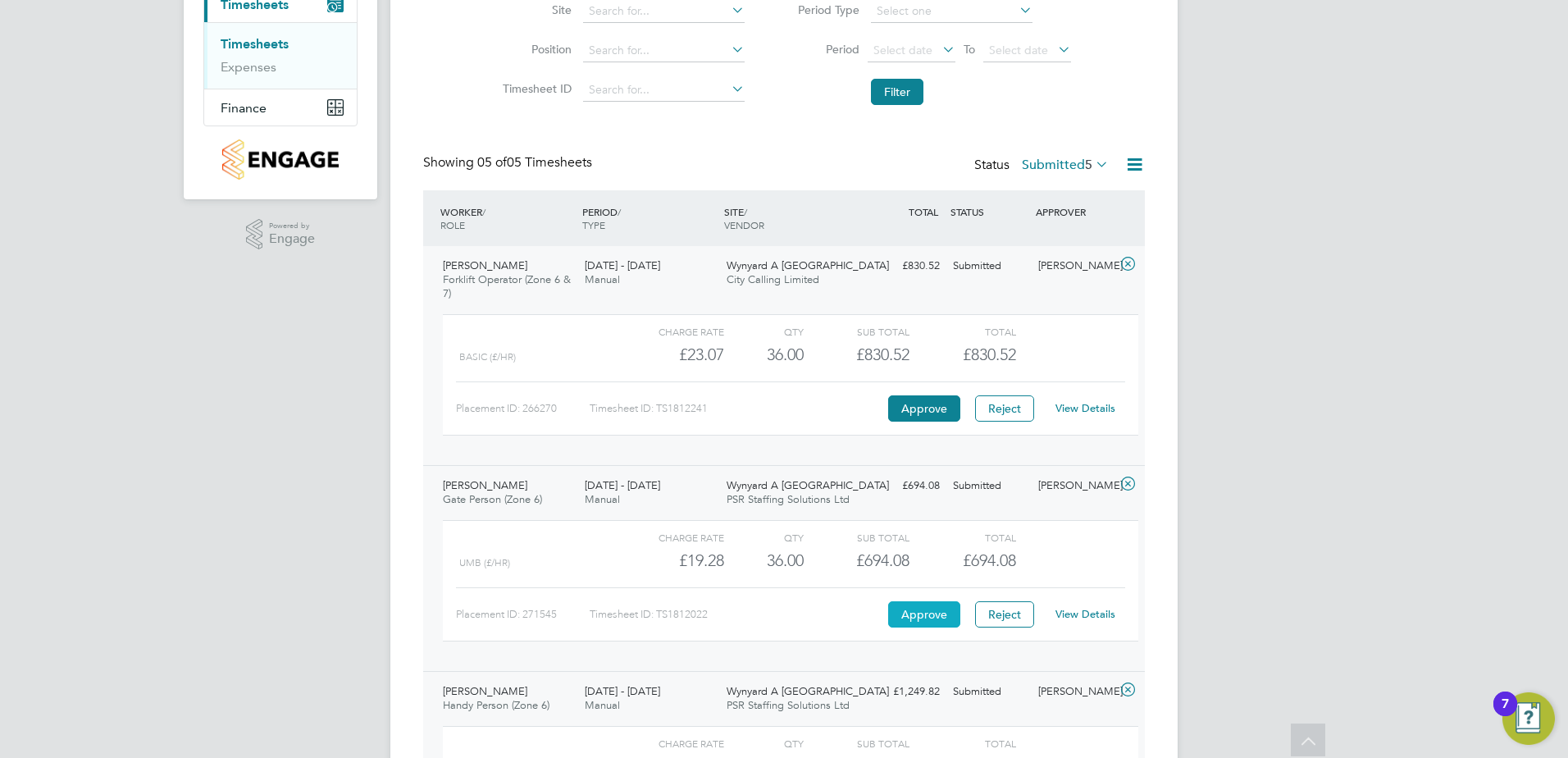
click at [925, 609] on button "Approve" at bounding box center [924, 614] width 72 height 26
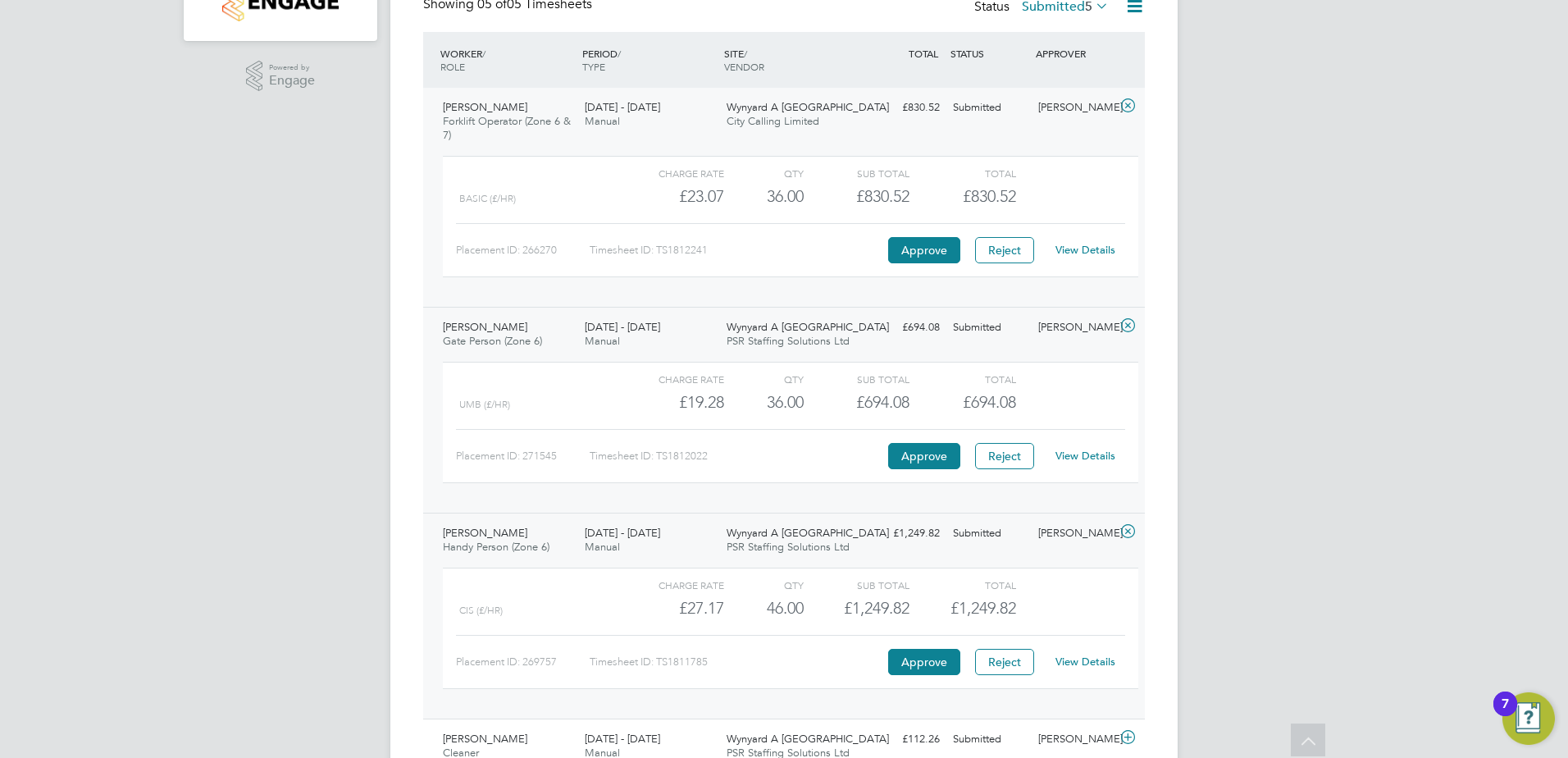
scroll to position [656, 0]
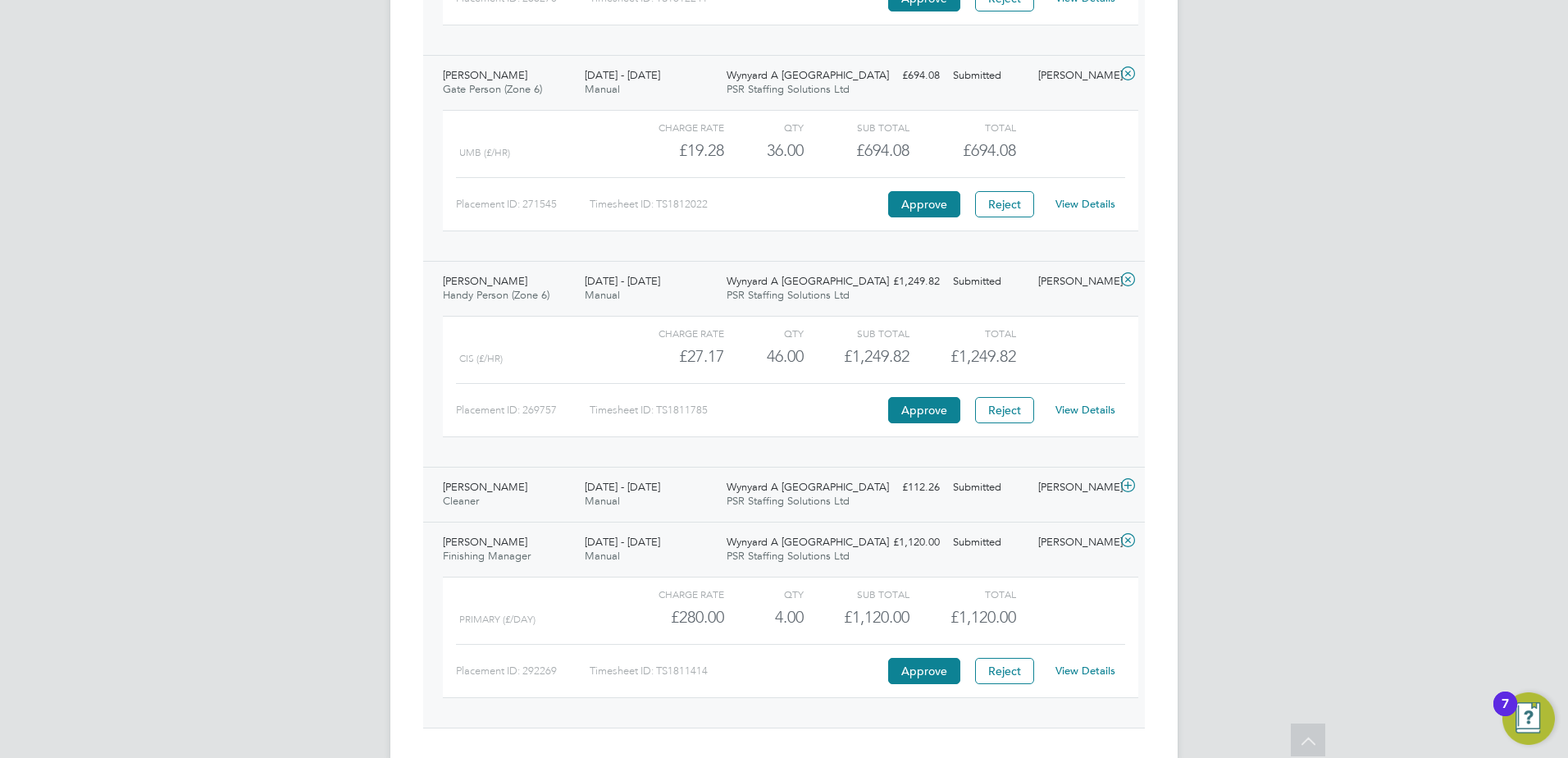
click at [1132, 479] on icon at bounding box center [1128, 486] width 21 height 13
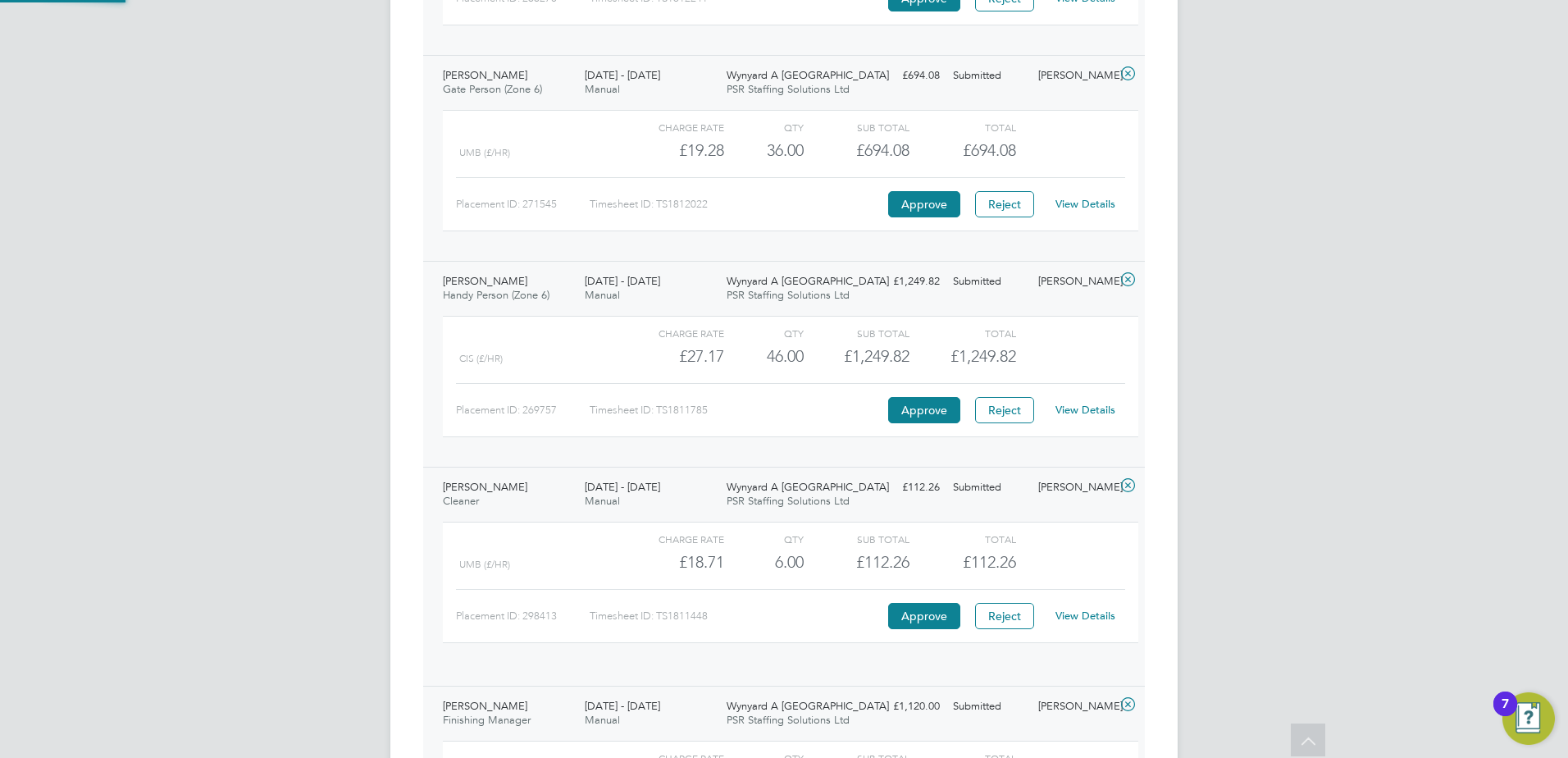
scroll to position [28, 160]
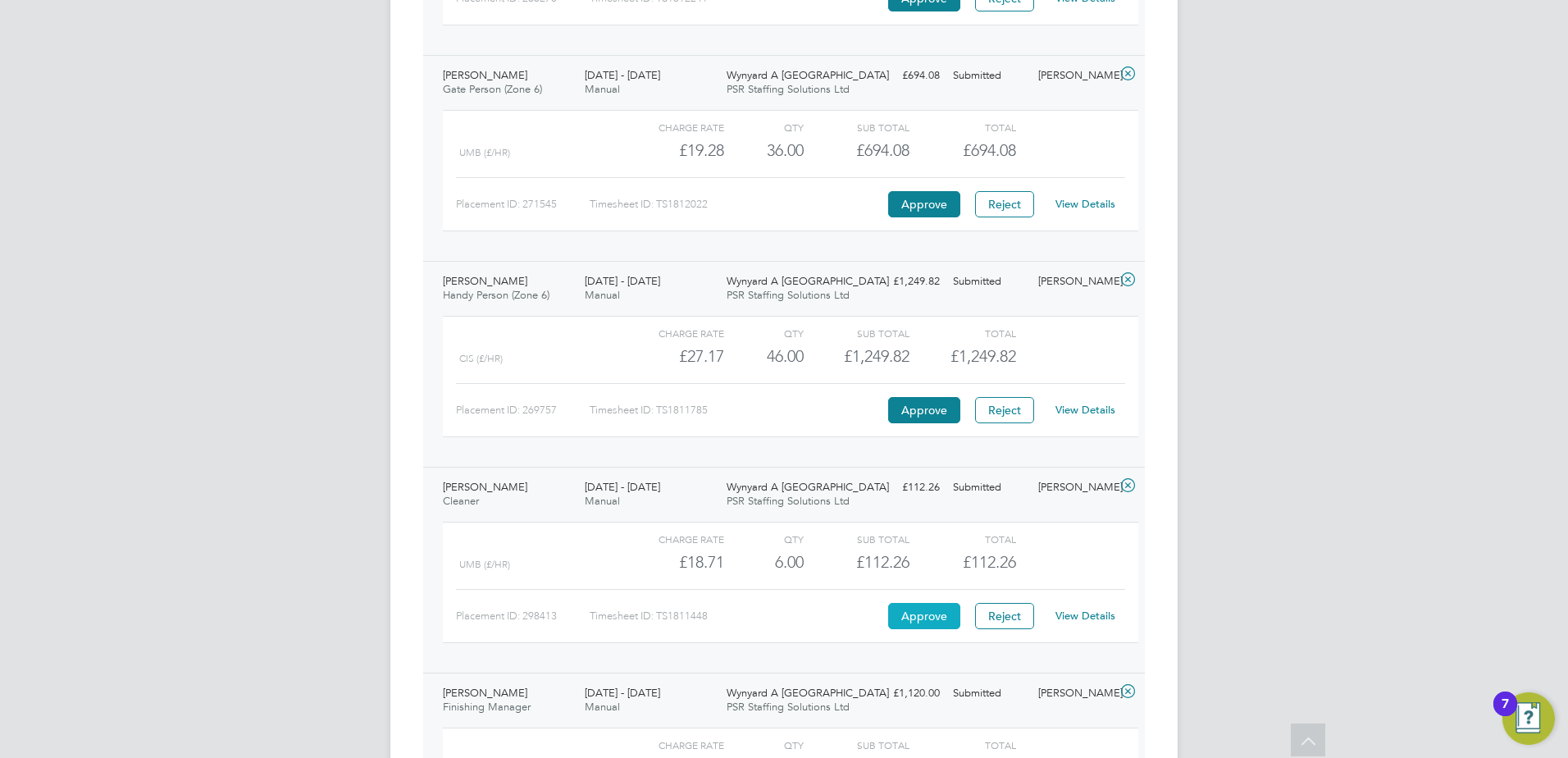
click at [923, 620] on button "Approve" at bounding box center [924, 616] width 72 height 26
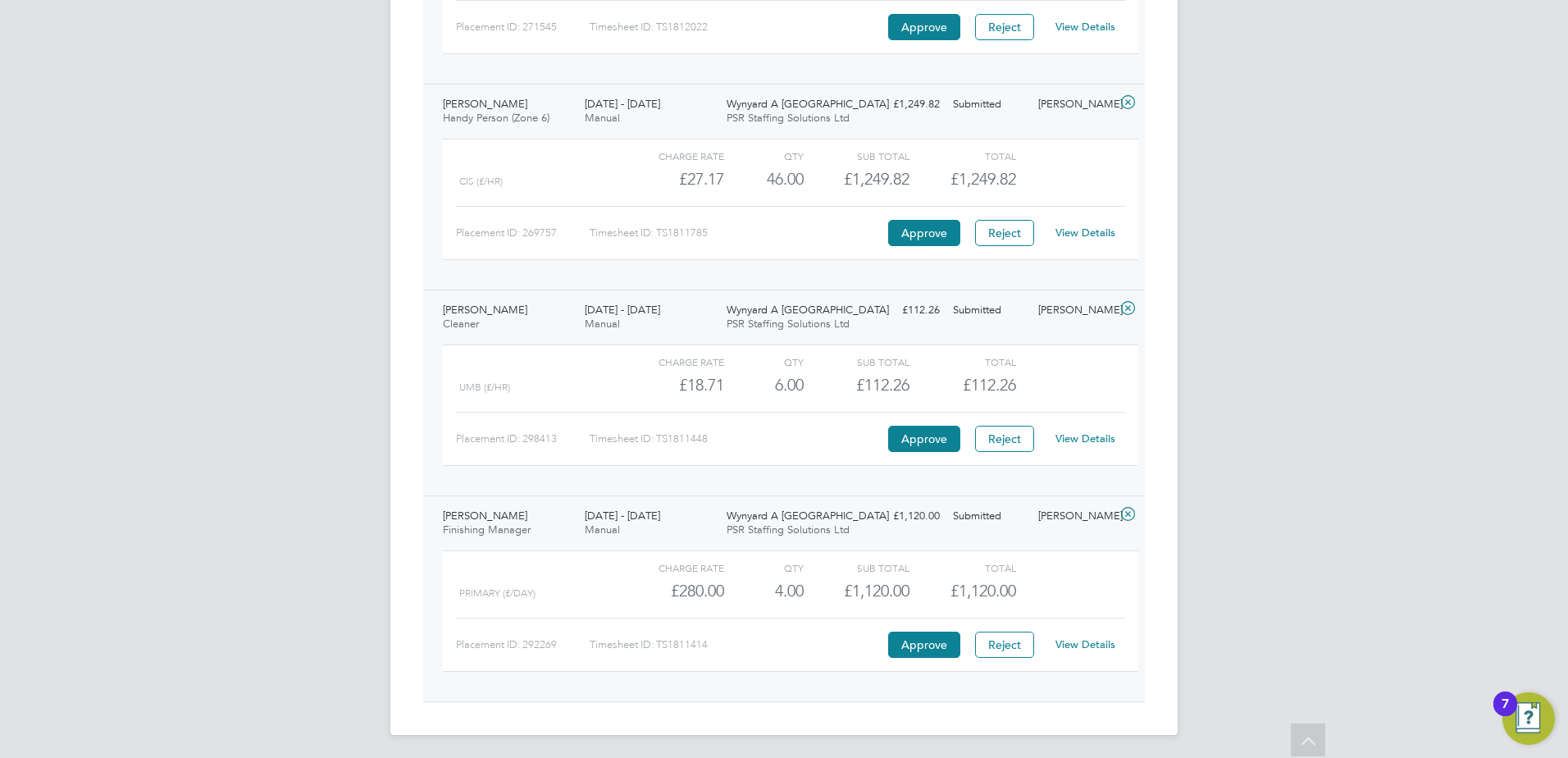
scroll to position [836, 0]
click at [1088, 235] on link "View Details" at bounding box center [1085, 229] width 60 height 14
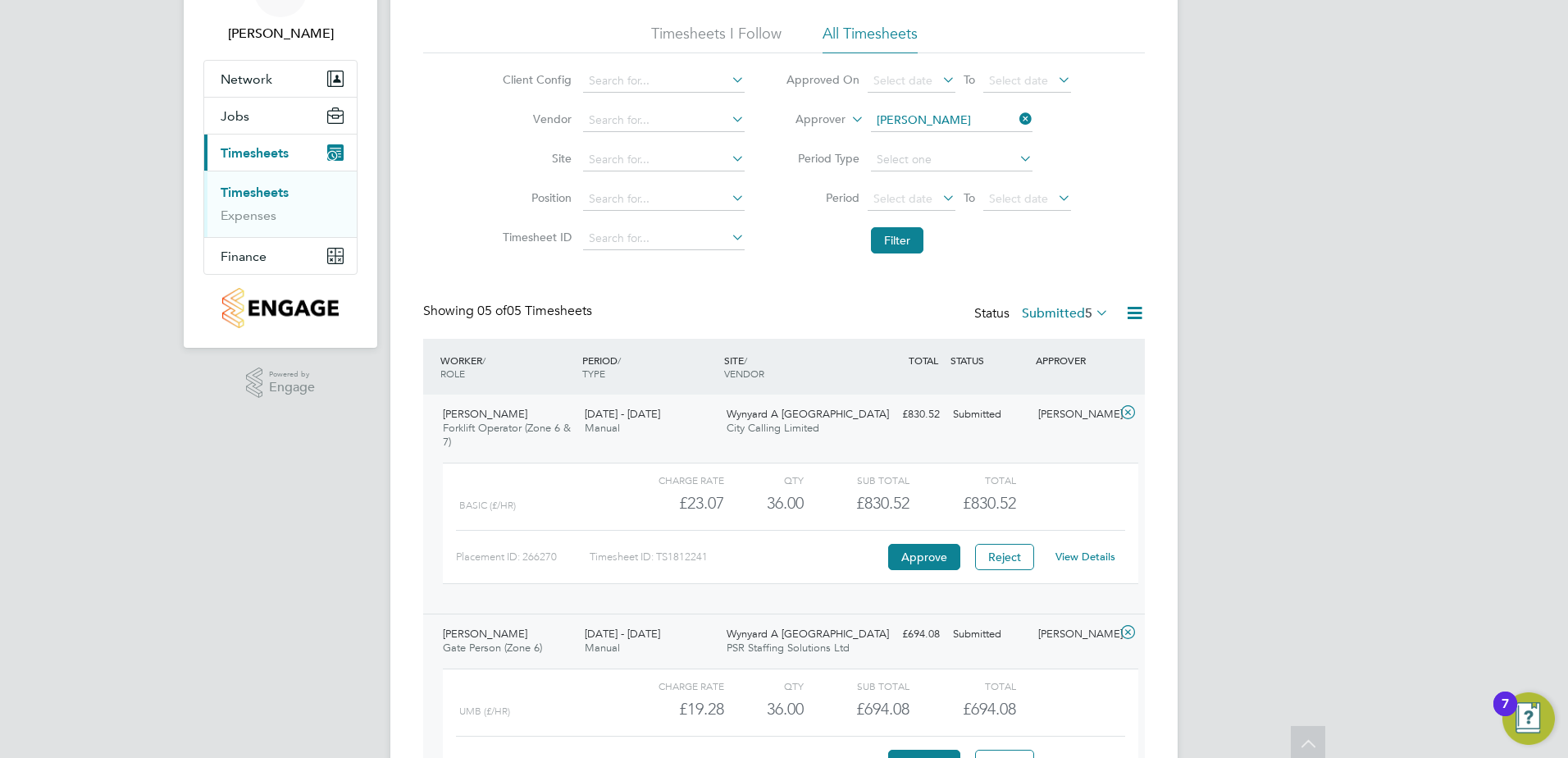
scroll to position [0, 0]
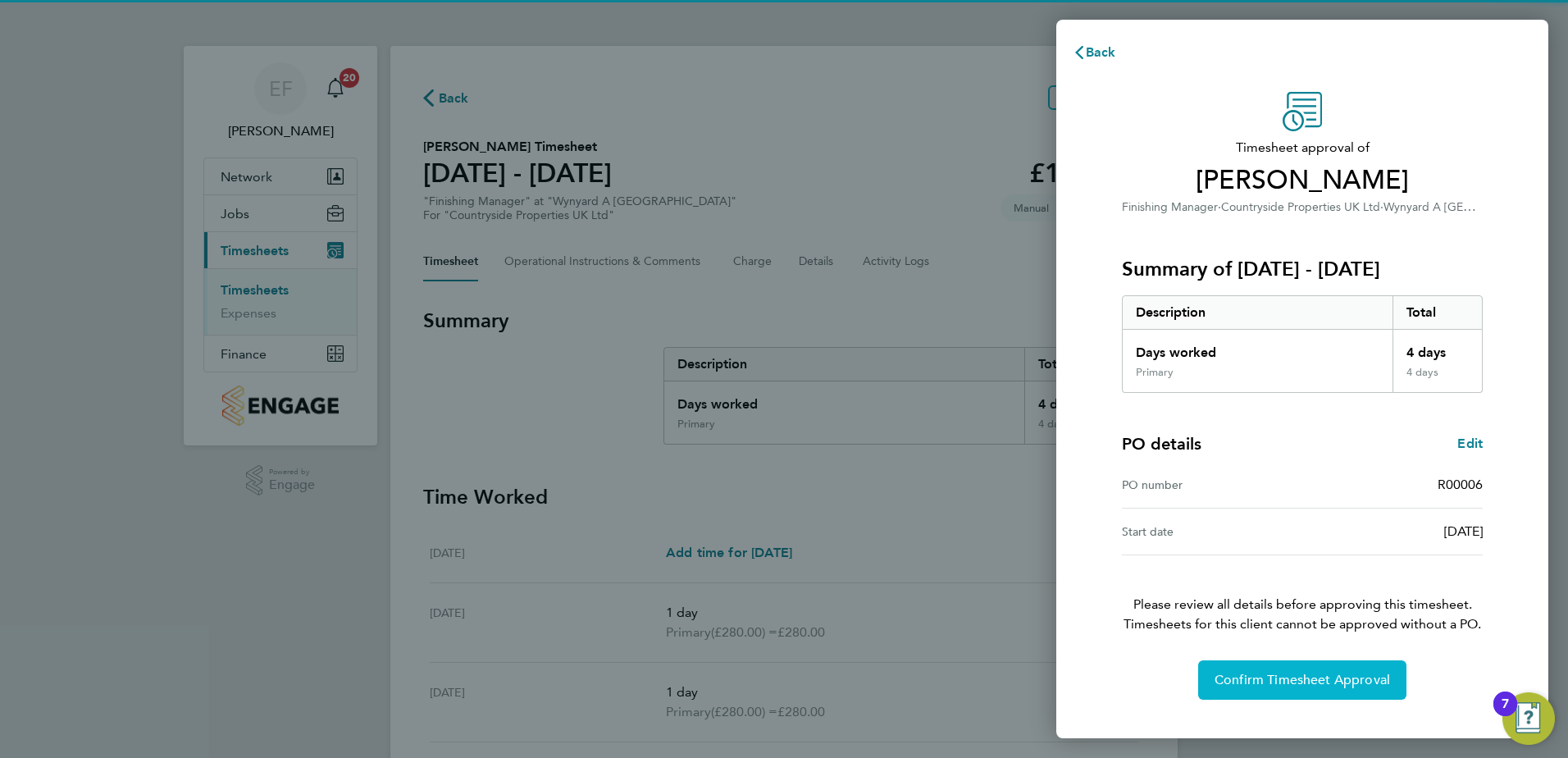
click at [1291, 694] on button "Confirm Timesheet Approval" at bounding box center [1302, 680] width 208 height 40
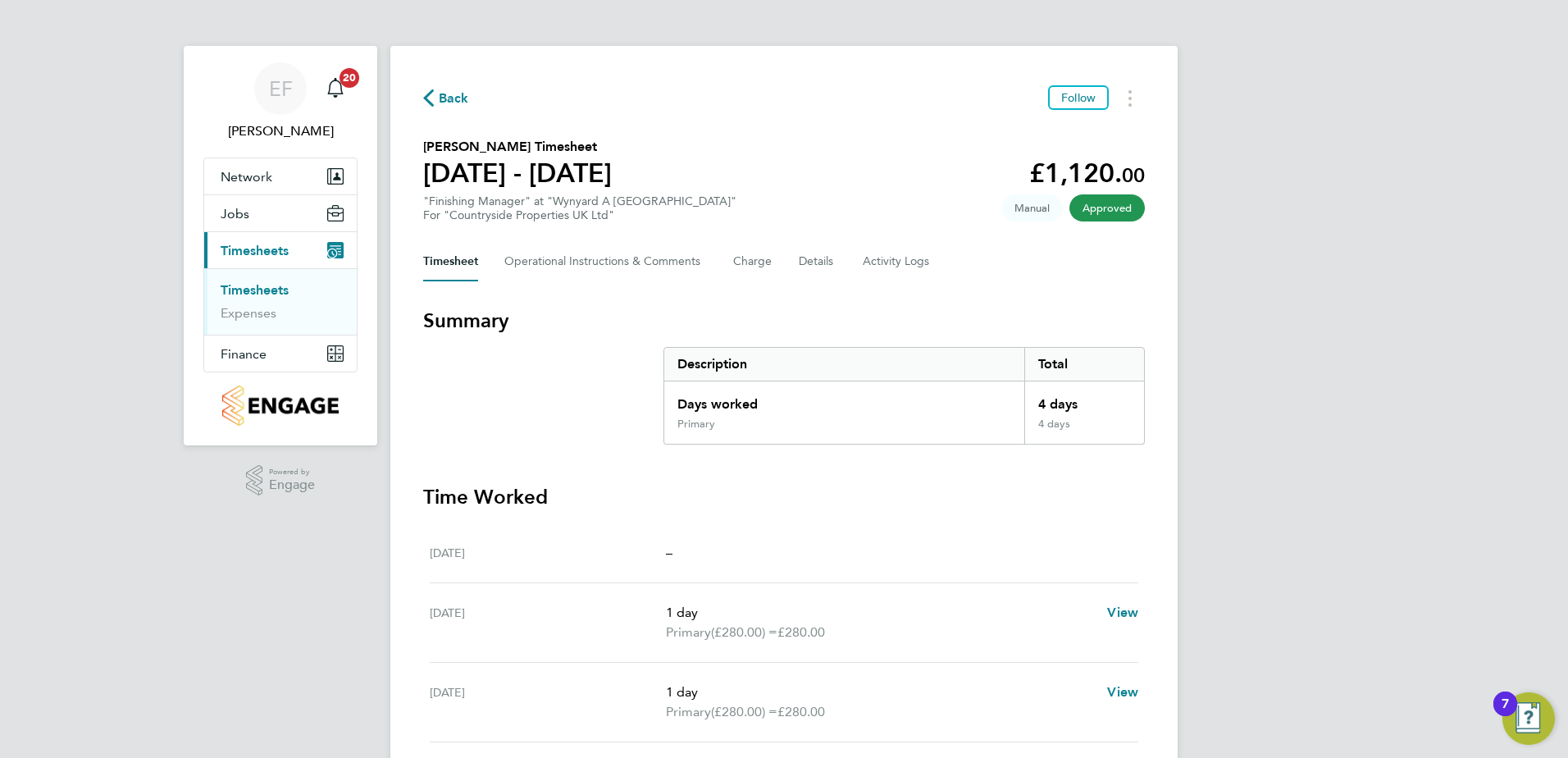
click at [255, 287] on link "Timesheets" at bounding box center [254, 290] width 68 height 16
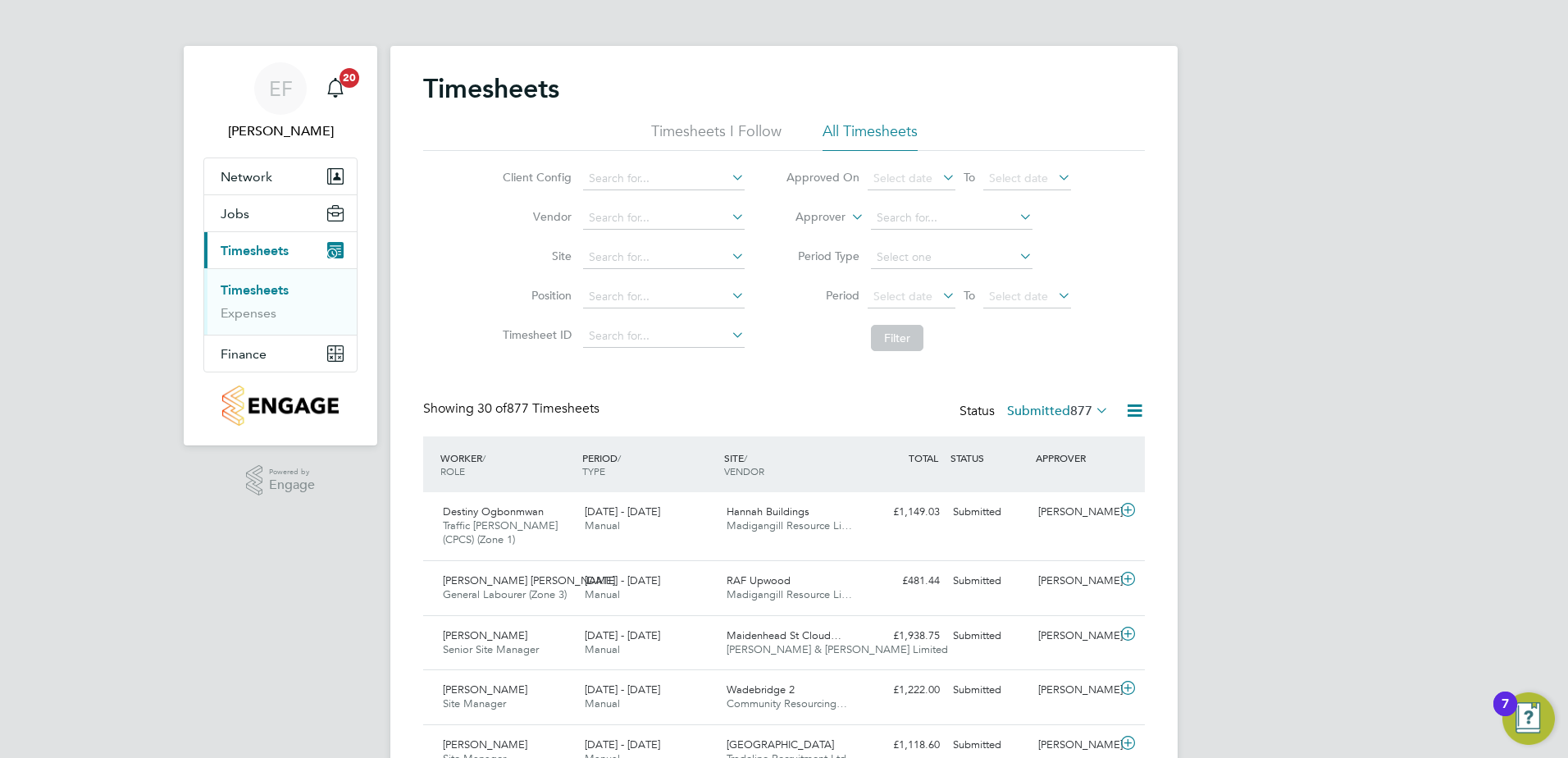
click at [721, 131] on li "Timesheets I Follow" at bounding box center [717, 136] width 130 height 30
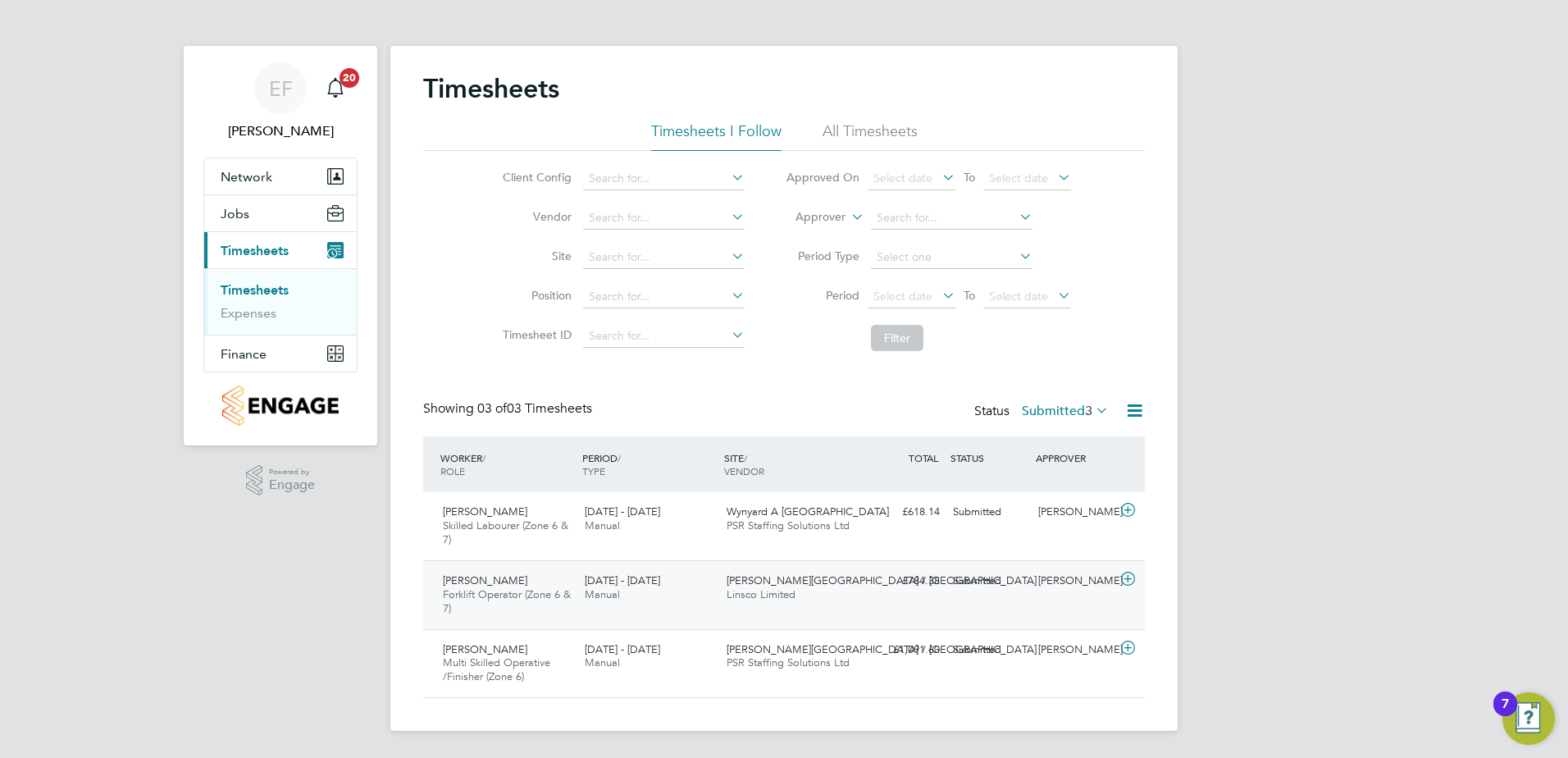
click at [1126, 580] on icon at bounding box center [1128, 579] width 21 height 13
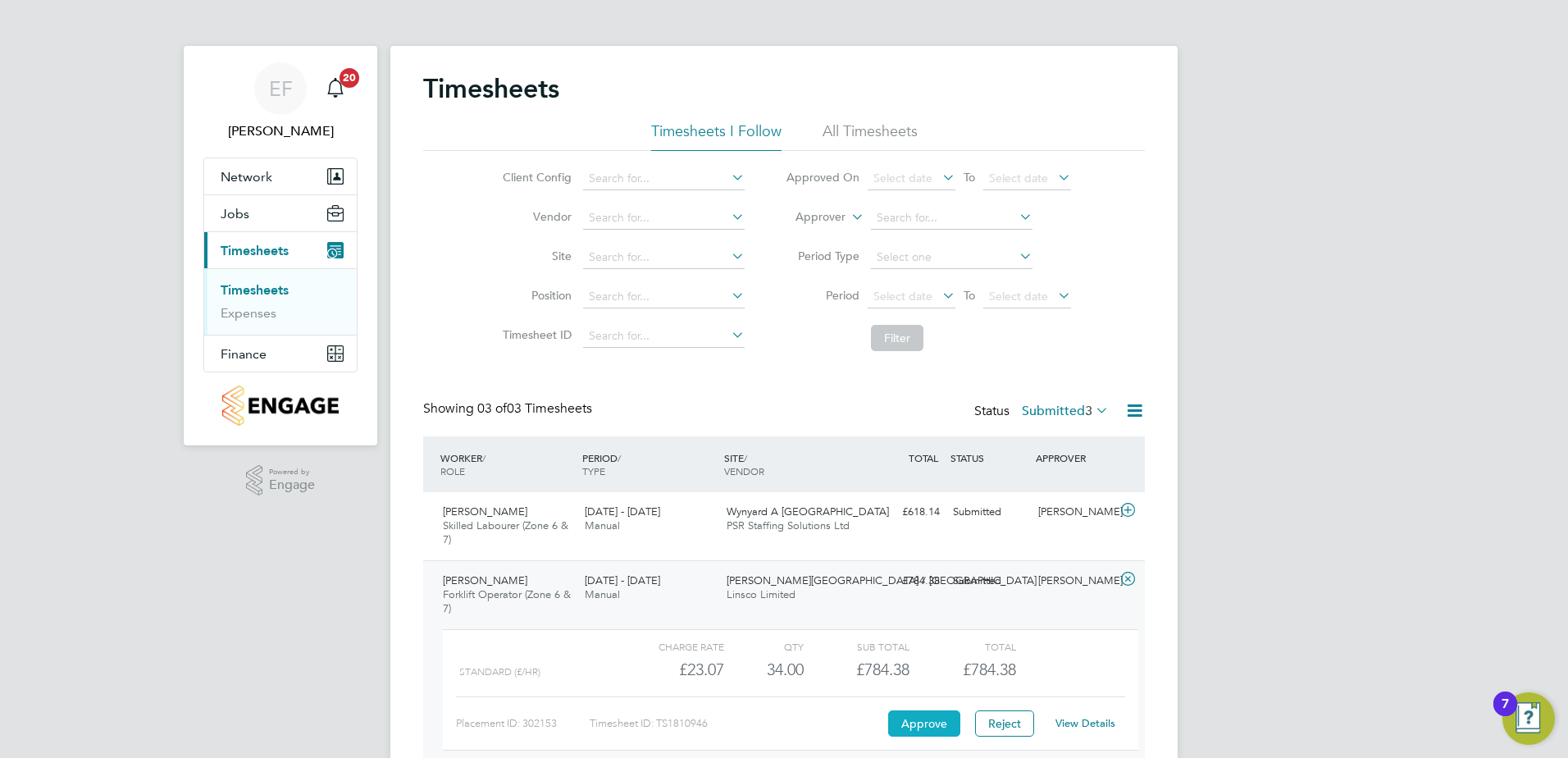
click at [912, 715] on button "Approve" at bounding box center [924, 723] width 72 height 26
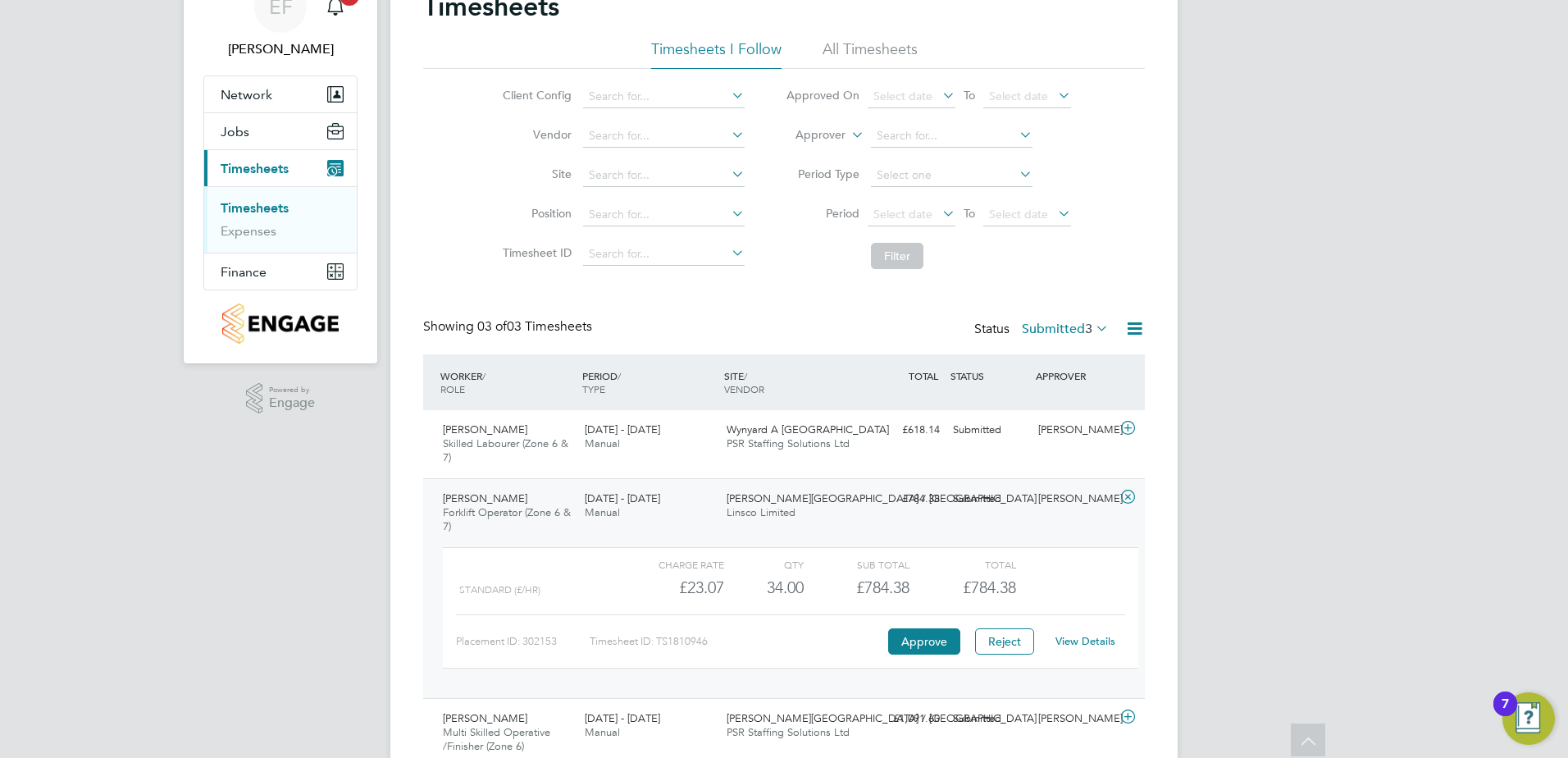
click at [1262, 493] on div "EF Emma Forsyth Notifications 20 Applications: Network Team Members Sites Worke…" at bounding box center [784, 372] width 1568 height 908
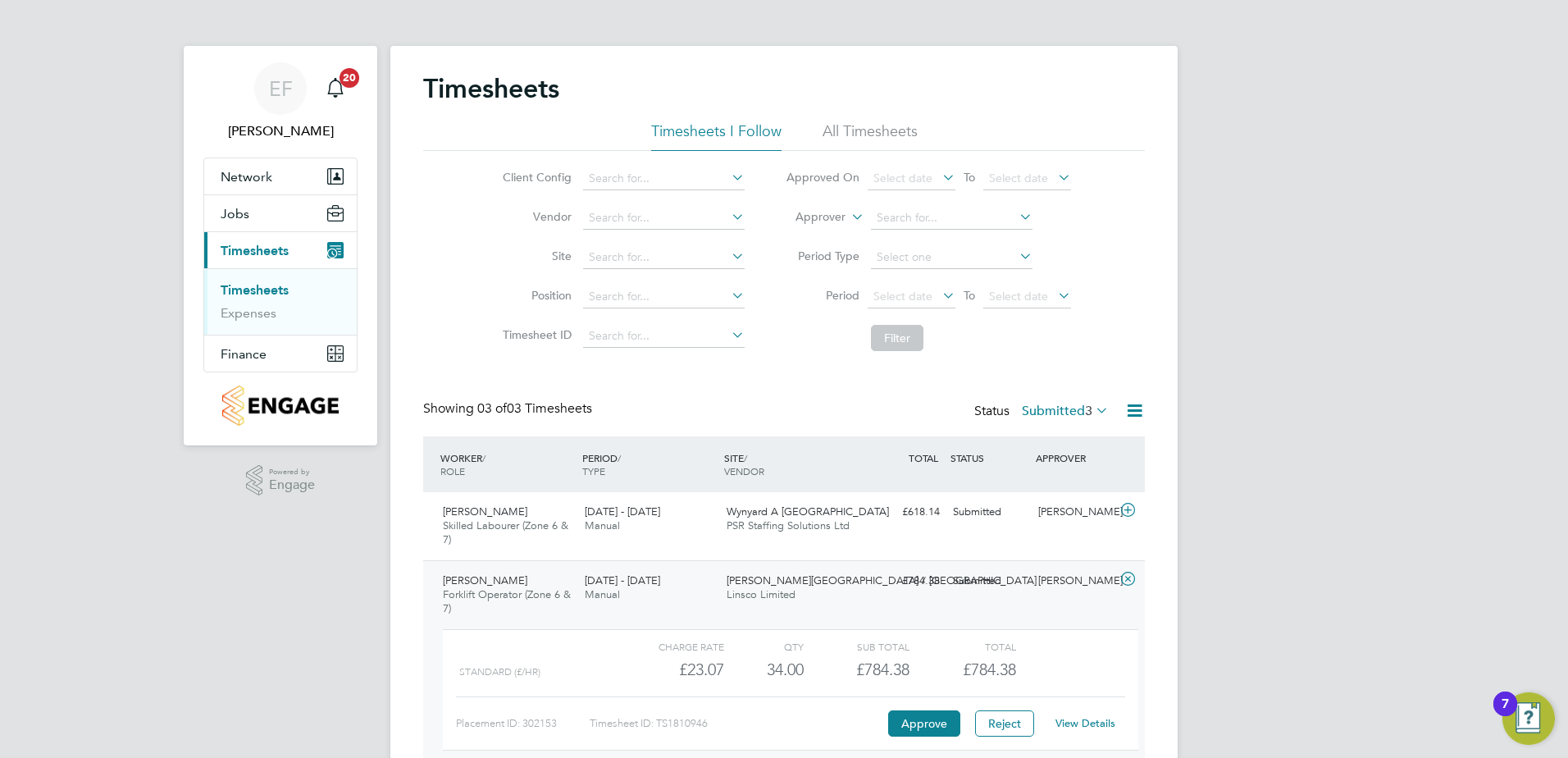
scroll to position [28, 160]
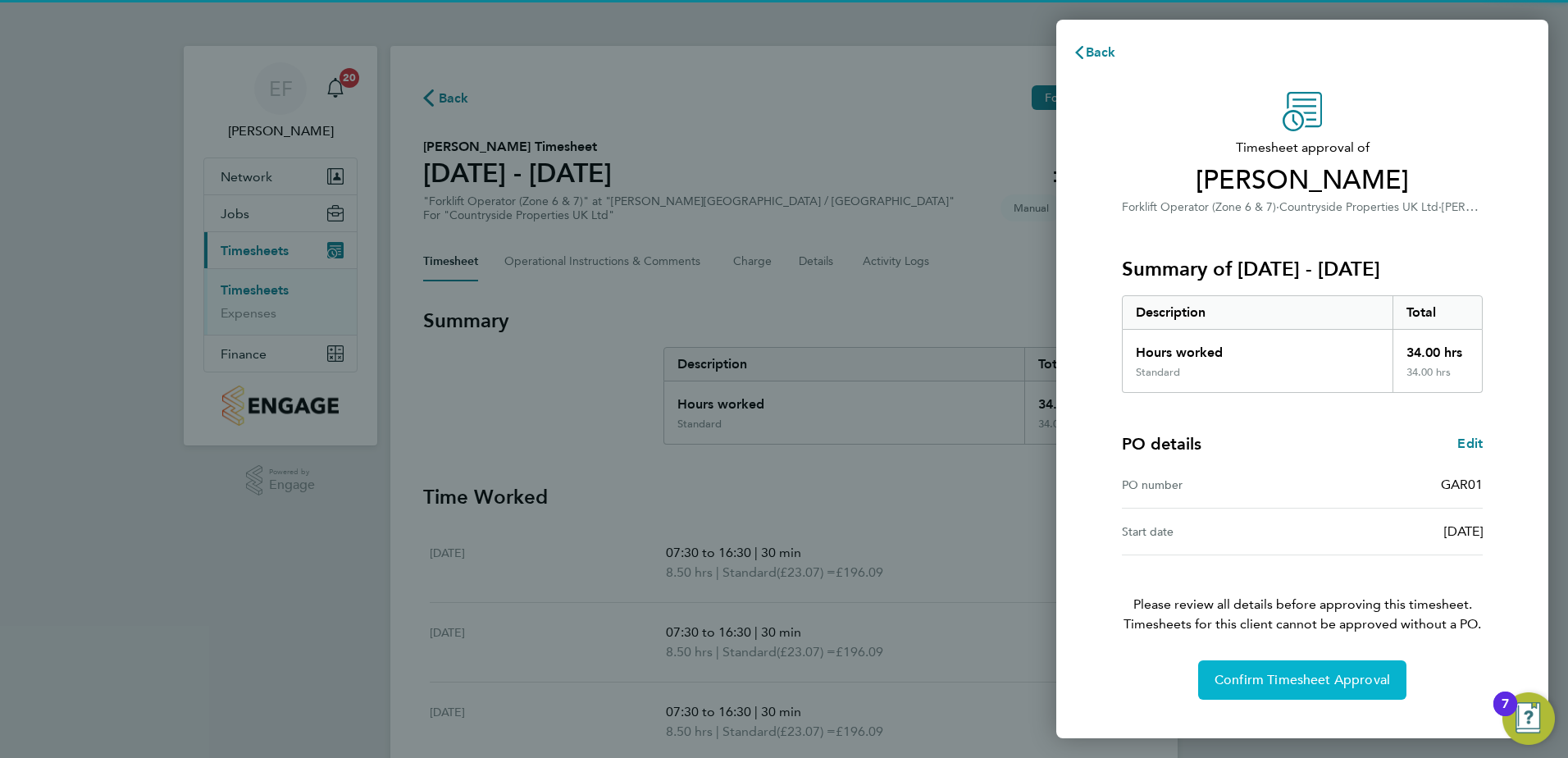
click at [1314, 672] on span "Confirm Timesheet Approval" at bounding box center [1302, 680] width 176 height 17
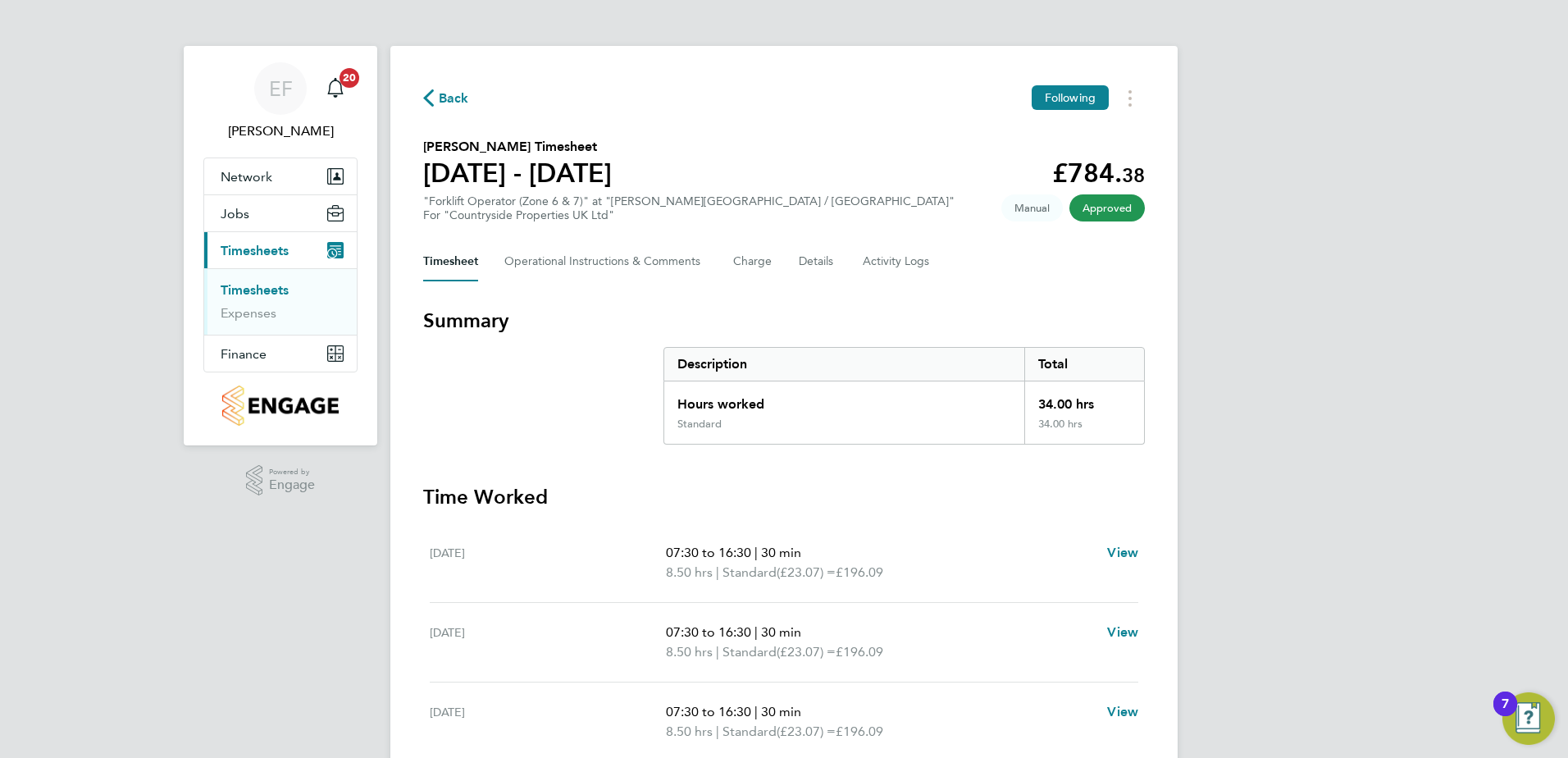
click at [257, 294] on link "Timesheets" at bounding box center [254, 290] width 68 height 16
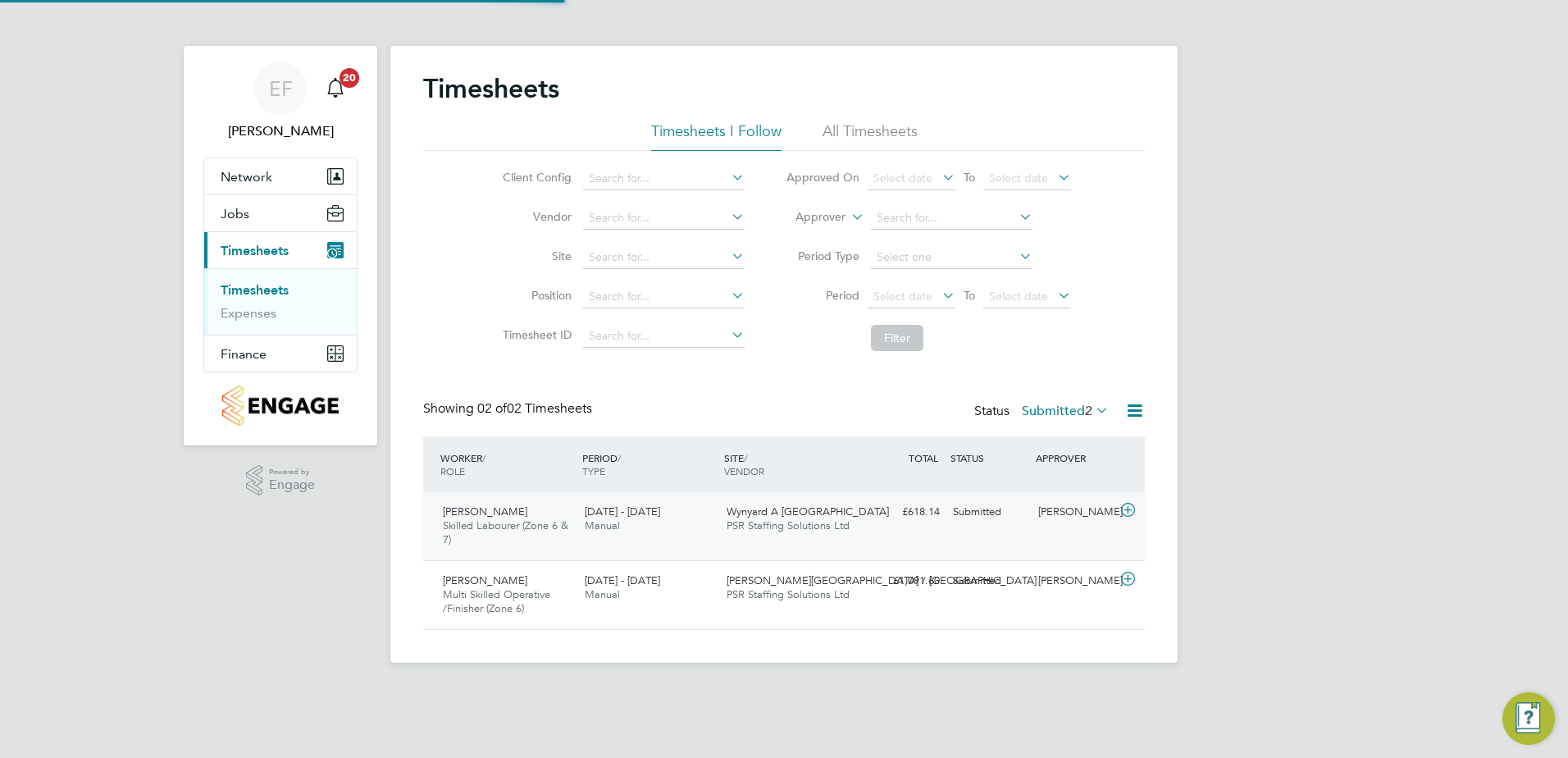
scroll to position [42, 143]
click at [1128, 512] on icon at bounding box center [1128, 510] width 21 height 13
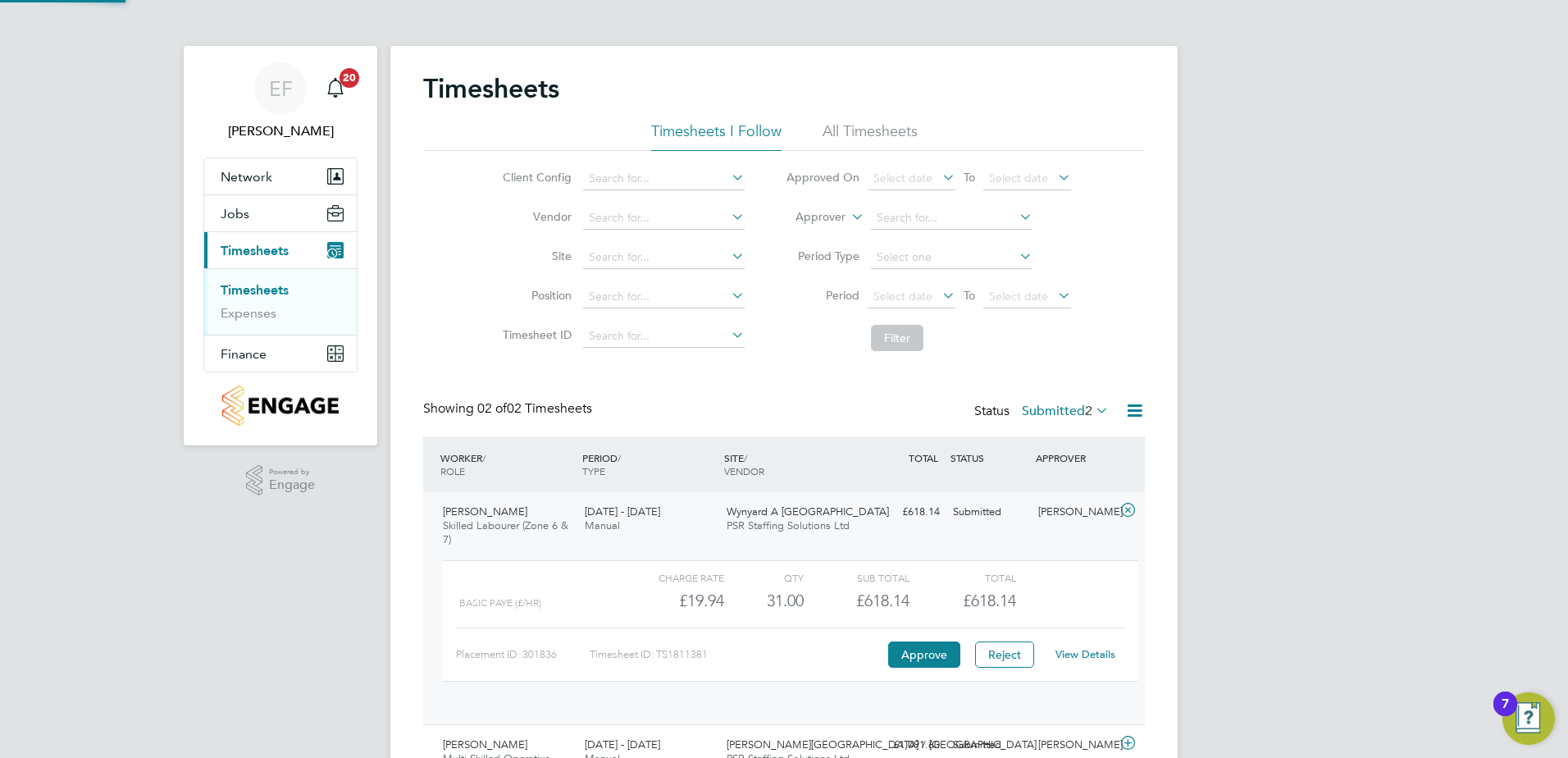
scroll to position [28, 160]
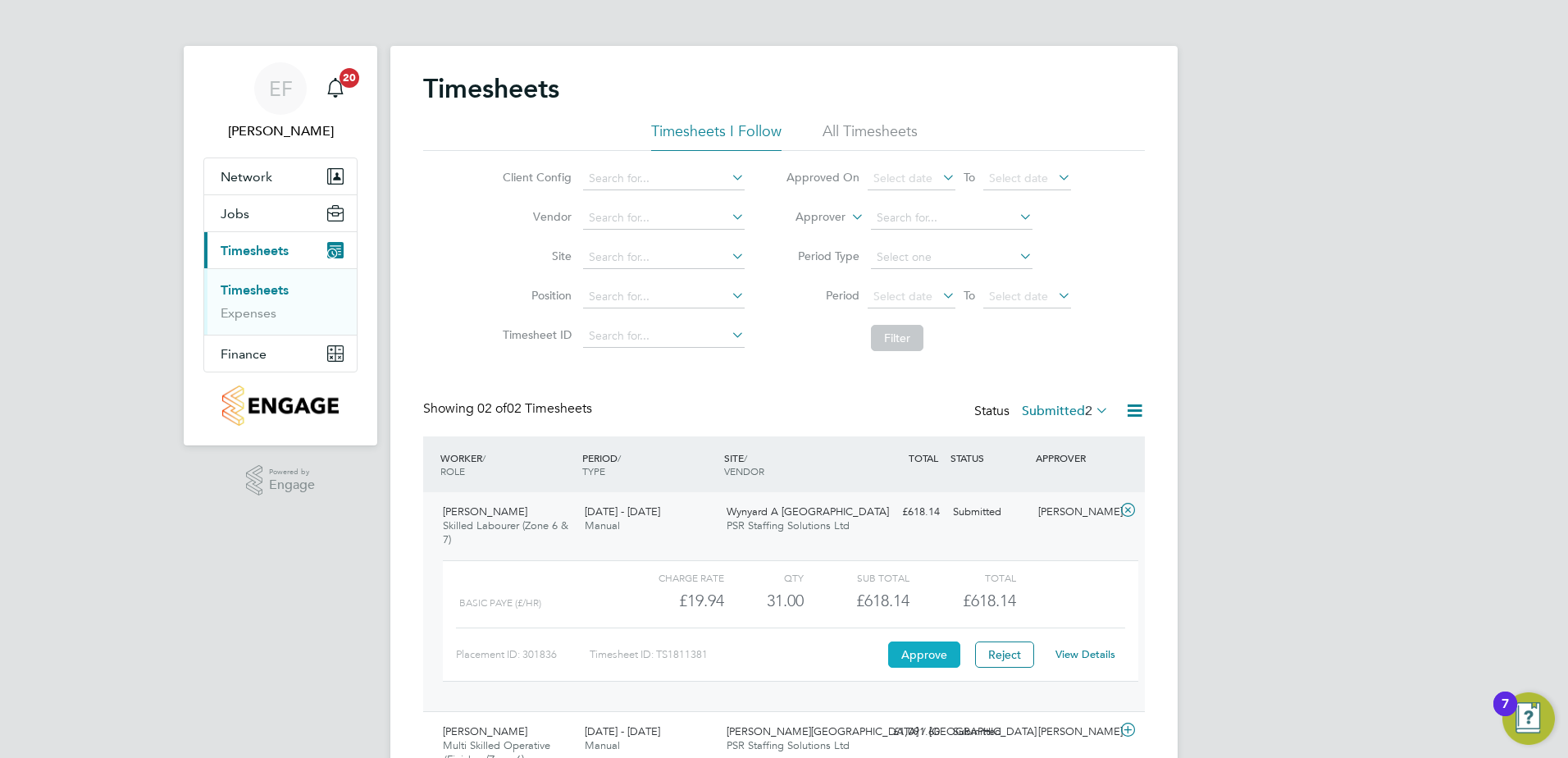
click at [926, 655] on button "Approve" at bounding box center [924, 655] width 72 height 26
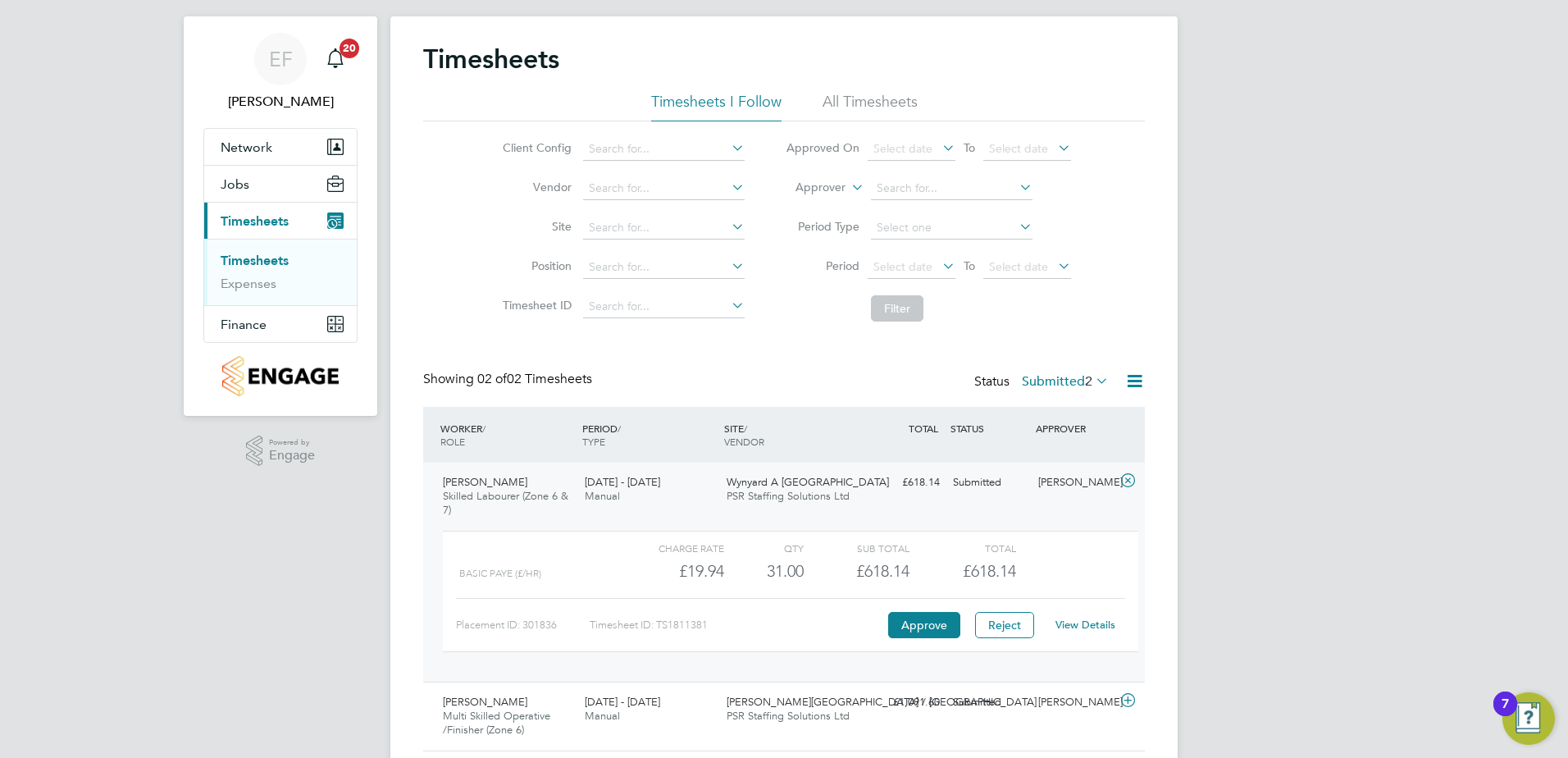
scroll to position [82, 0]
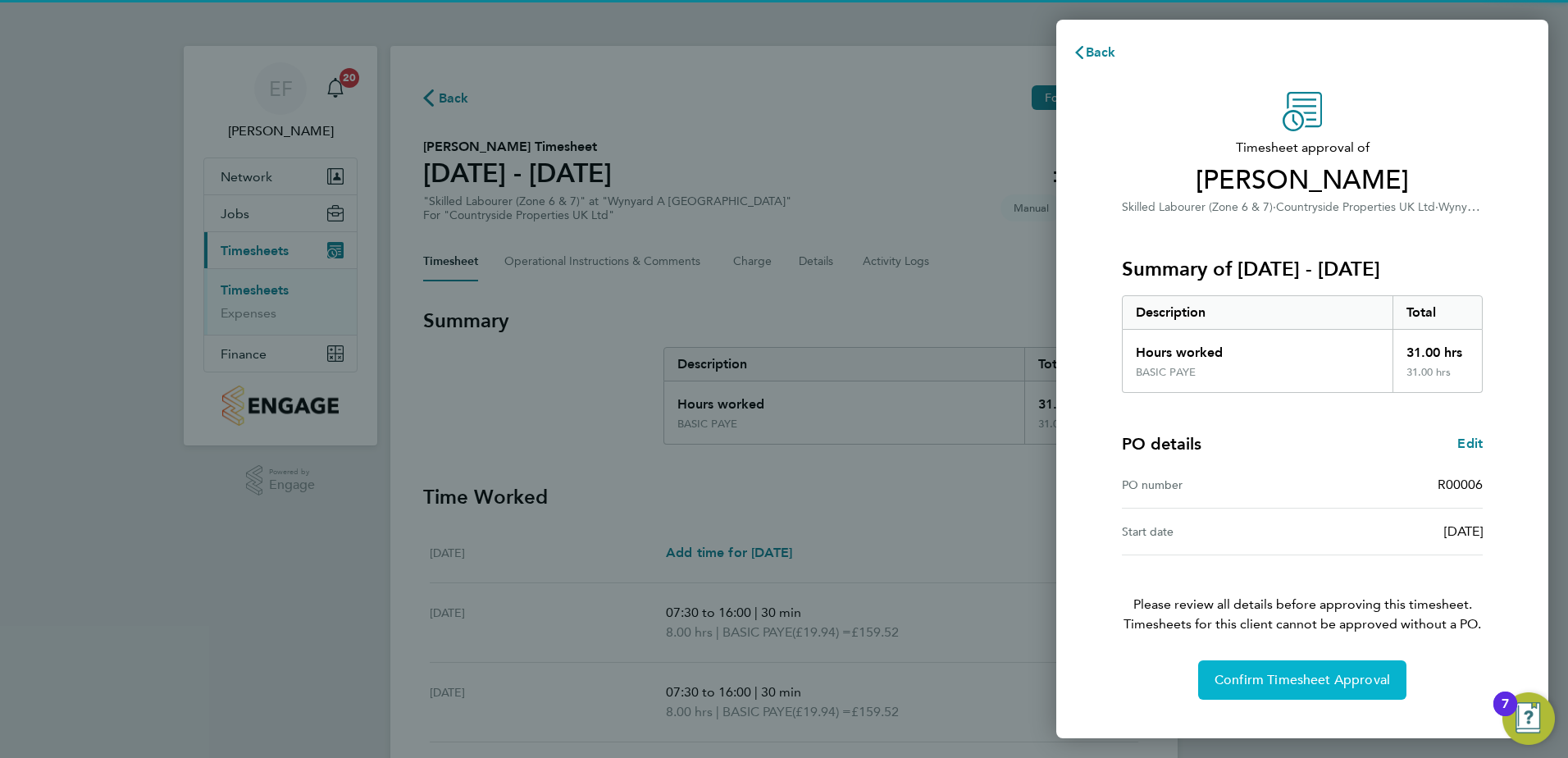
click at [1298, 678] on span "Confirm Timesheet Approval" at bounding box center [1302, 680] width 176 height 17
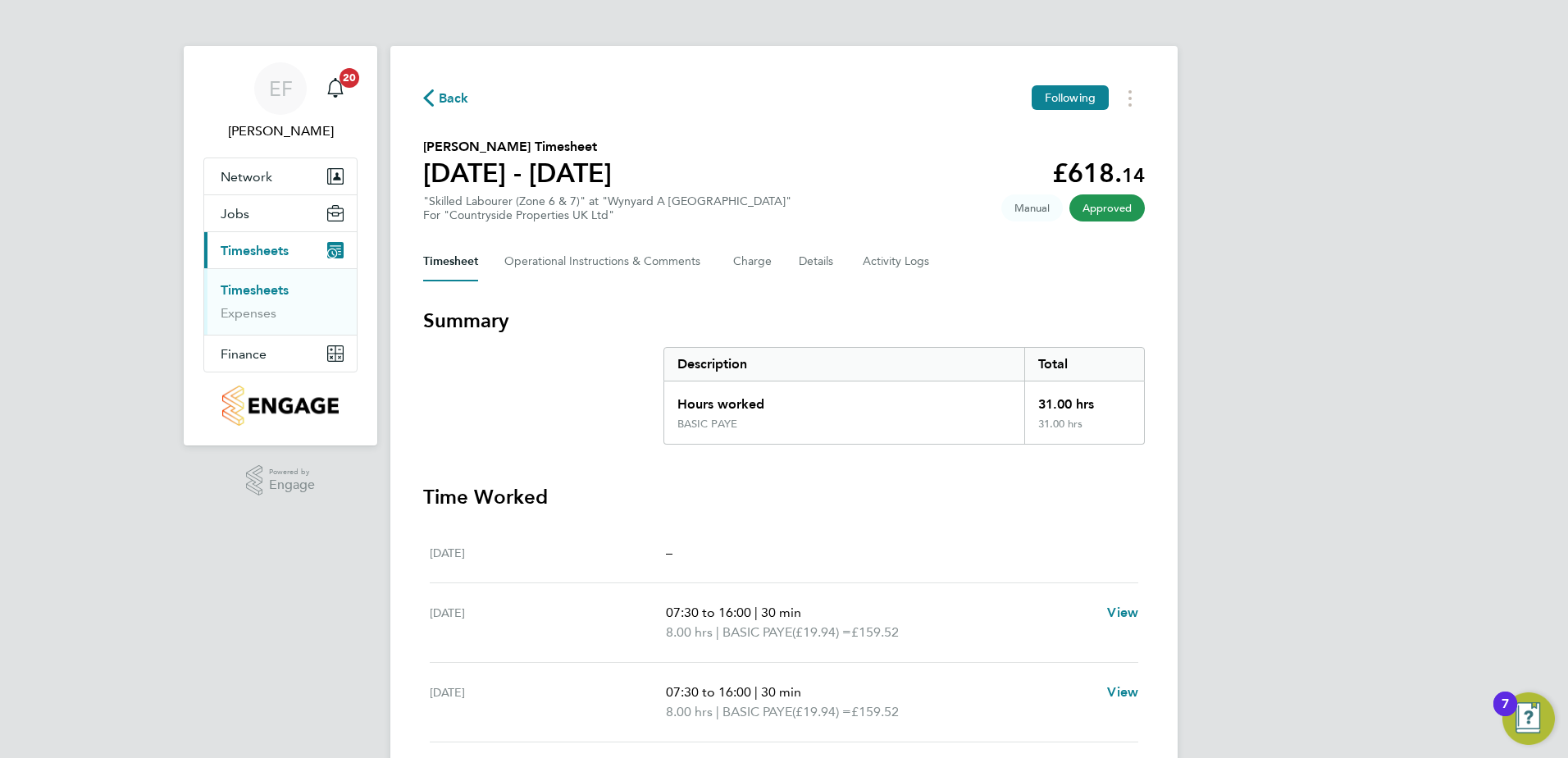
click at [246, 288] on link "Timesheets" at bounding box center [254, 290] width 68 height 16
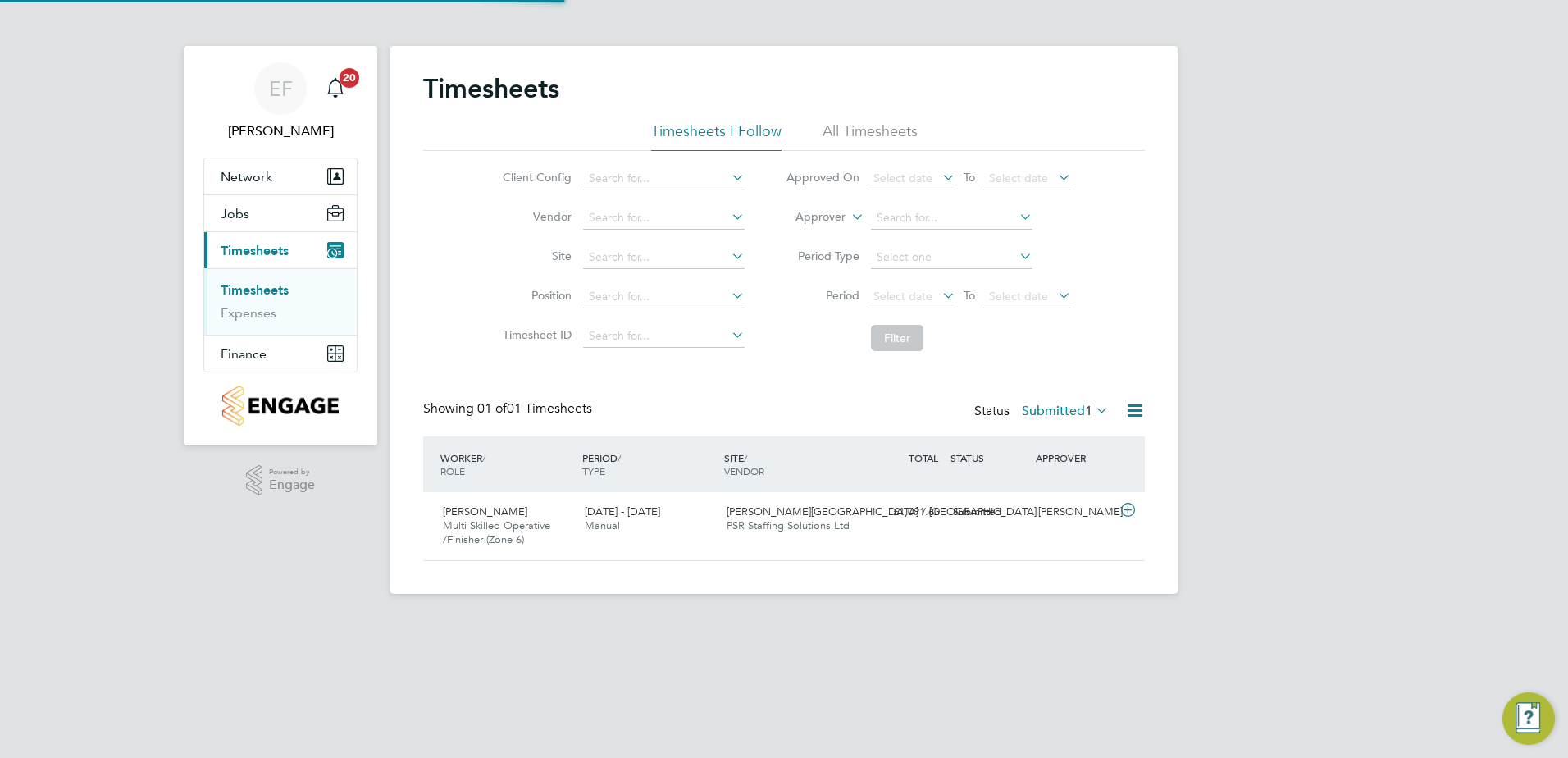
scroll to position [42, 143]
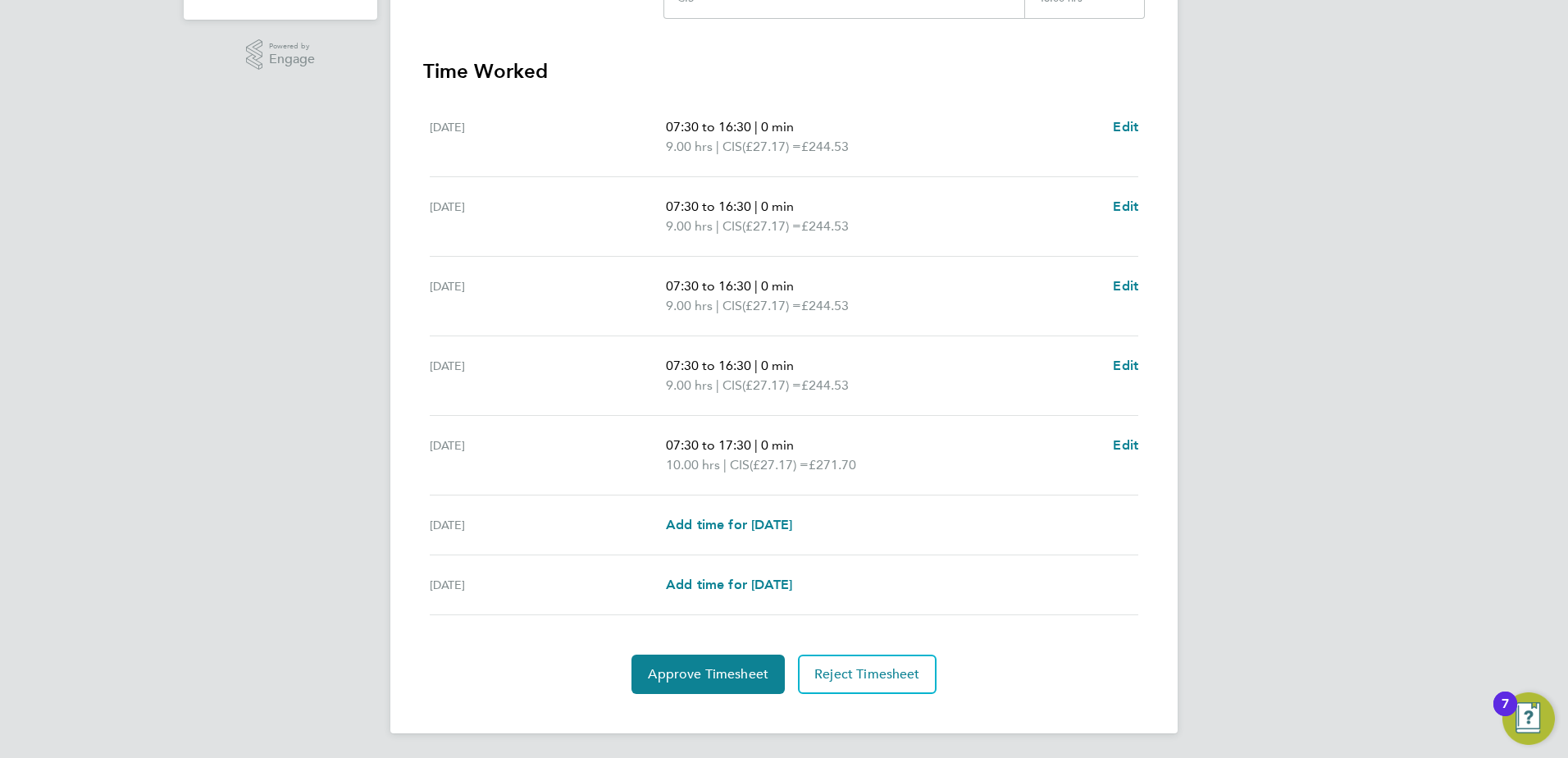
scroll to position [427, 0]
click at [1134, 128] on span "Edit" at bounding box center [1125, 125] width 26 height 16
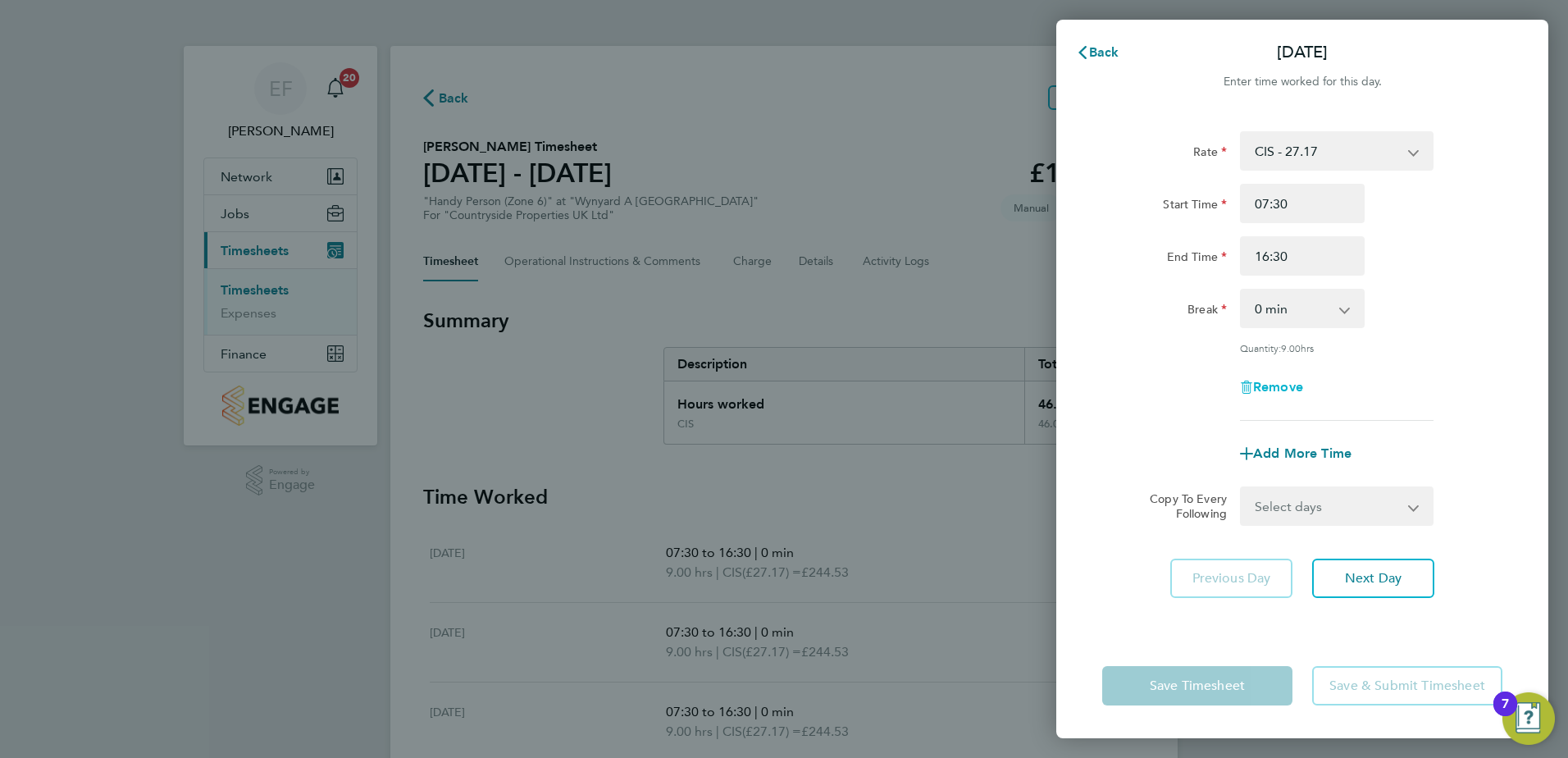
click at [1286, 385] on span "Remove" at bounding box center [1278, 386] width 50 height 16
select select "null"
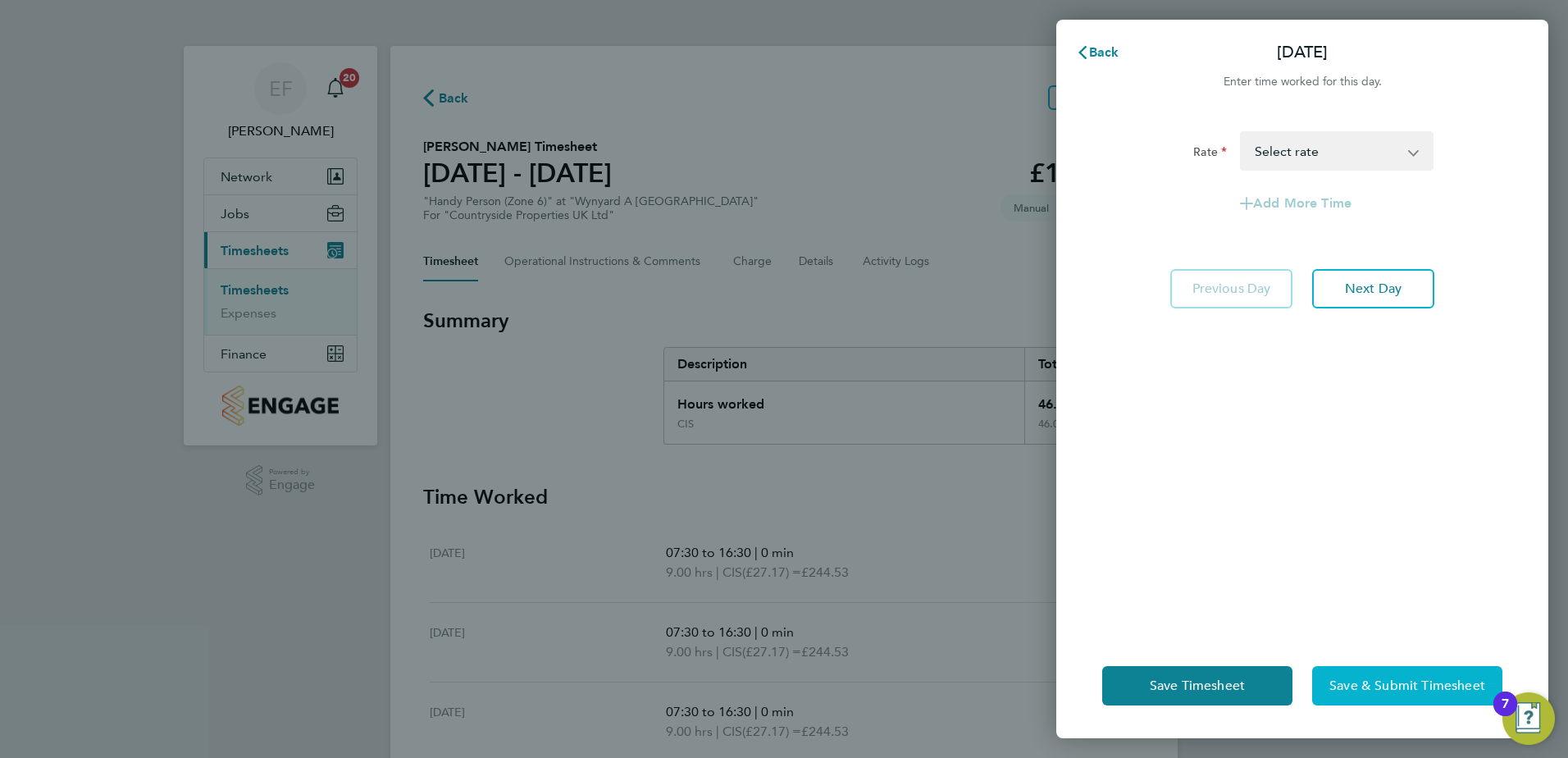
click at [1329, 685] on span "Save & Submit Timesheet" at bounding box center [1407, 685] width 156 height 17
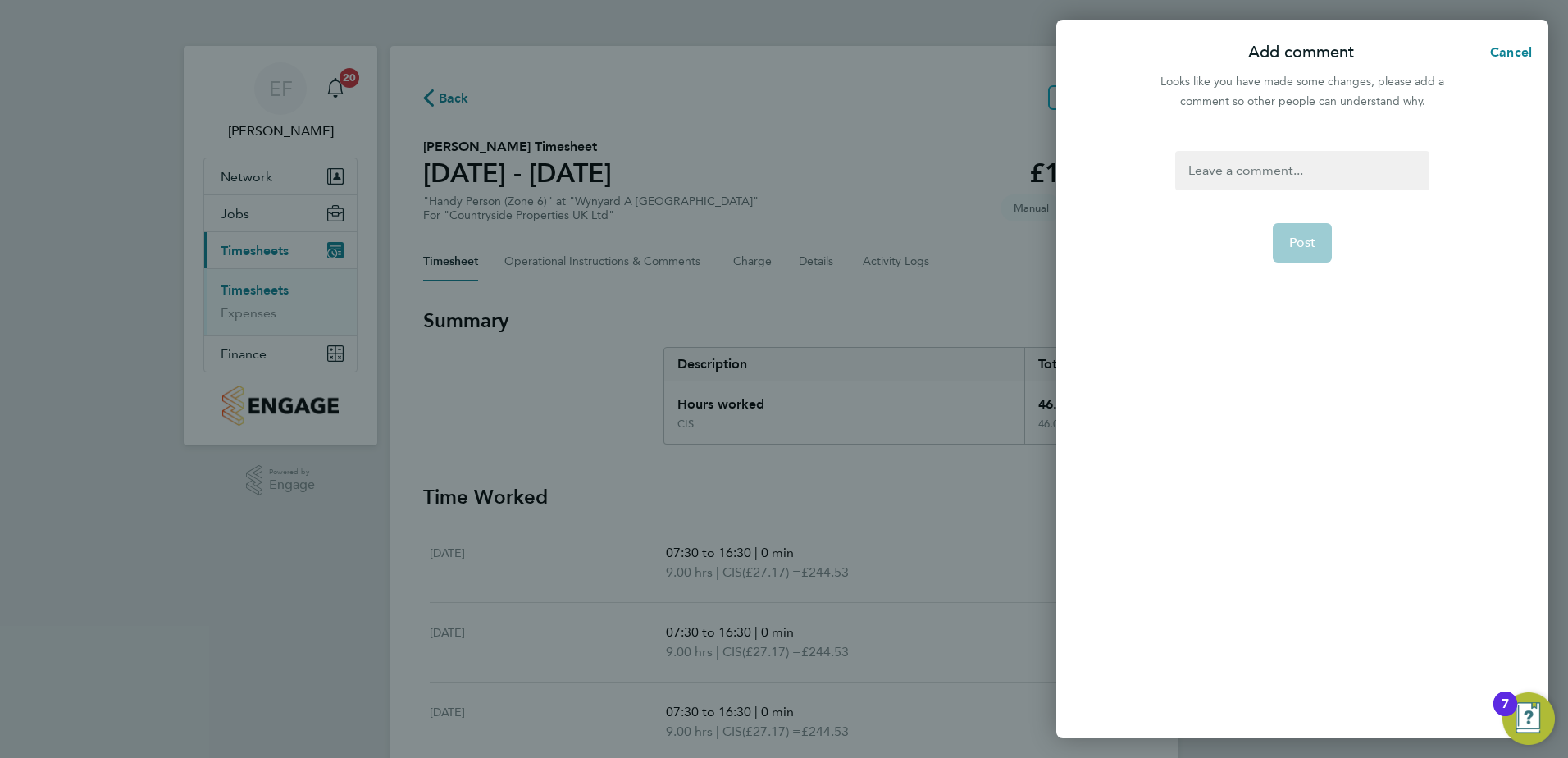
click at [1216, 171] on div at bounding box center [1301, 171] width 253 height 40
click at [1217, 171] on div at bounding box center [1301, 171] width 253 height 40
click at [1308, 263] on button "Post" at bounding box center [1303, 243] width 60 height 40
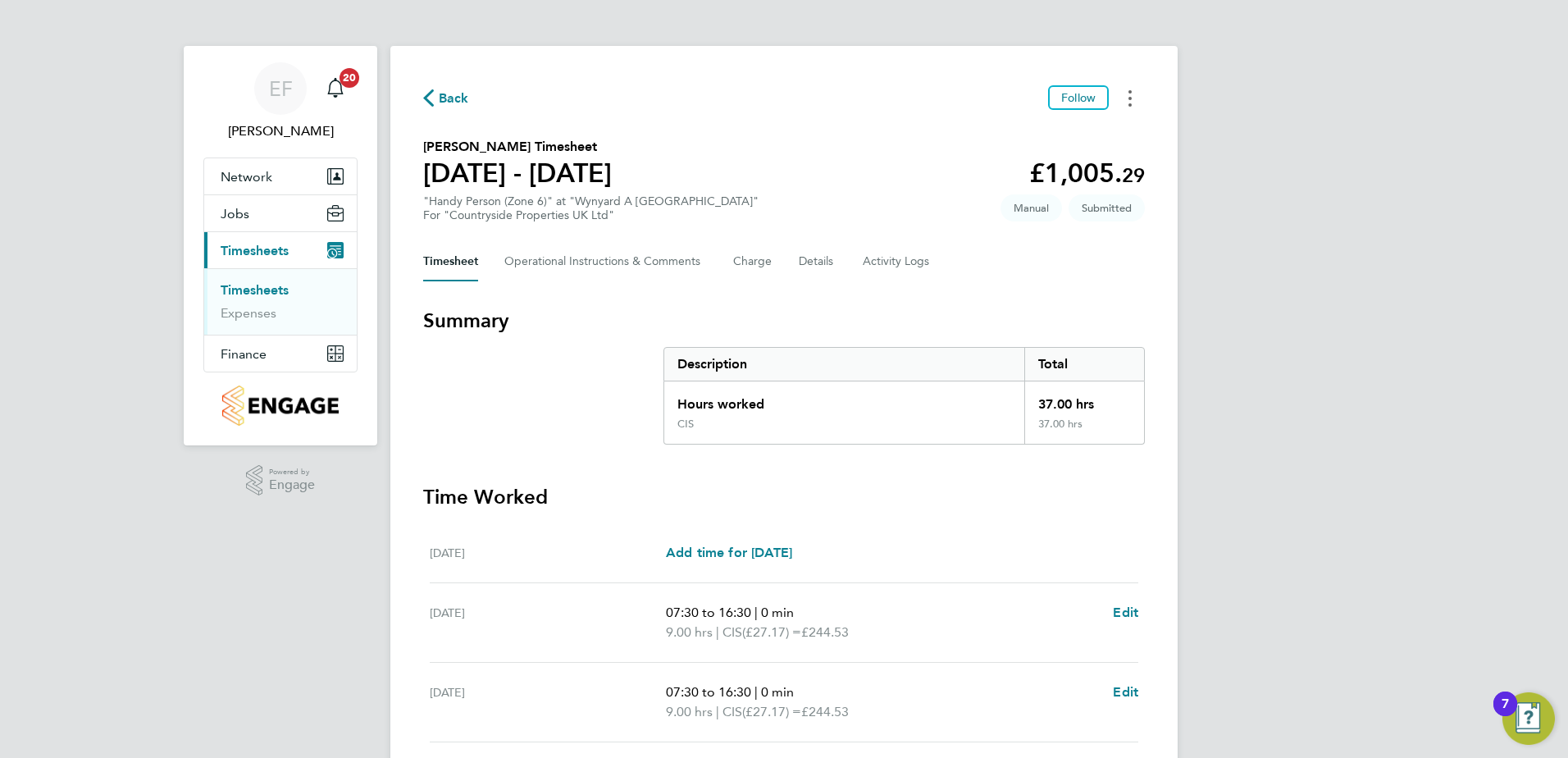
click at [1130, 96] on icon "Timesheets Menu" at bounding box center [1130, 98] width 3 height 17
click at [1040, 170] on link "Download timesheet" at bounding box center [1046, 168] width 197 height 33
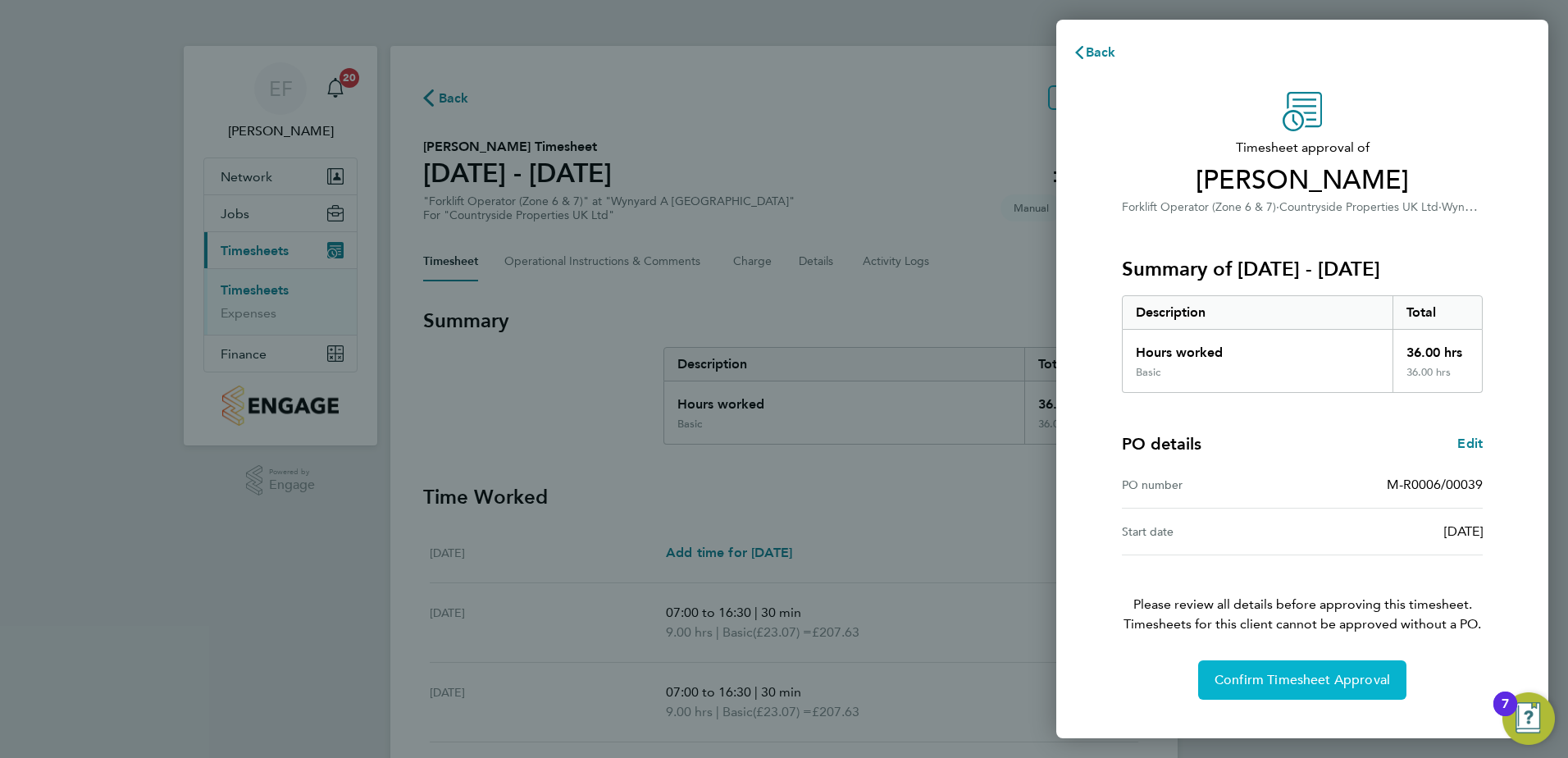
click at [1304, 671] on span "Confirm Timesheet Approval" at bounding box center [1302, 680] width 176 height 17
click at [1357, 675] on span "Confirm Timesheet Approval" at bounding box center [1302, 680] width 176 height 17
click at [1322, 682] on span "Confirm Timesheet Approval" at bounding box center [1302, 680] width 176 height 17
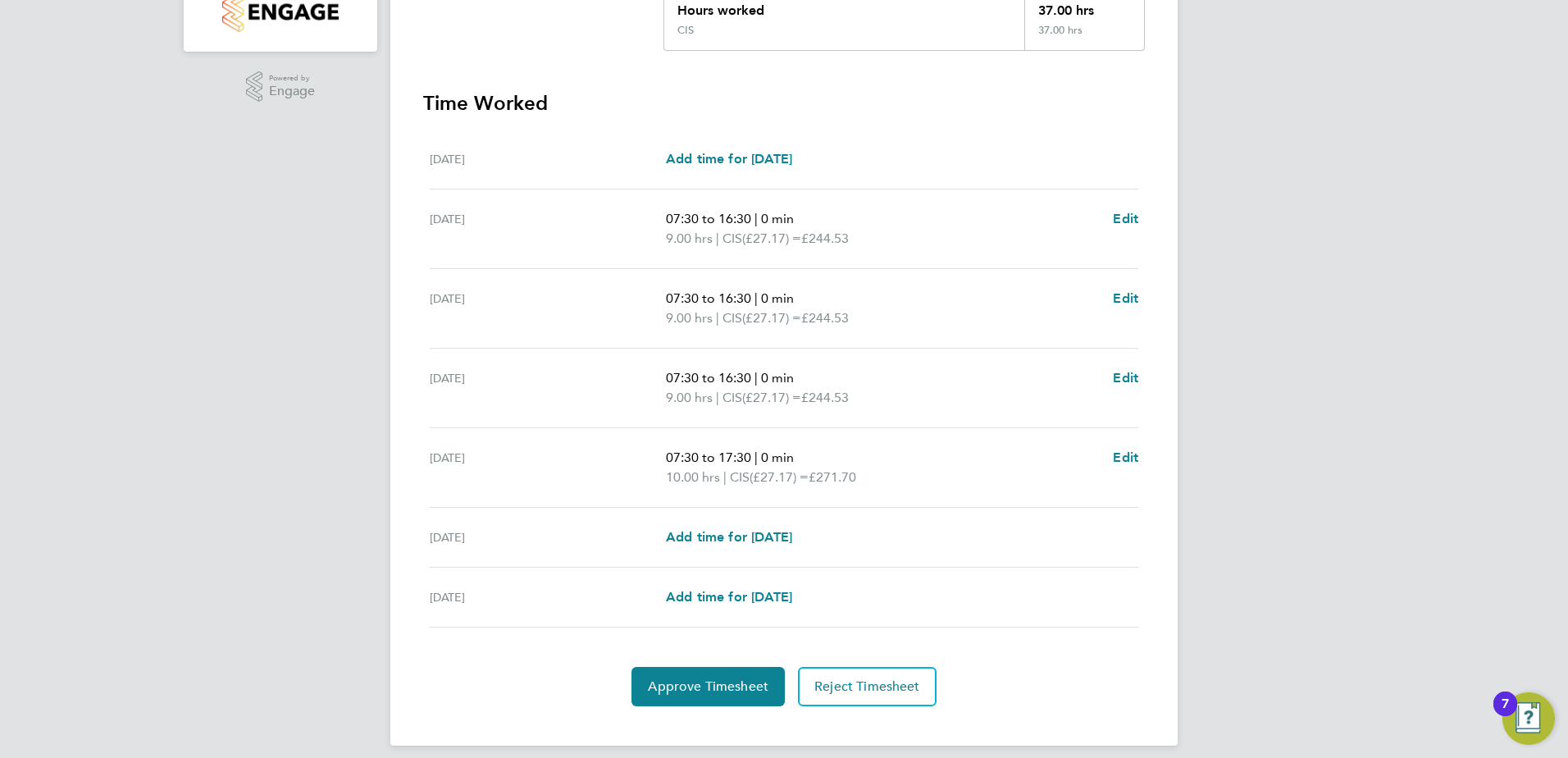
scroll to position [408, 0]
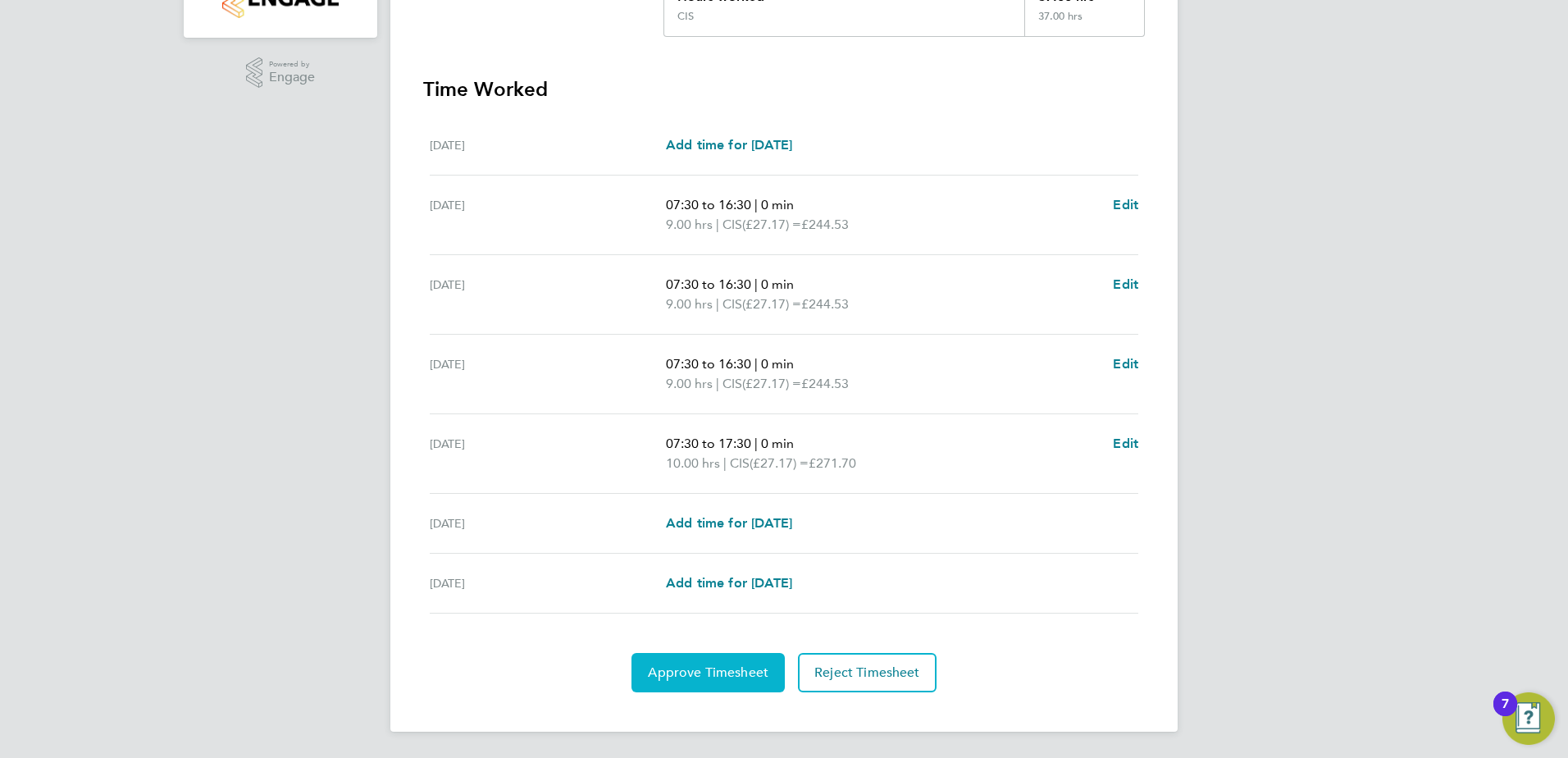
click at [749, 665] on span "Approve Timesheet" at bounding box center [708, 673] width 121 height 17
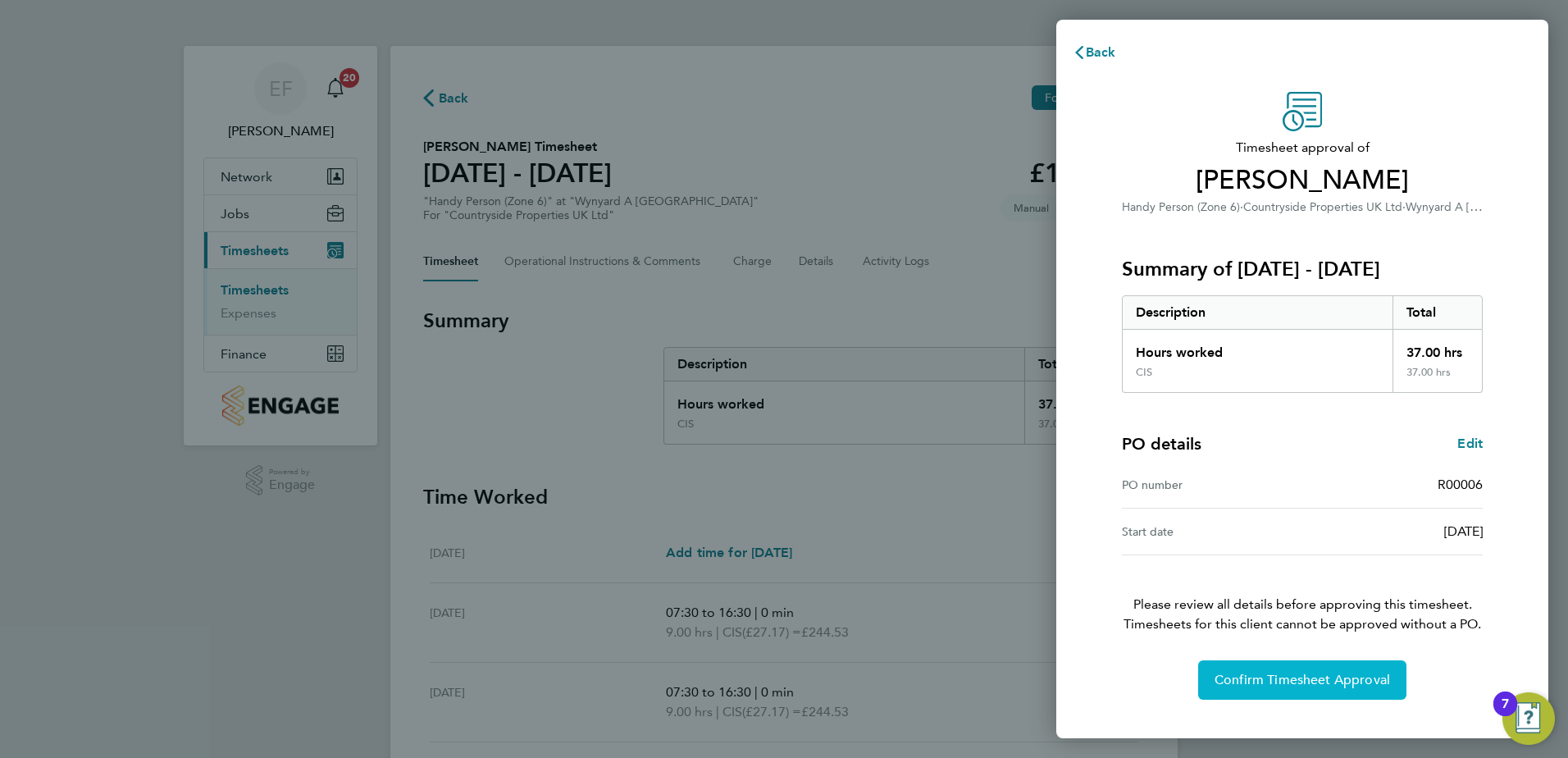
click at [1319, 685] on span "Confirm Timesheet Approval" at bounding box center [1302, 680] width 176 height 17
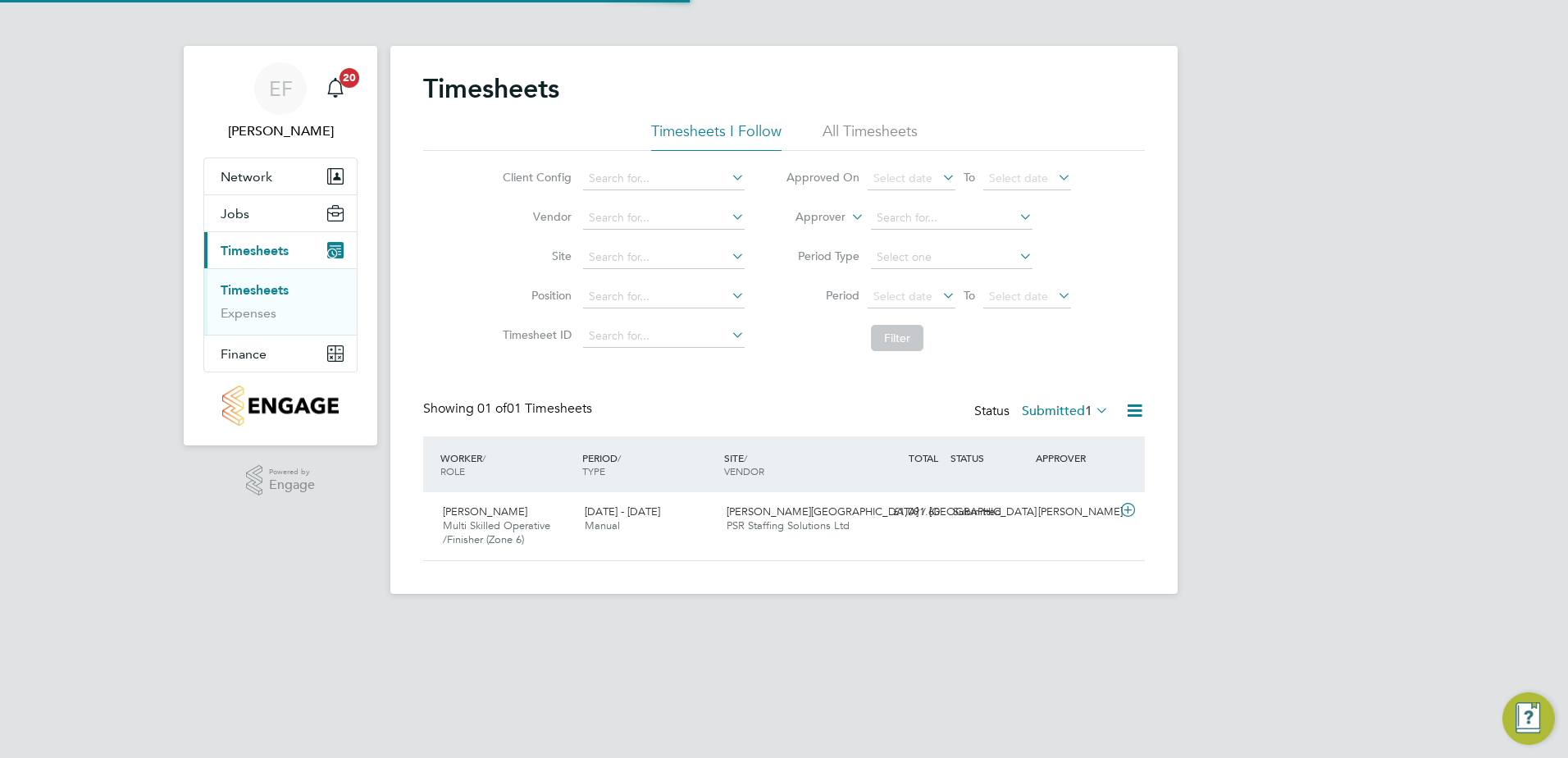
scroll to position [42, 143]
click at [929, 226] on input at bounding box center [952, 218] width 162 height 23
click at [974, 240] on b "Ajimati" at bounding box center [993, 240] width 39 height 14
type input "[PERSON_NAME]"
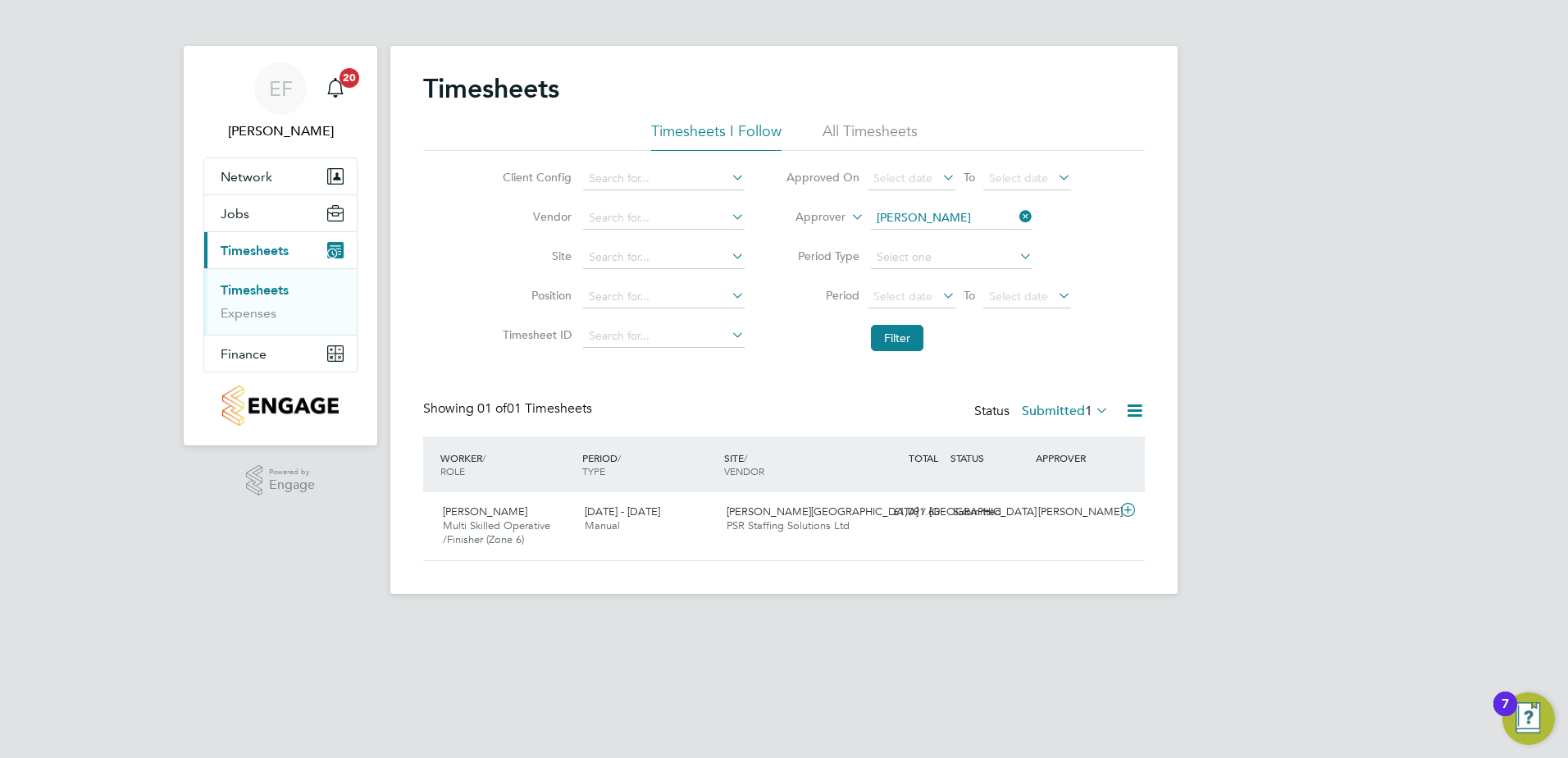
click at [870, 121] on li "All Timesheets" at bounding box center [869, 136] width 95 height 30
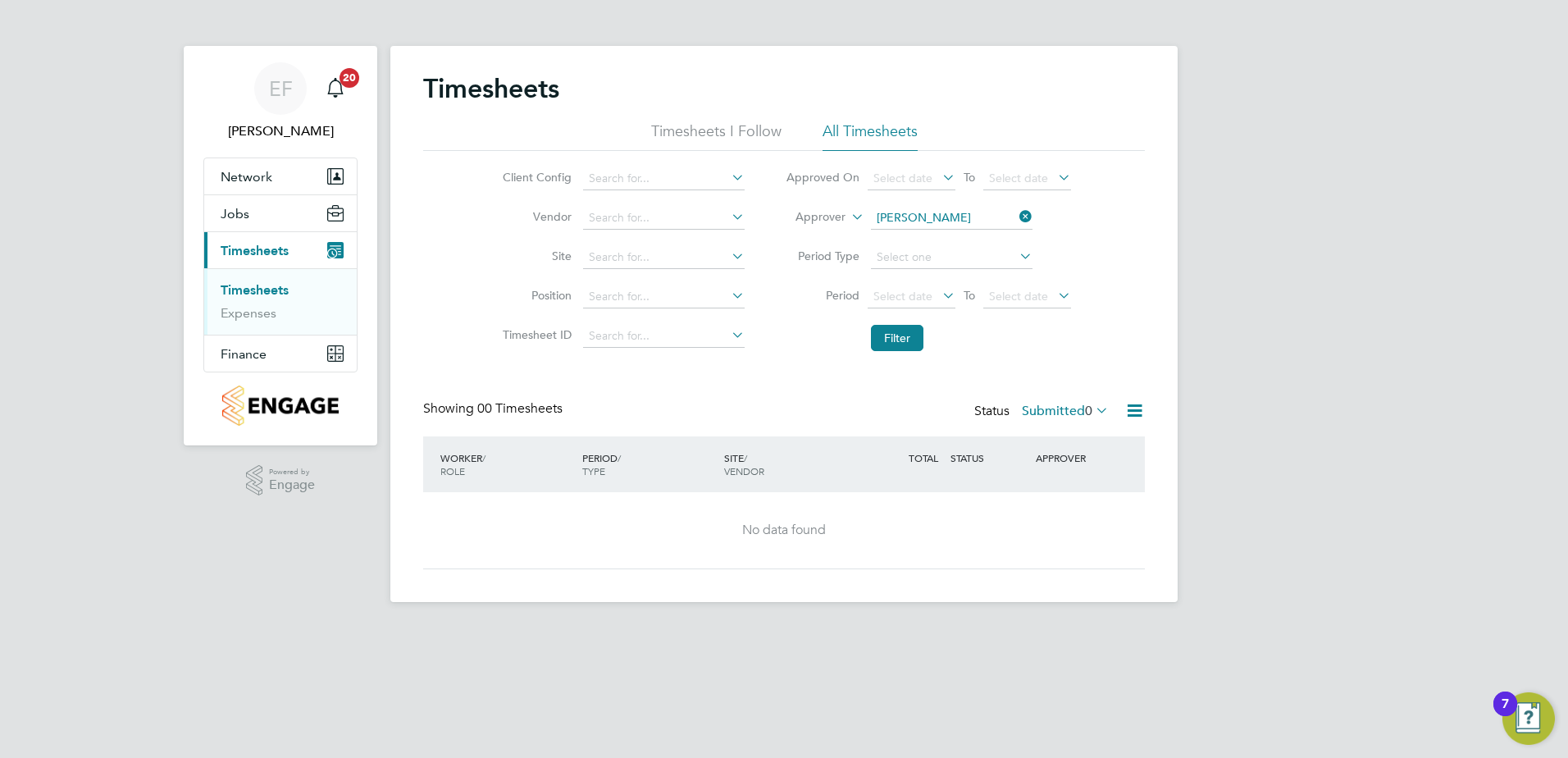
click at [1092, 412] on span "0" at bounding box center [1088, 411] width 7 height 17
click at [1016, 210] on icon at bounding box center [1016, 216] width 0 height 23
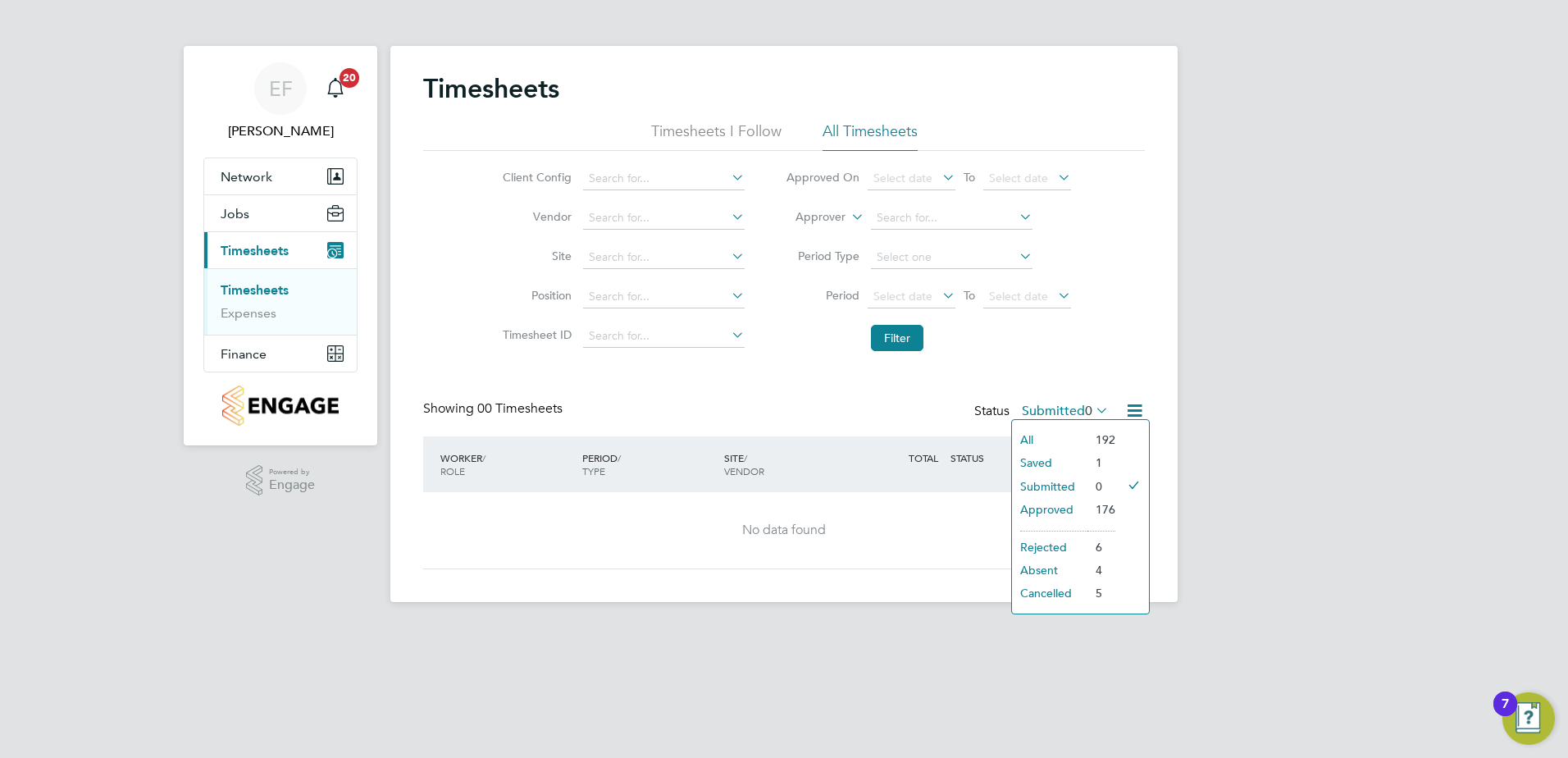
click at [708, 126] on li "Timesheets I Follow" at bounding box center [717, 136] width 130 height 30
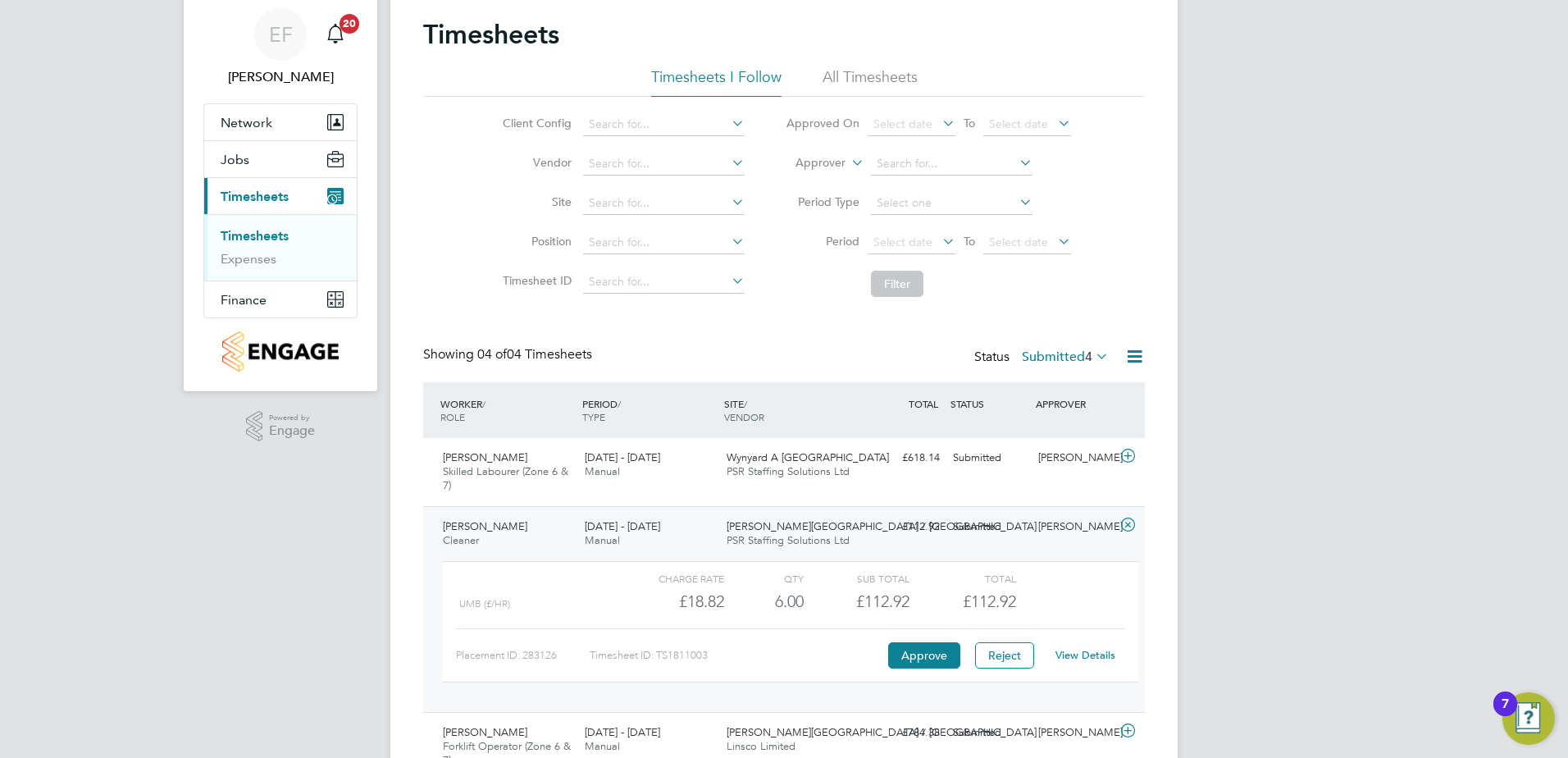
click at [244, 239] on link "Timesheets" at bounding box center [254, 235] width 68 height 16
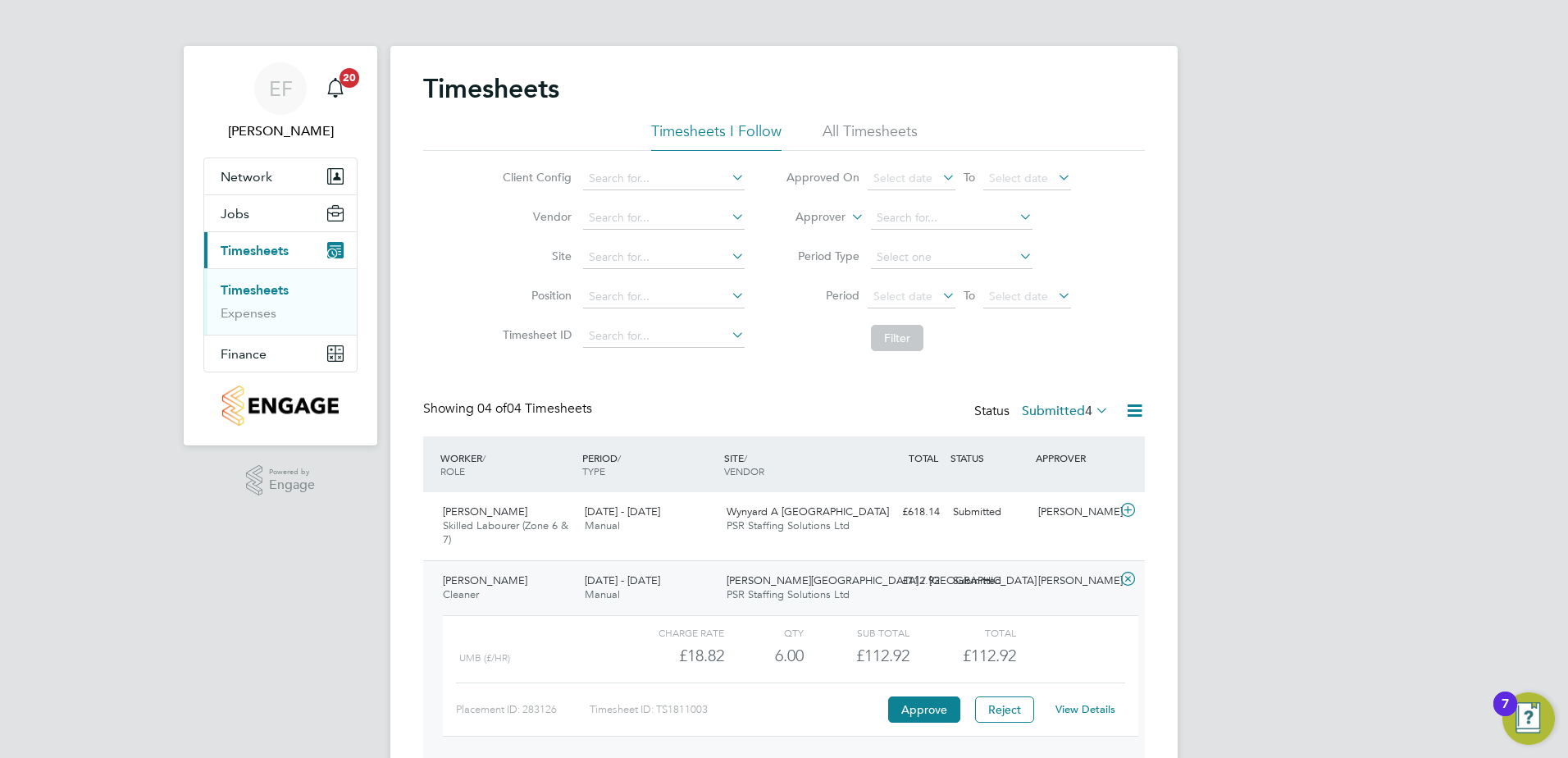
click at [793, 348] on li "Filter" at bounding box center [928, 338] width 326 height 43
click at [1128, 509] on icon at bounding box center [1128, 510] width 21 height 13
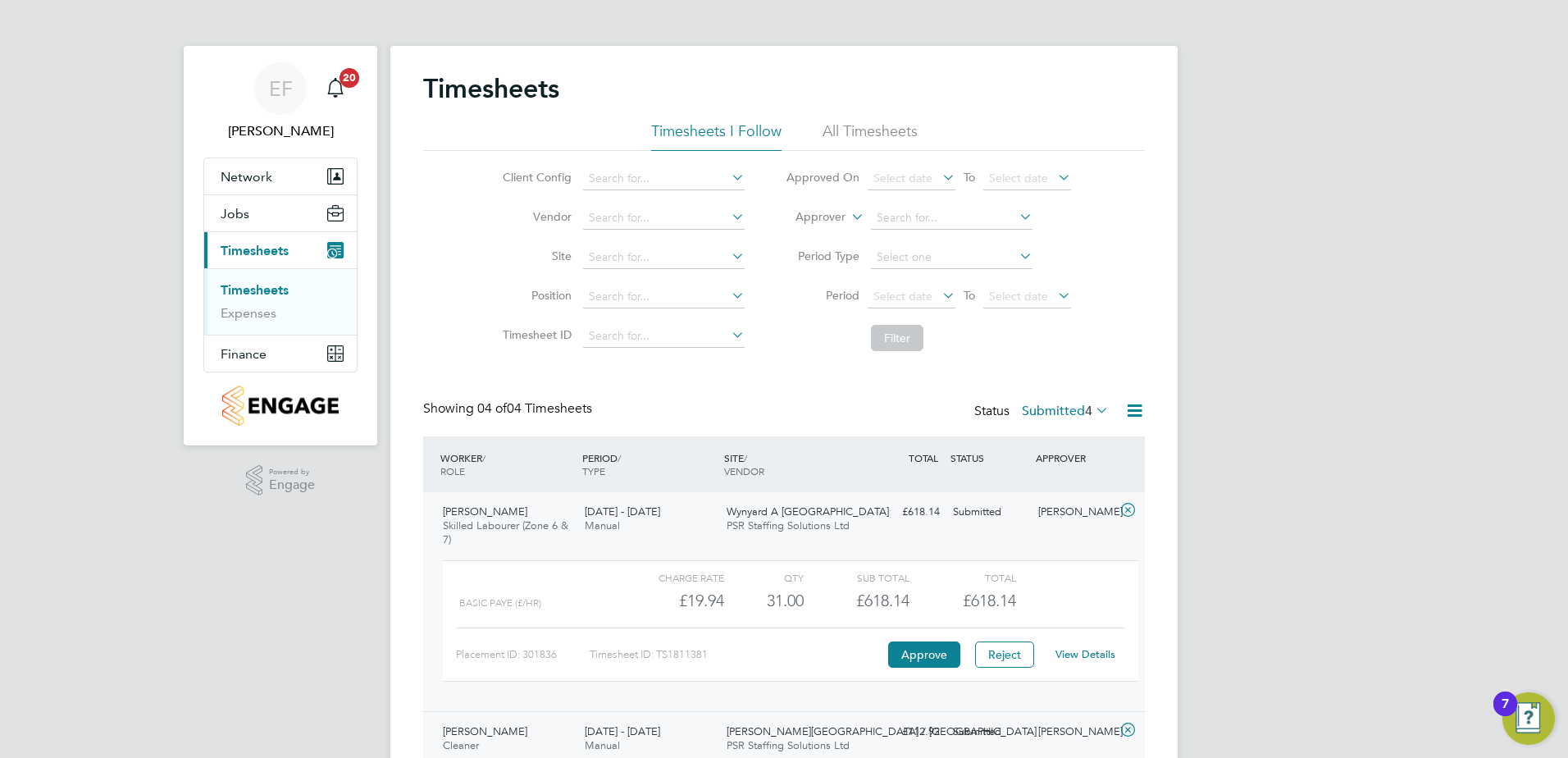
click at [261, 297] on link "Timesheets" at bounding box center [254, 290] width 68 height 16
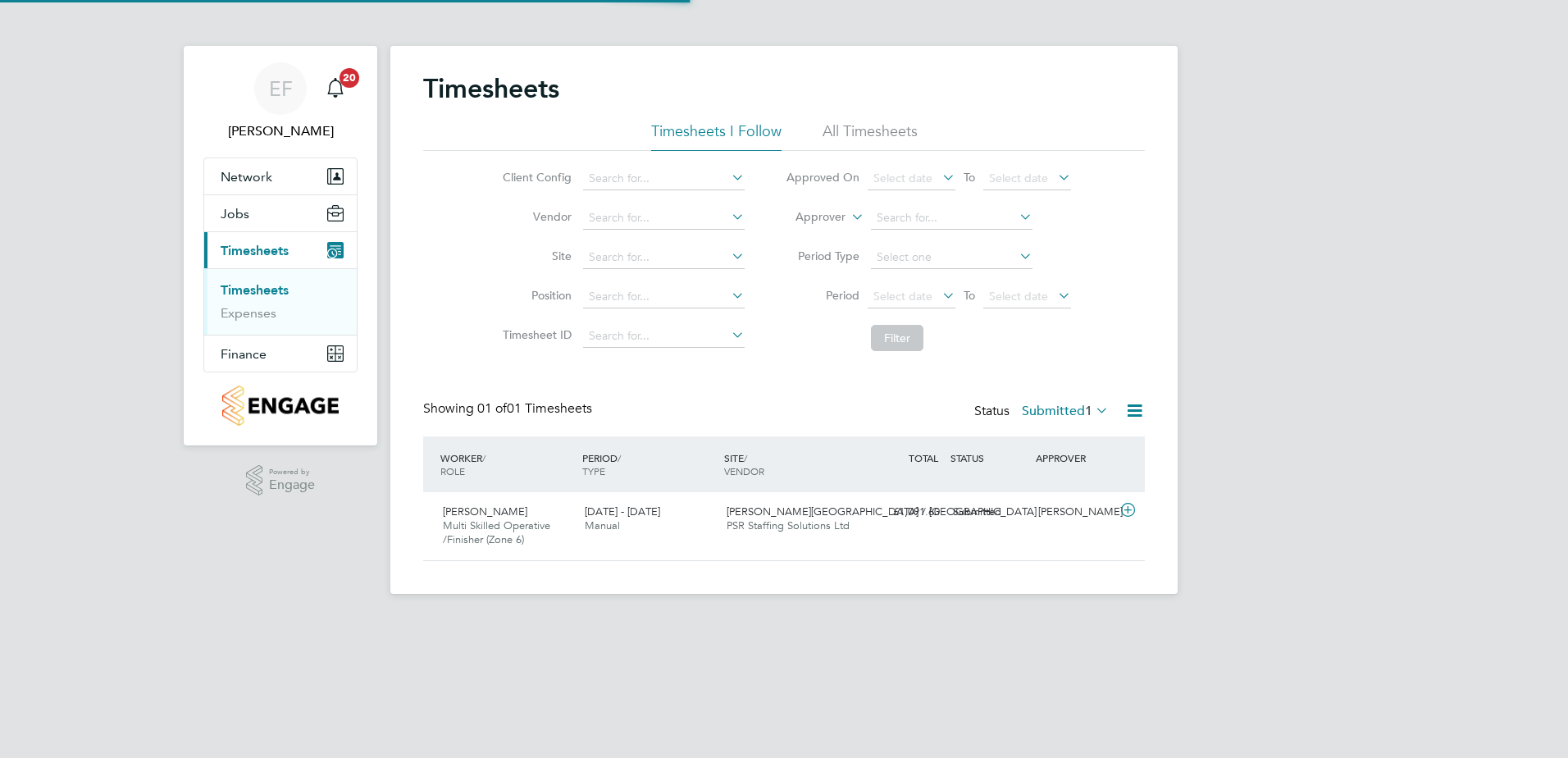
scroll to position [42, 143]
